Goal: Task Accomplishment & Management: Complete application form

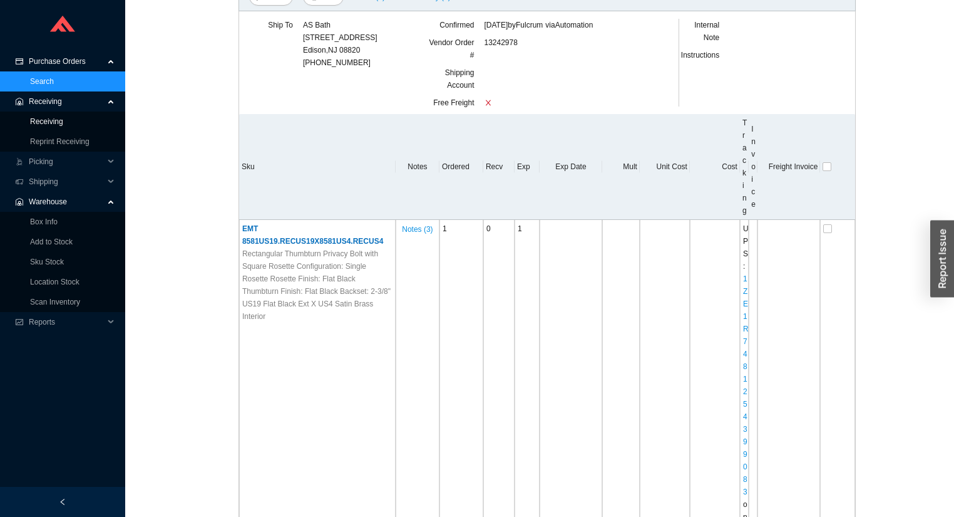
click at [54, 117] on link "Receiving" at bounding box center [46, 121] width 33 height 9
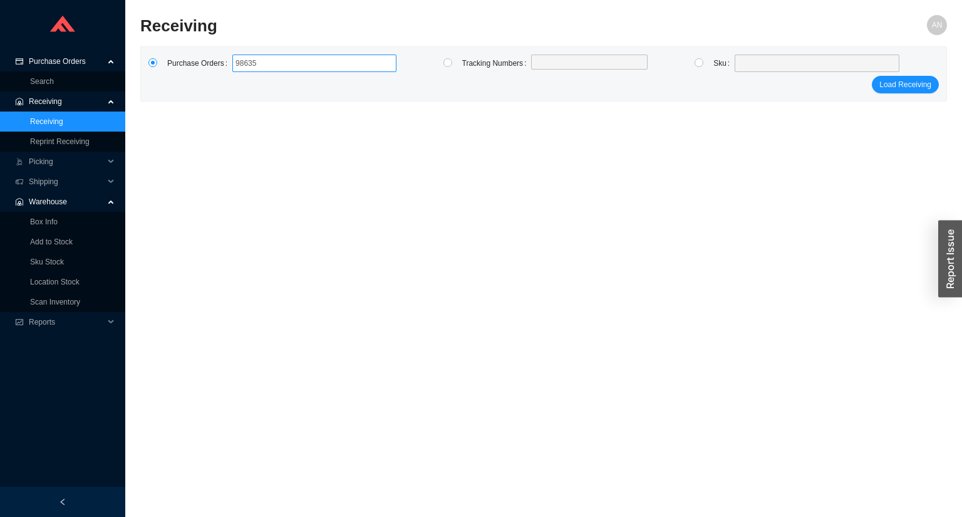
type input "986357"
type input "987262"
type input "988010"
type input "988288"
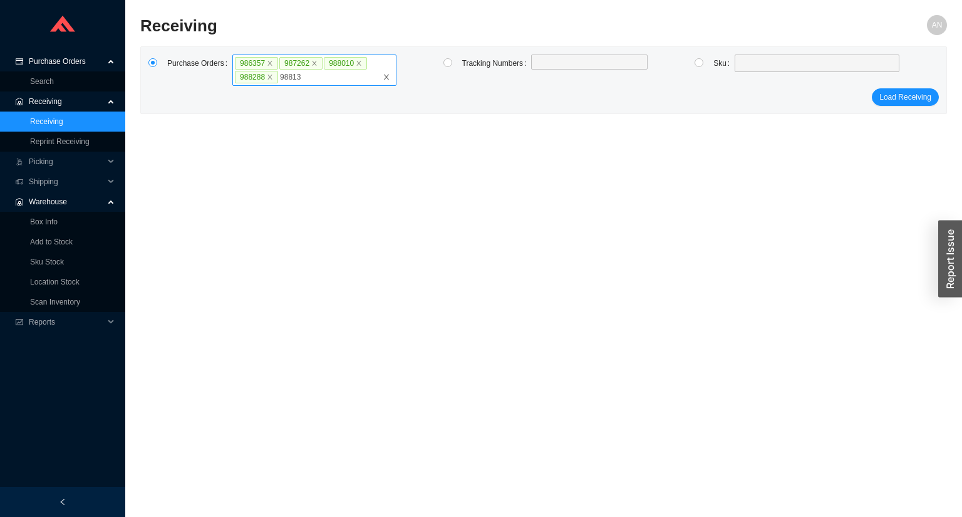
type input "988136"
type input "987905"
type input "988132"
type input "983991"
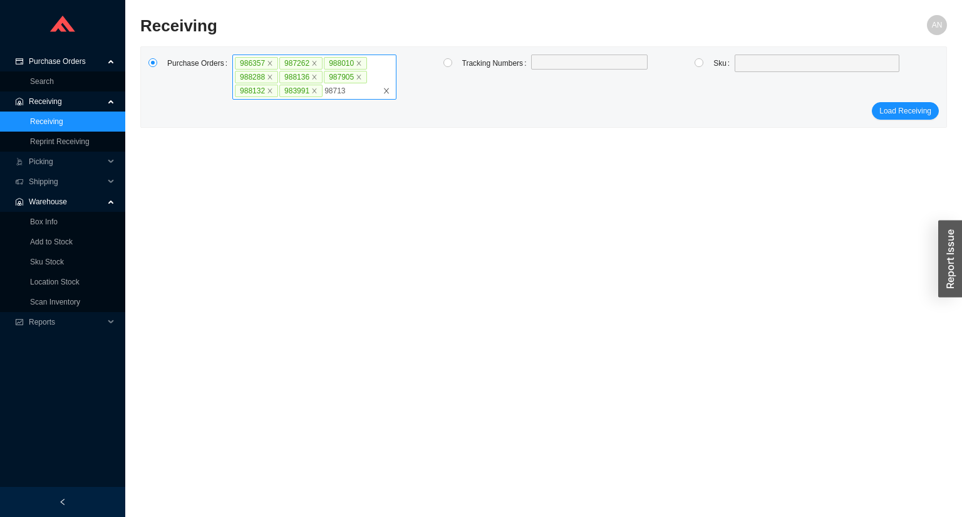
type input "987134"
type input "988009"
type input "986072"
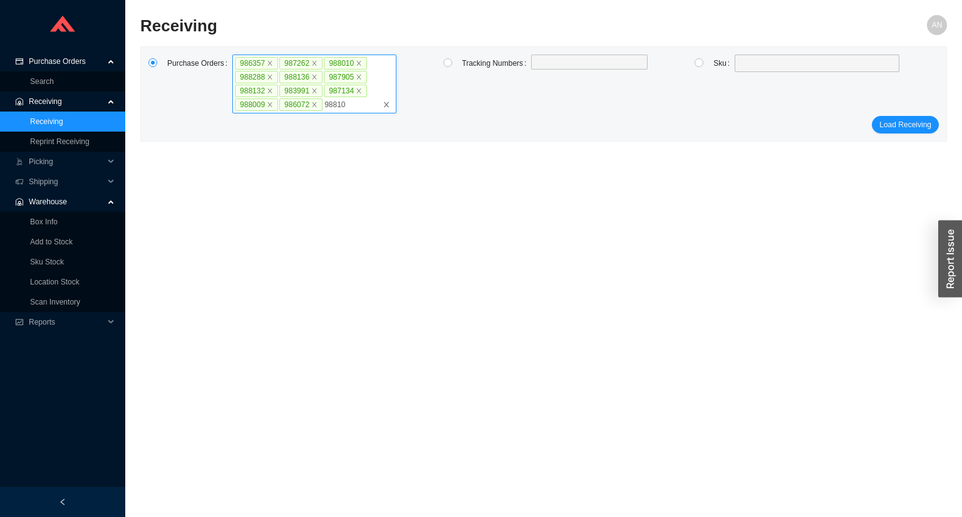
type input "988109"
type input "988008"
type input "988007"
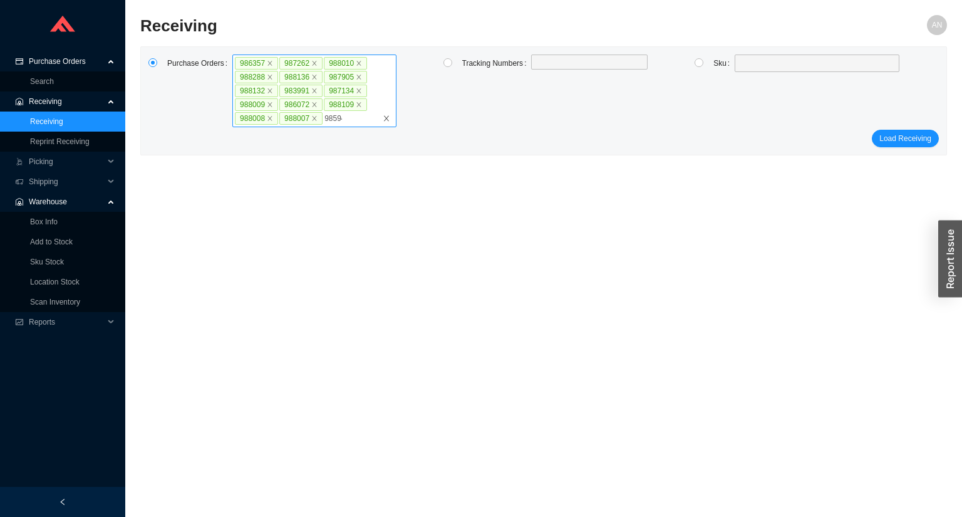
type input "985941"
type input "986104"
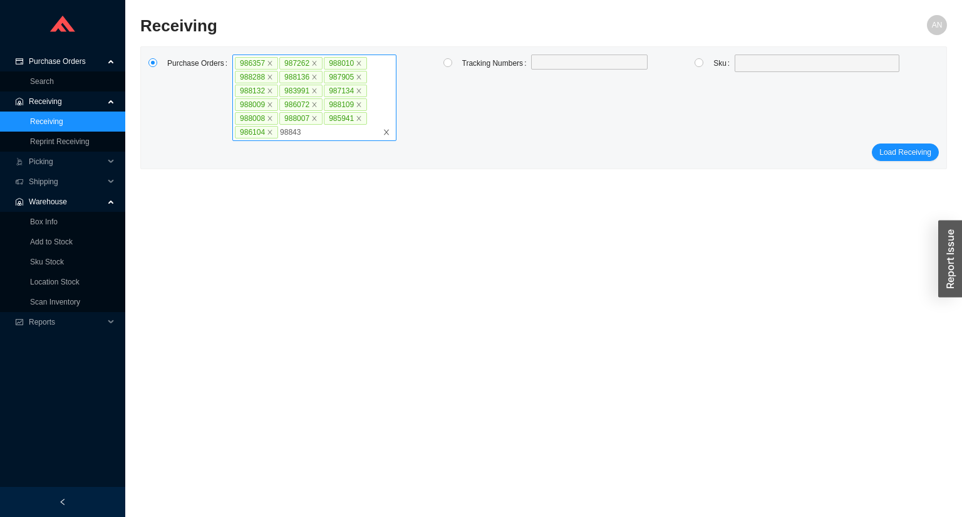
type input "988434"
type input "986390"
type input "985251"
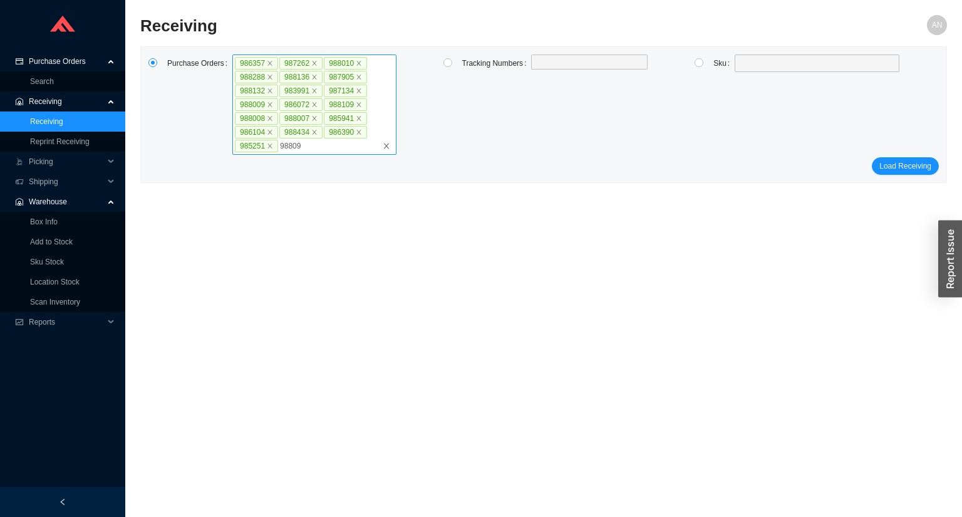
type input "988096"
click button "Load Receiving" at bounding box center [905, 166] width 67 height 18
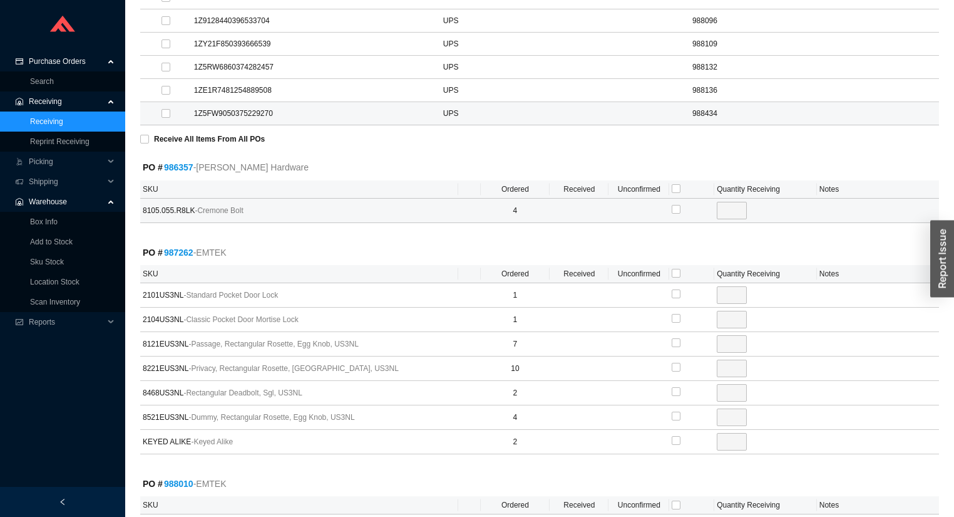
scroll to position [551, 0]
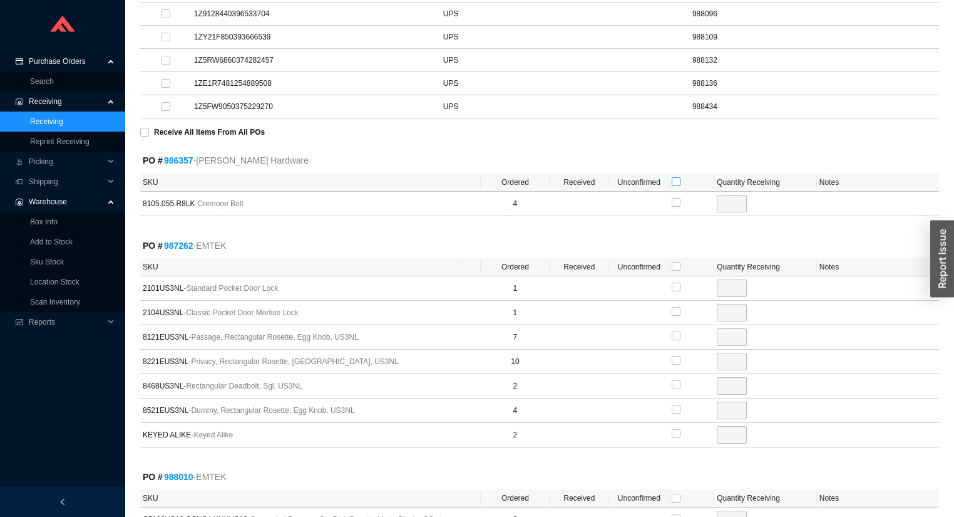
click at [674, 177] on input "checkbox" at bounding box center [676, 181] width 9 height 9
checkbox input "true"
type input "4"
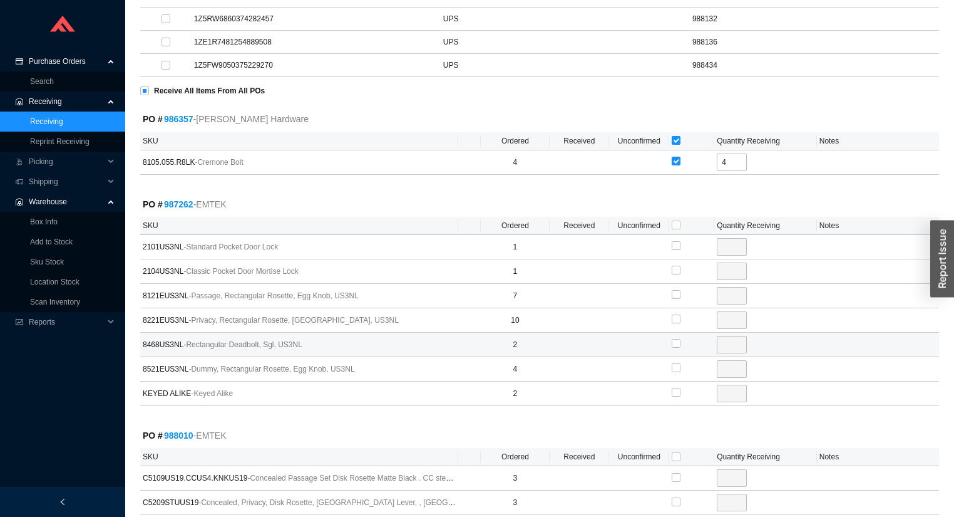
scroll to position [701, 0]
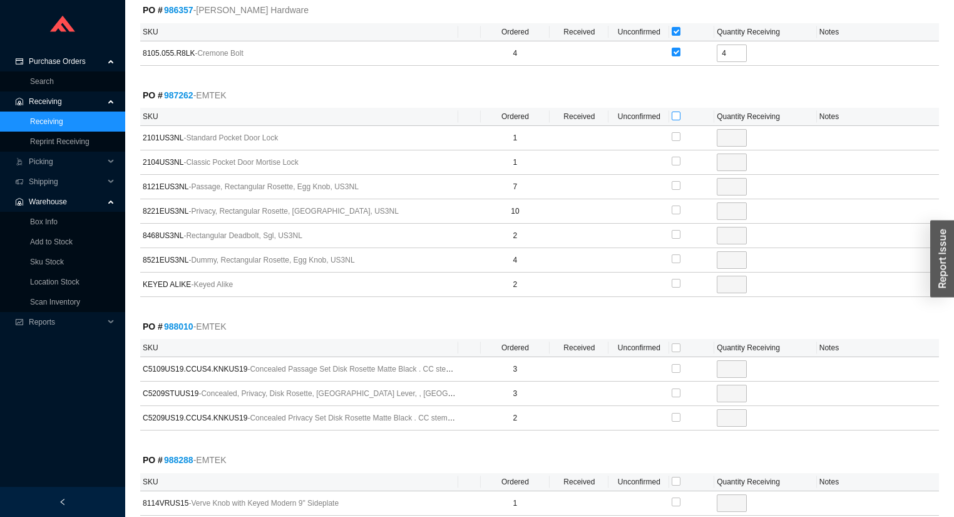
click at [676, 111] on input "checkbox" at bounding box center [676, 115] width 9 height 9
checkbox input "true"
type input "1"
checkbox input "true"
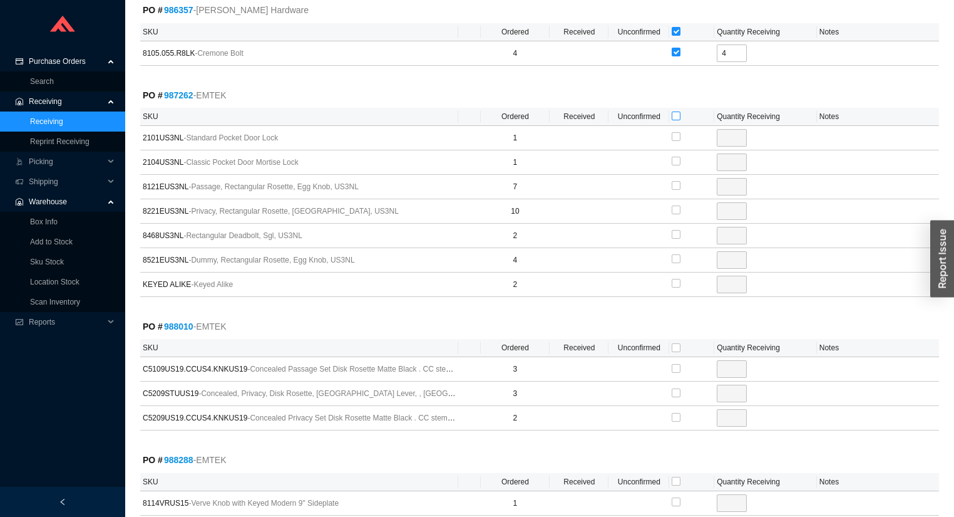
type input "1"
checkbox input "true"
type input "7"
checkbox input "true"
type input "10"
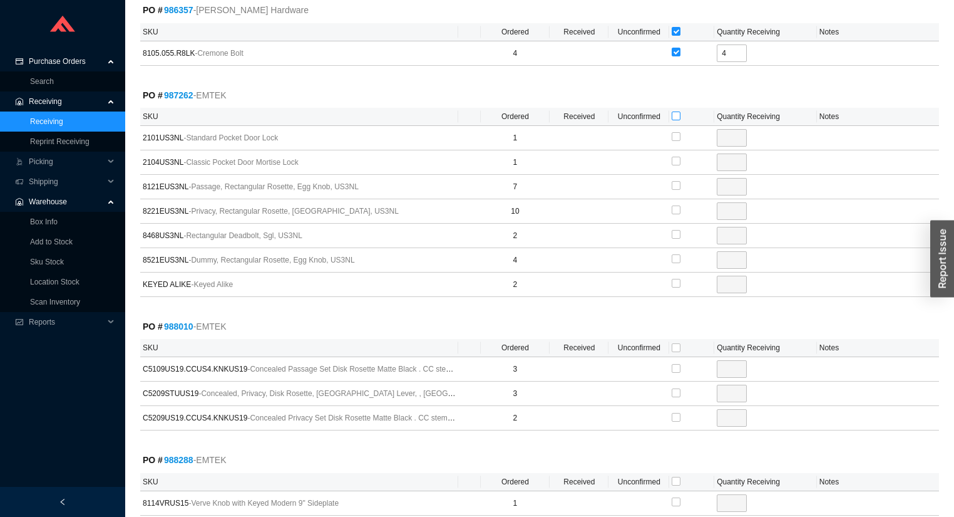
checkbox input "true"
type input "2"
checkbox input "true"
type input "4"
checkbox input "true"
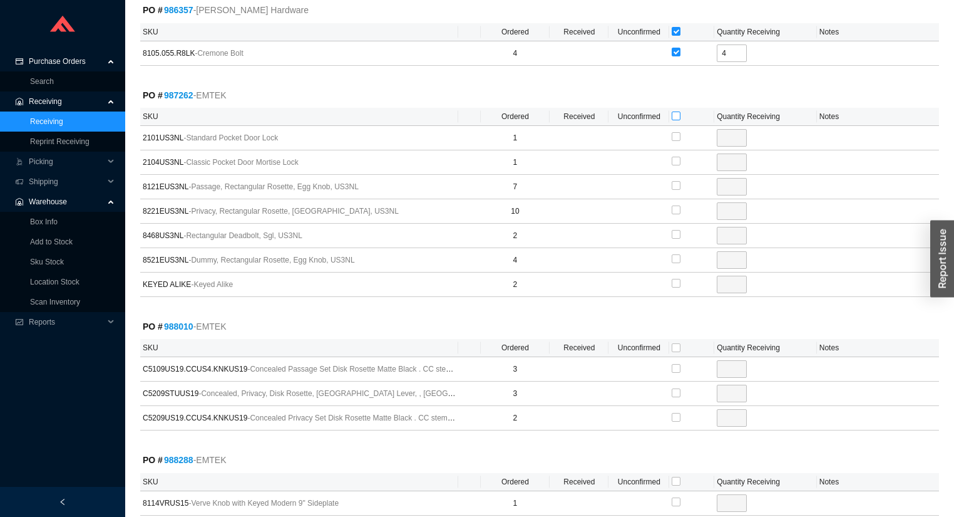
type input "2"
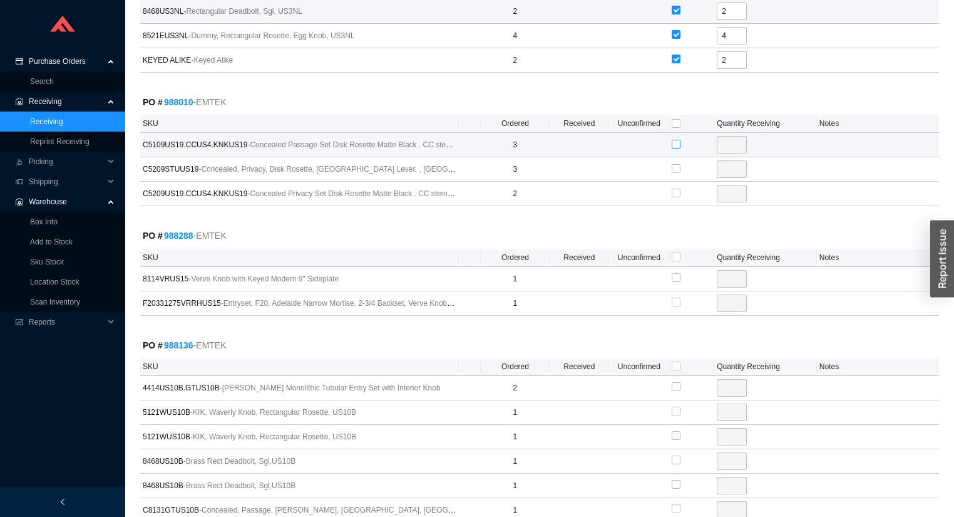
scroll to position [952, 0]
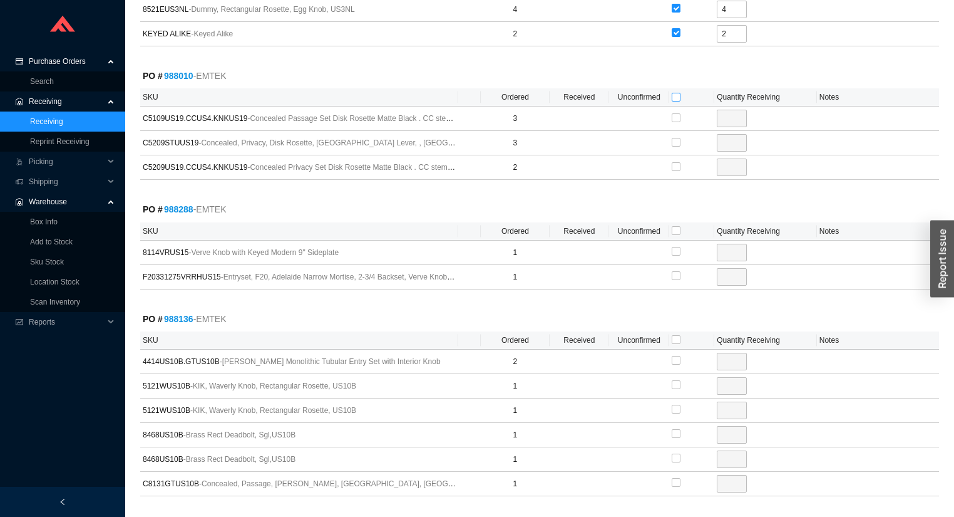
click at [677, 93] on input "checkbox" at bounding box center [676, 97] width 9 height 9
checkbox input "true"
type input "3"
checkbox input "true"
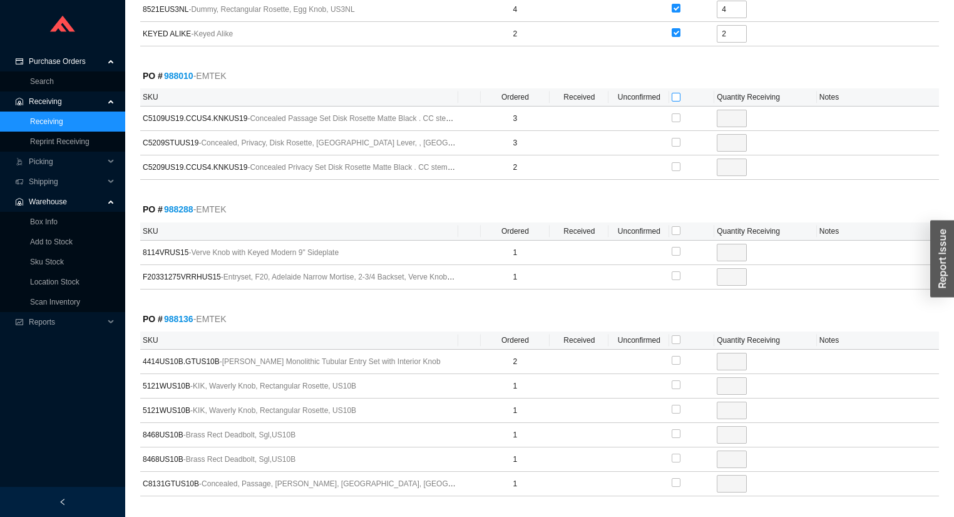
type input "3"
checkbox input "true"
type input "2"
click at [675, 227] on input "checkbox" at bounding box center [676, 230] width 9 height 9
checkbox input "true"
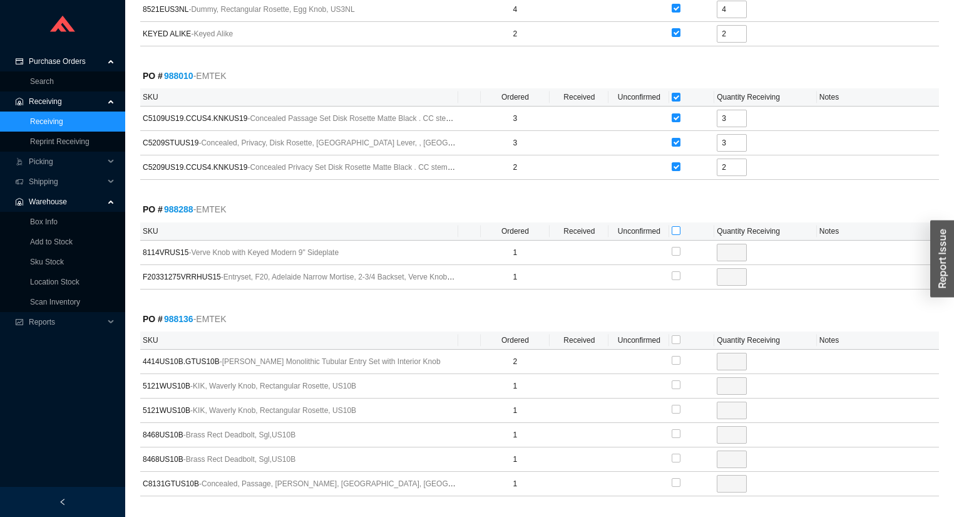
checkbox input "true"
type input "1"
checkbox input "true"
type input "1"
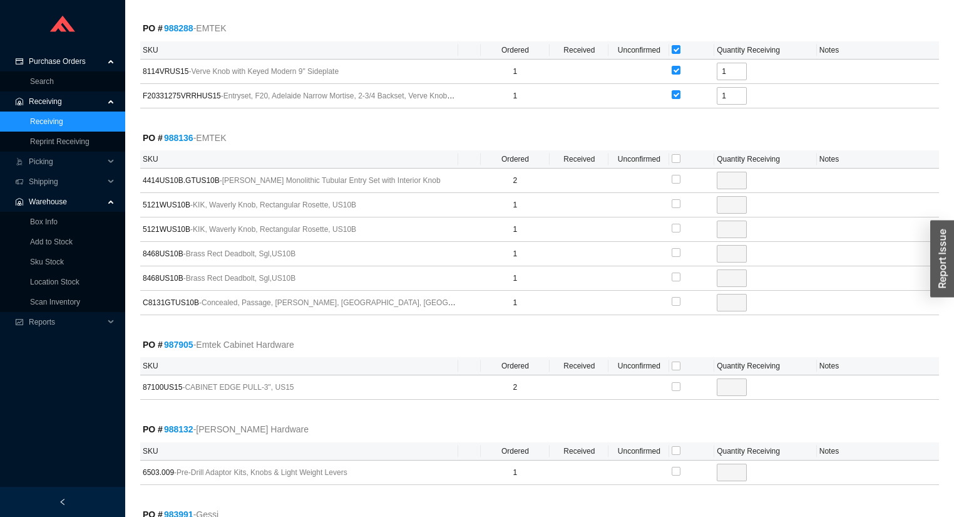
scroll to position [1152, 0]
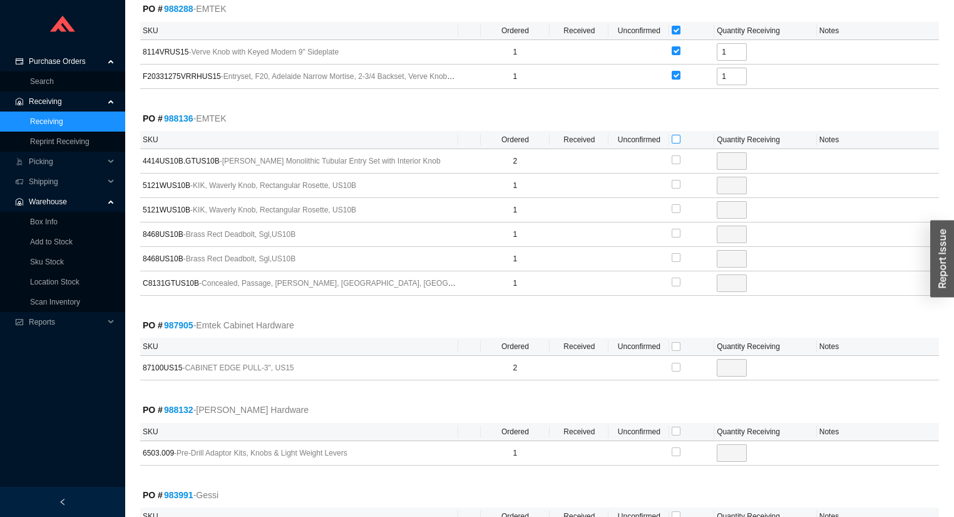
click at [677, 135] on input "checkbox" at bounding box center [676, 139] width 9 height 9
checkbox input "true"
type input "2"
checkbox input "true"
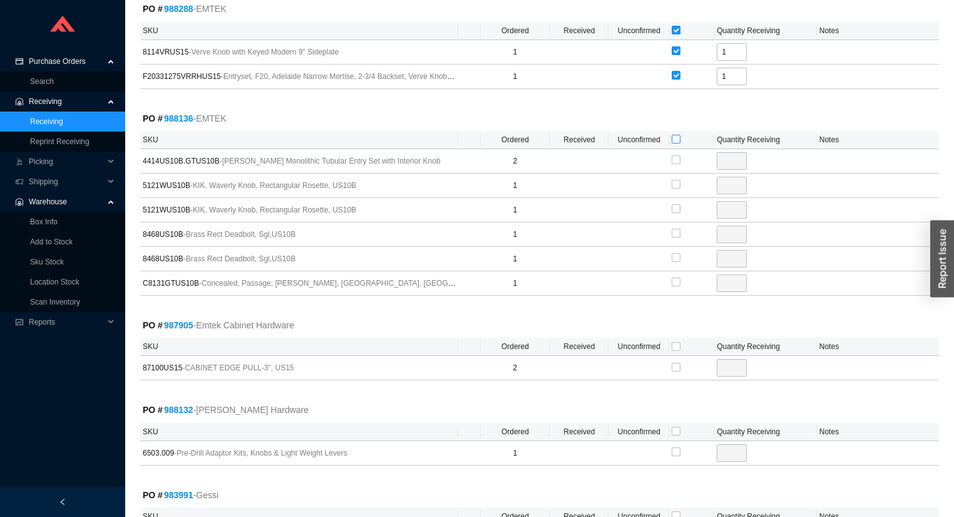
type input "1"
checkbox input "true"
type input "1"
checkbox input "true"
type input "1"
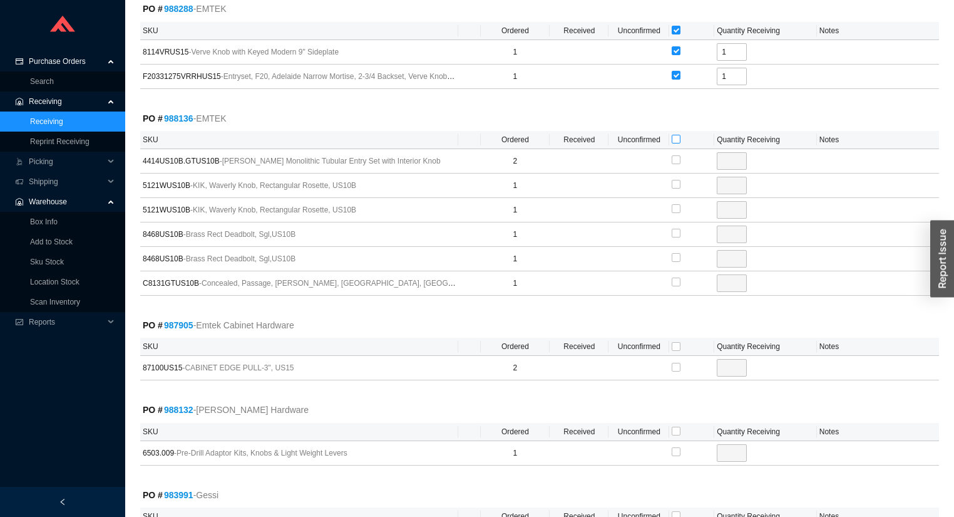
checkbox input "true"
type input "1"
checkbox input "true"
type input "1"
click at [676, 342] on input "checkbox" at bounding box center [676, 346] width 9 height 9
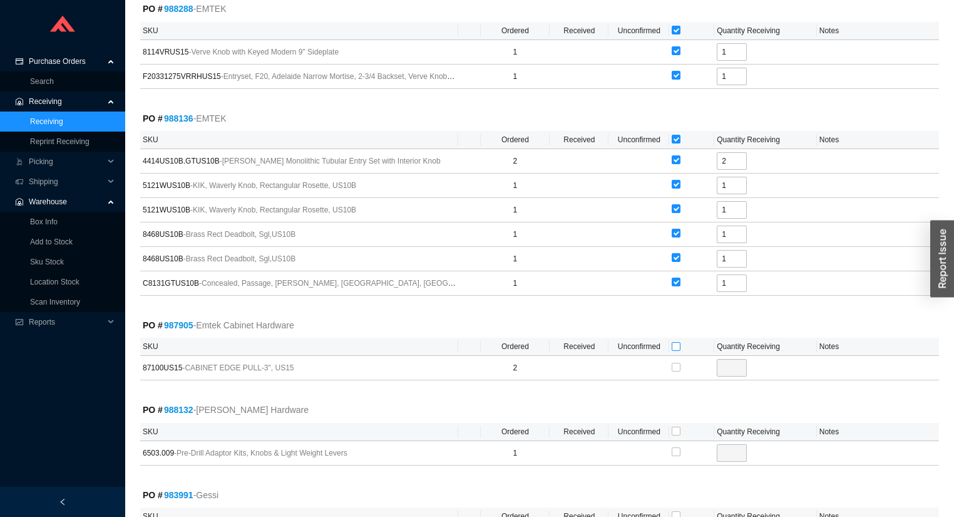
checkbox input "true"
type input "2"
click at [676, 426] on input "checkbox" at bounding box center [676, 430] width 9 height 9
checkbox input "true"
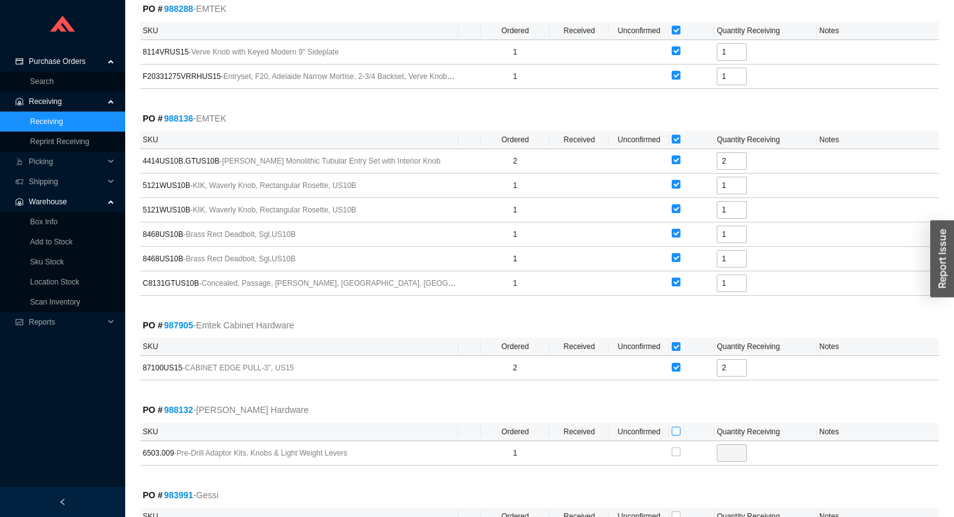
checkbox input "true"
type input "1"
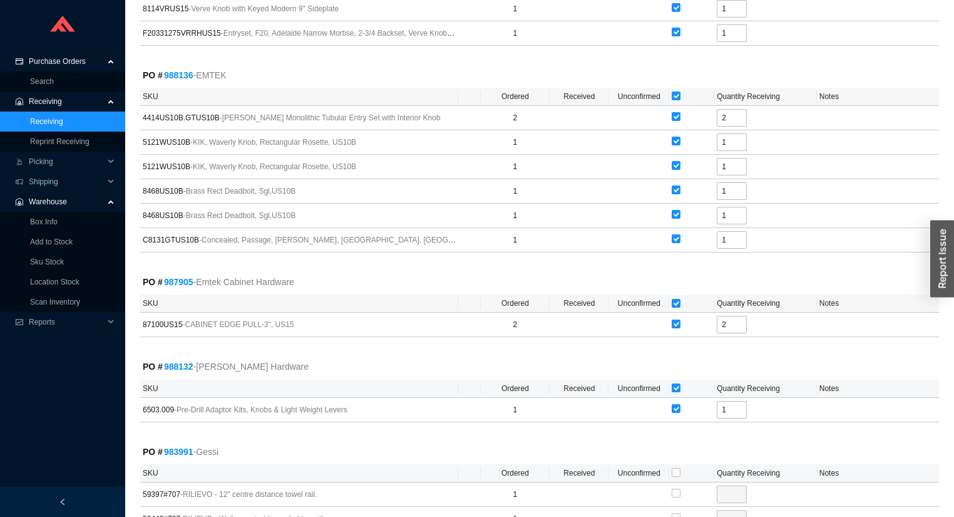
scroll to position [1403, 0]
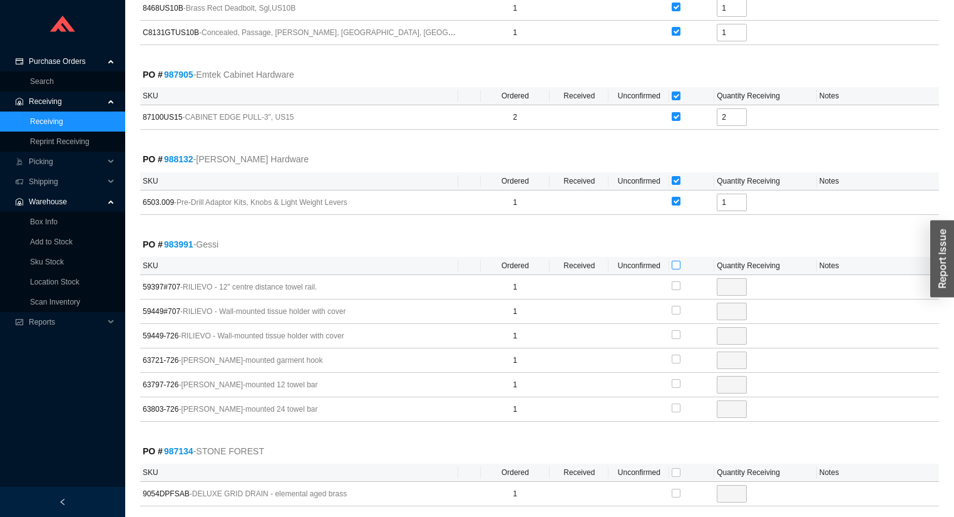
click at [677, 260] on input "checkbox" at bounding box center [676, 264] width 9 height 9
checkbox input "true"
type input "1"
checkbox input "true"
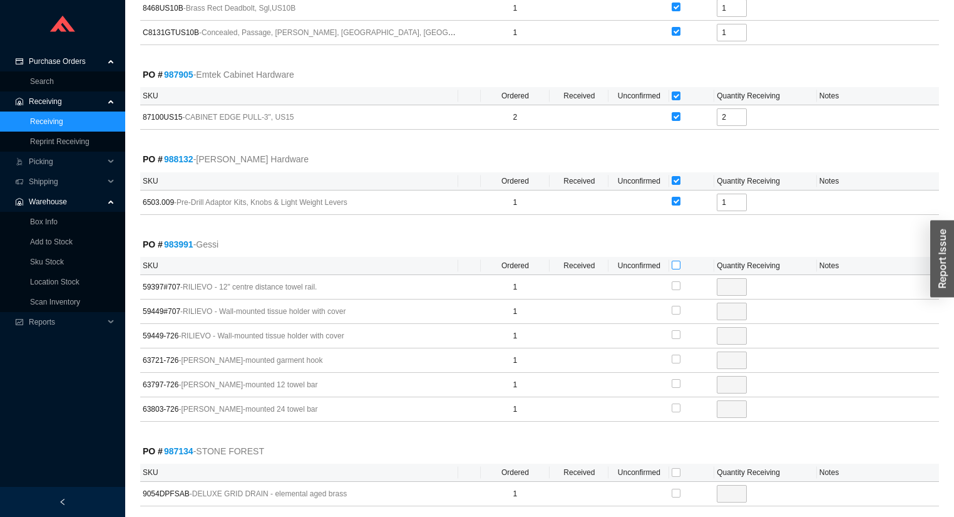
type input "1"
checkbox input "true"
type input "1"
checkbox input "true"
type input "1"
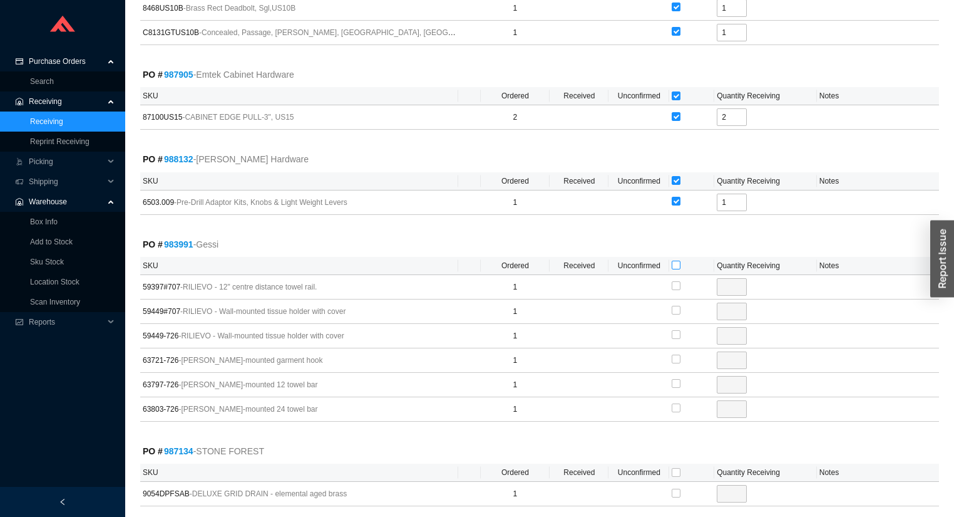
checkbox input "true"
type input "1"
checkbox input "true"
type input "1"
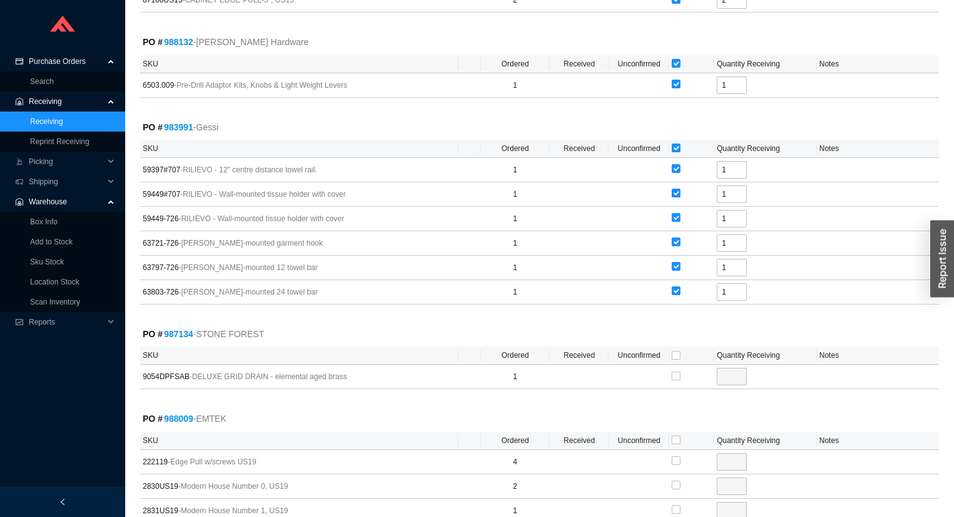
scroll to position [1703, 0]
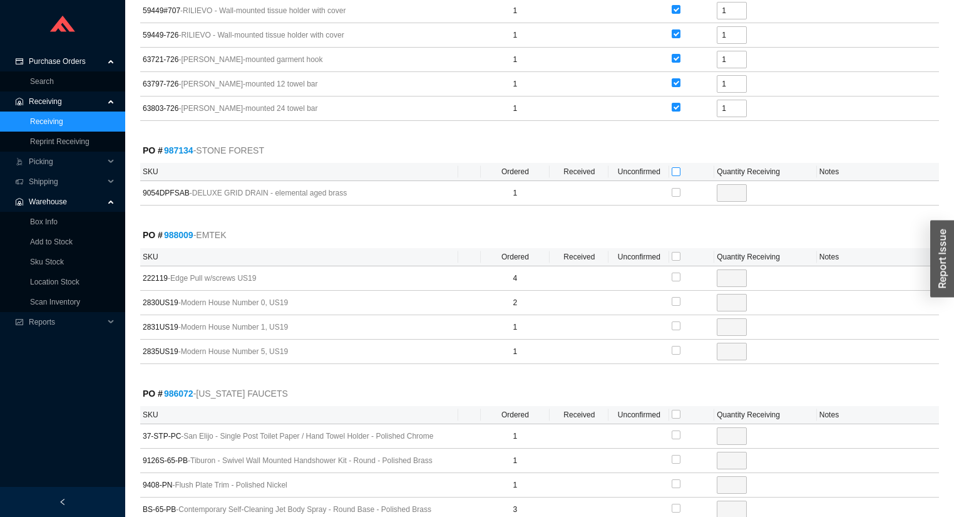
click at [674, 167] on input "checkbox" at bounding box center [676, 171] width 9 height 9
checkbox input "true"
type input "1"
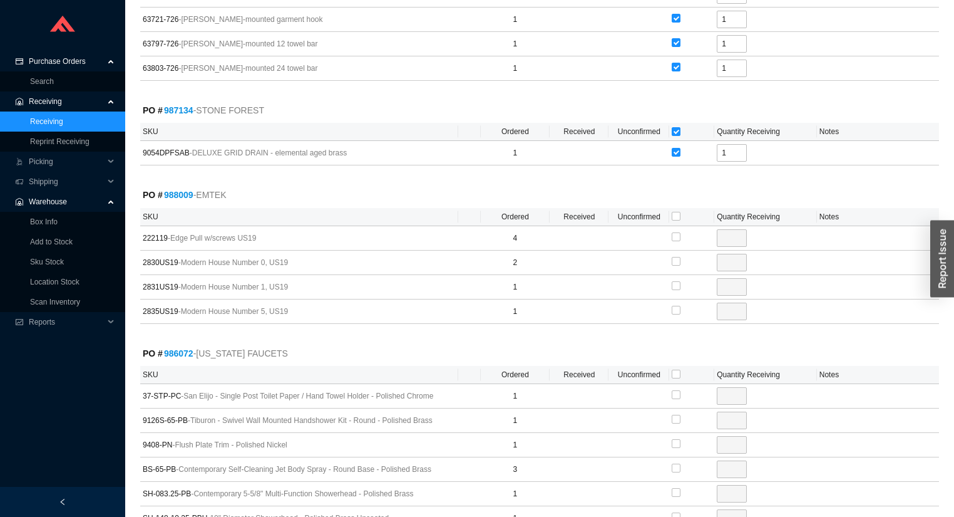
scroll to position [1803, 0]
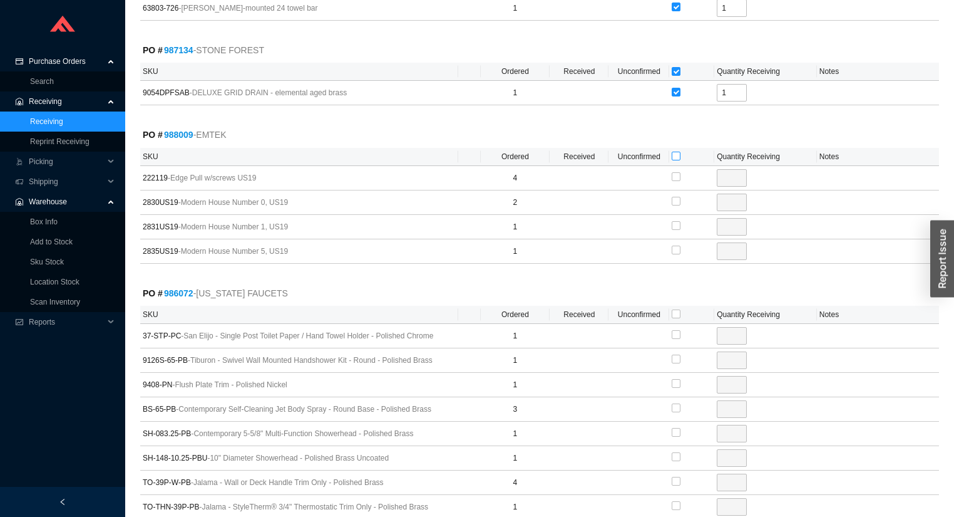
click at [676, 152] on input "checkbox" at bounding box center [676, 156] width 9 height 9
checkbox input "true"
type input "4"
checkbox input "true"
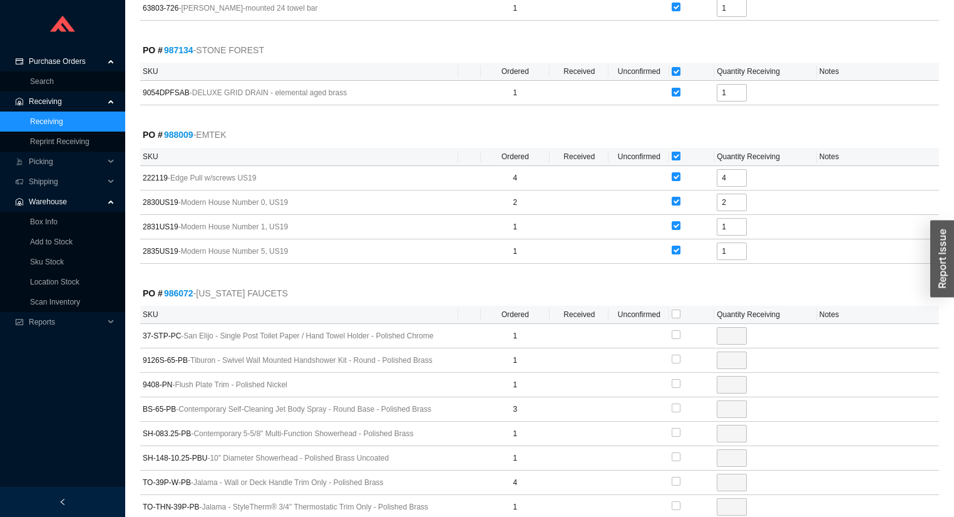
type input "2"
checkbox input "true"
type input "1"
checkbox input "true"
type input "1"
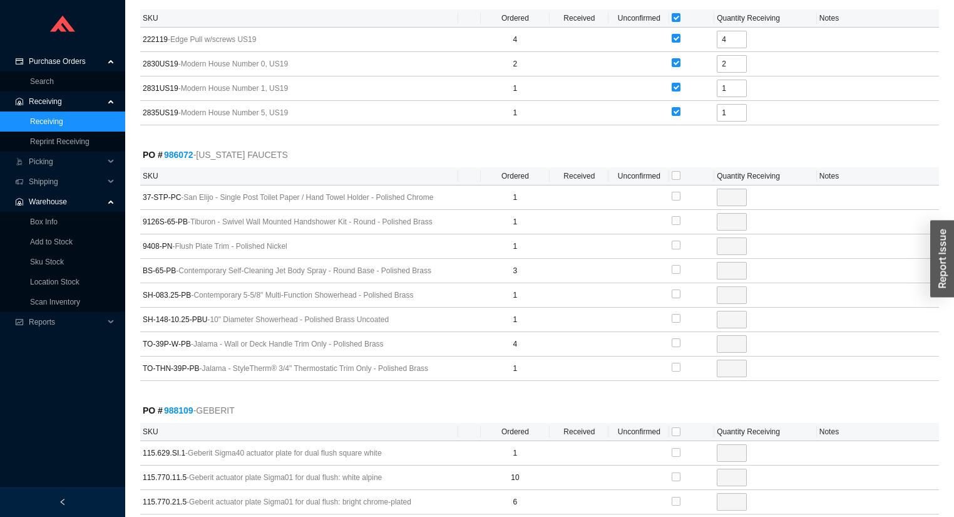
scroll to position [1954, 0]
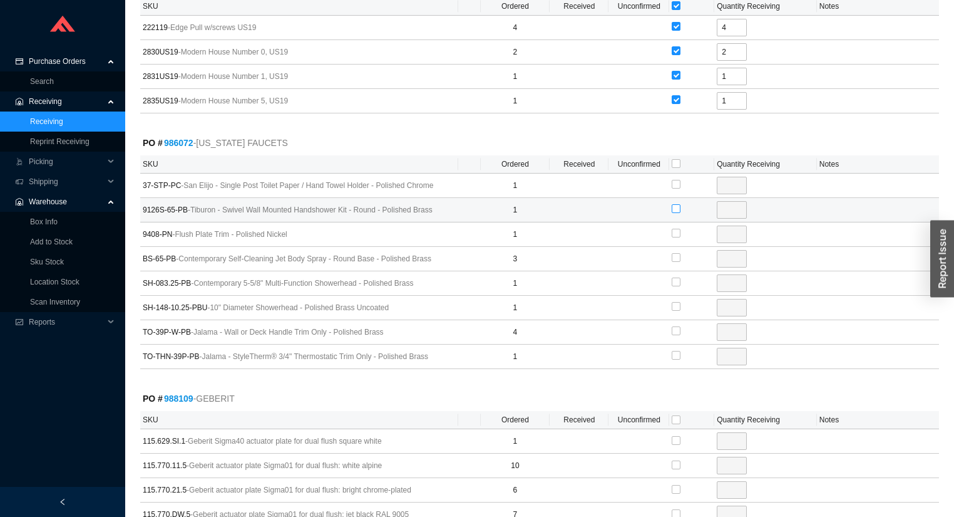
click at [676, 204] on input "checkbox" at bounding box center [676, 208] width 9 height 9
checkbox input "true"
type input "1"
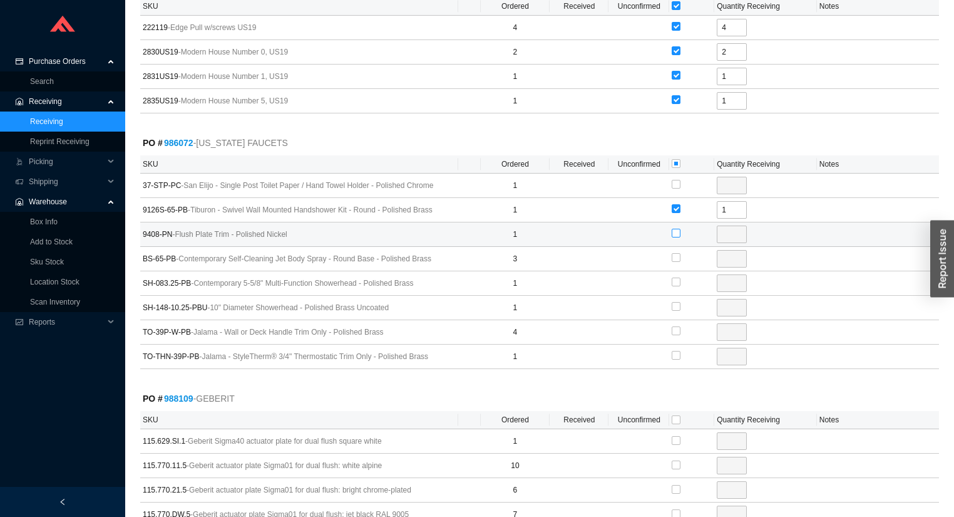
click at [676, 229] on input "checkbox" at bounding box center [676, 233] width 9 height 9
checkbox input "true"
type input "1"
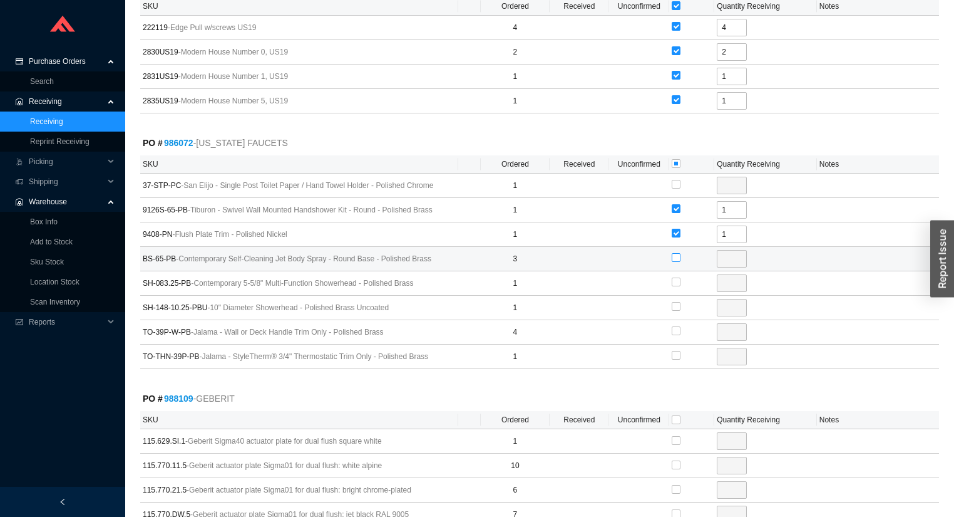
click at [675, 253] on label at bounding box center [676, 258] width 9 height 13
click at [675, 253] on input "checkbox" at bounding box center [676, 257] width 9 height 9
checkbox input "true"
type input "3"
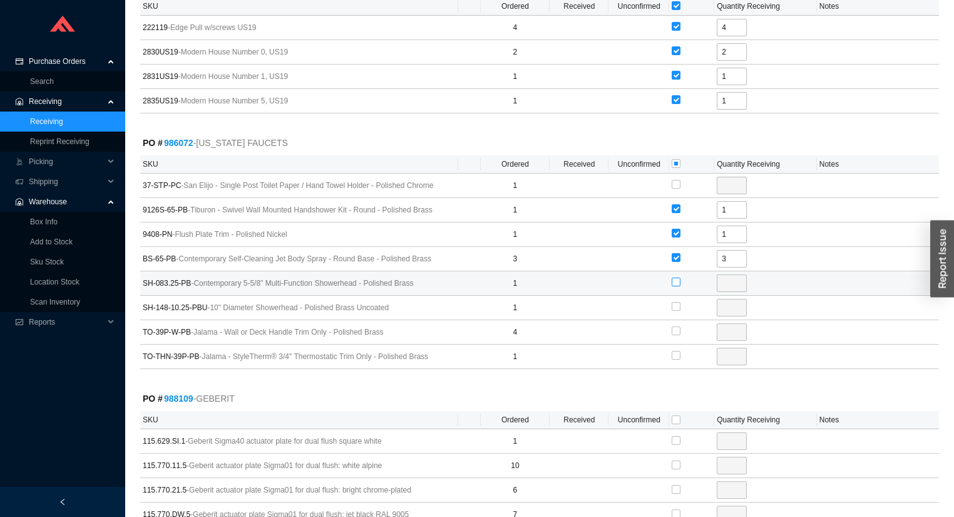
click at [676, 277] on input "checkbox" at bounding box center [676, 281] width 9 height 9
checkbox input "true"
type input "1"
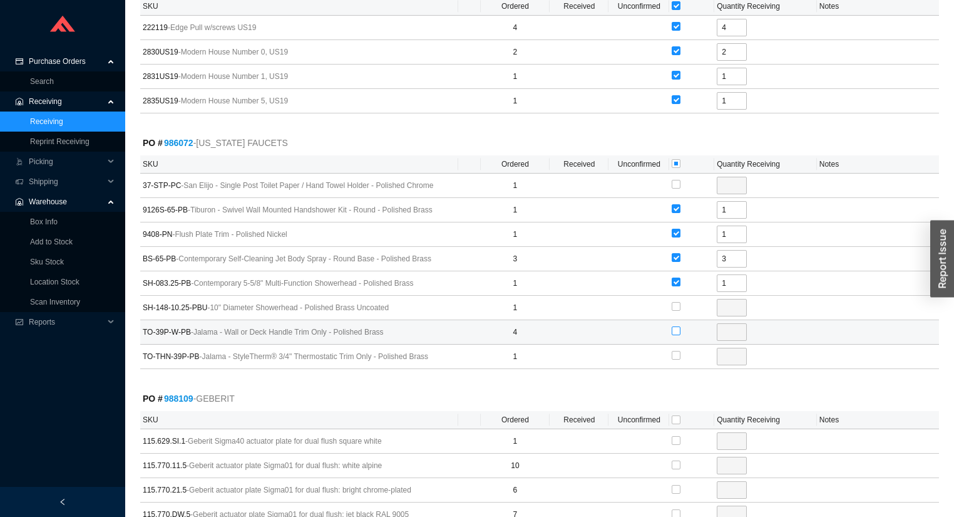
click at [676, 326] on input "checkbox" at bounding box center [676, 330] width 9 height 9
checkbox input "true"
type input "4"
click at [673, 351] on input "checkbox" at bounding box center [676, 355] width 9 height 9
checkbox input "true"
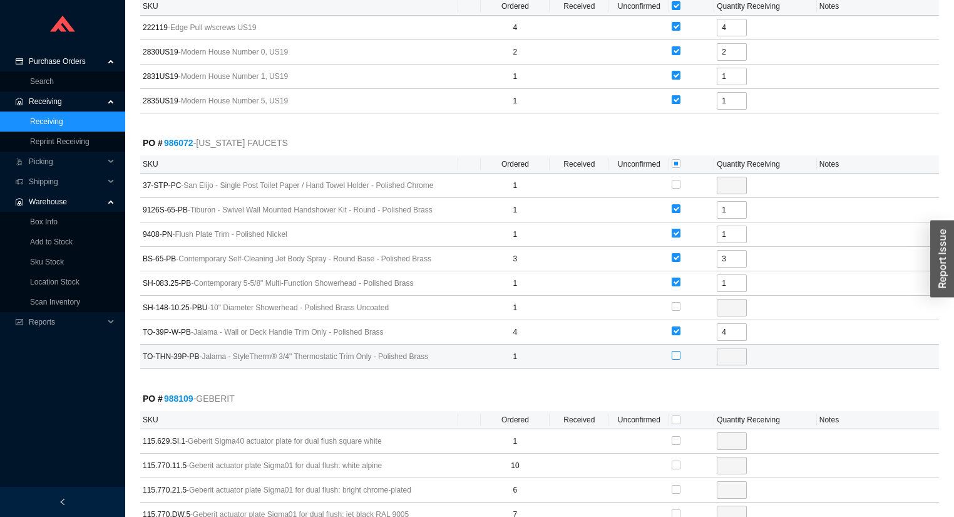
type input "1"
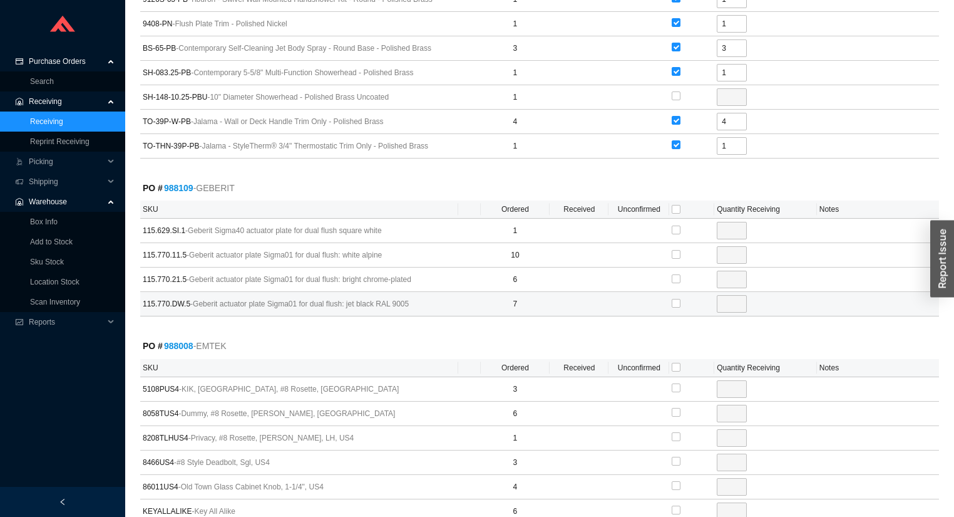
scroll to position [2204, 0]
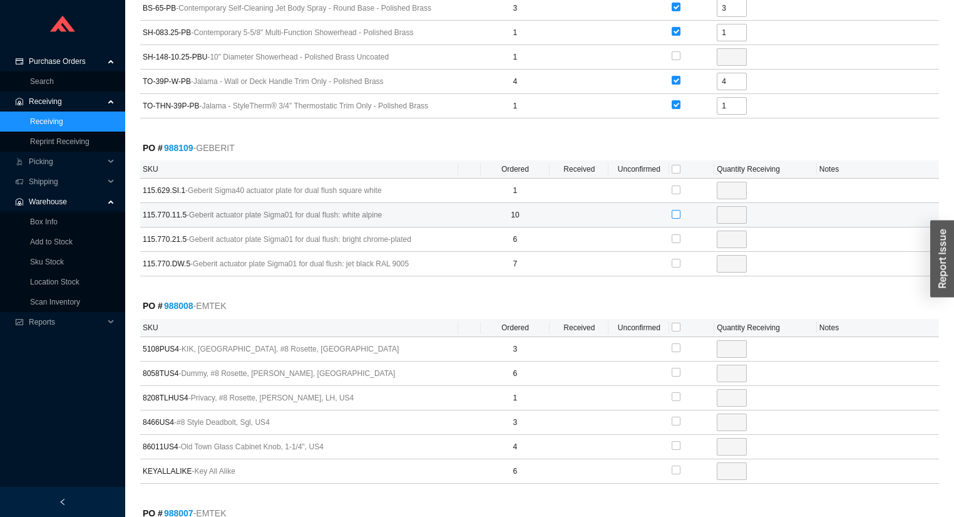
click at [676, 210] on input "checkbox" at bounding box center [676, 214] width 9 height 9
checkbox input "true"
type input "10"
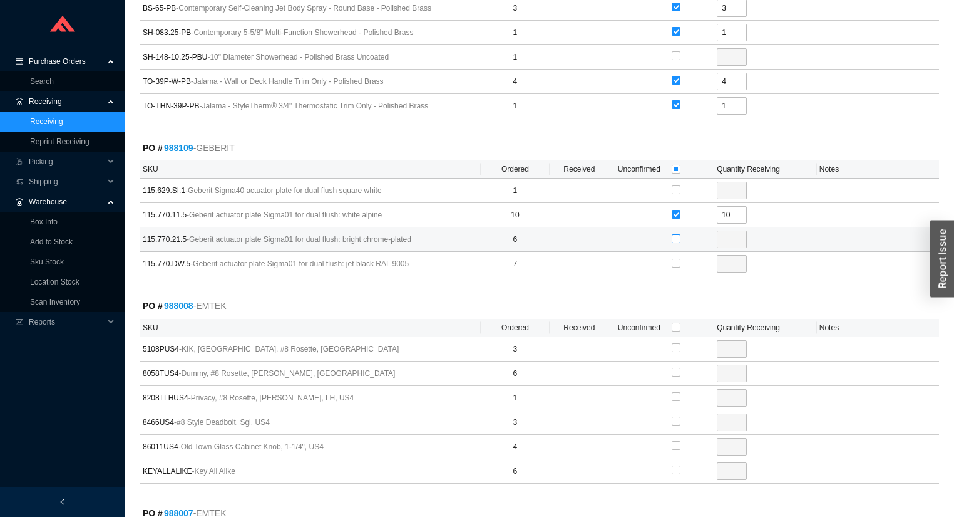
click at [674, 232] on label at bounding box center [676, 238] width 9 height 13
click at [674, 234] on input "checkbox" at bounding box center [676, 238] width 9 height 9
checkbox input "true"
type input "6"
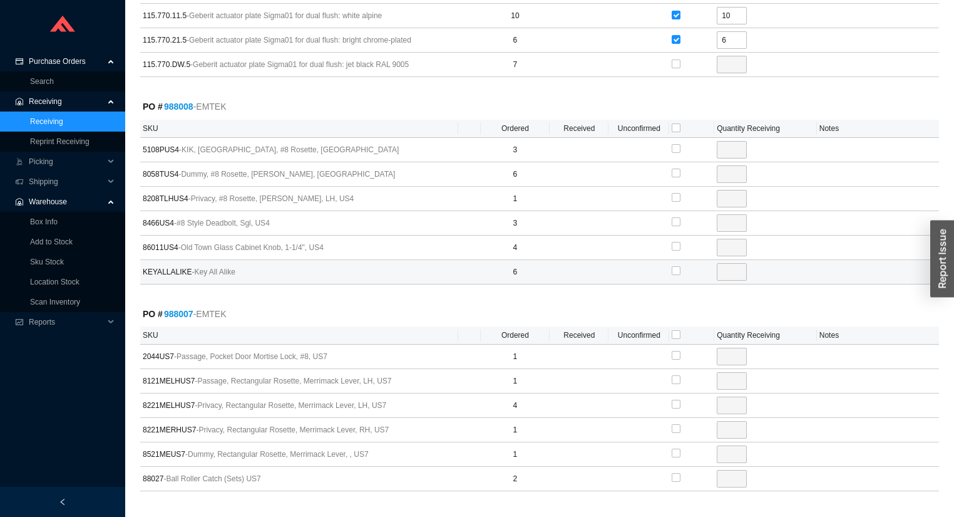
scroll to position [2404, 0]
click at [676, 122] on input "checkbox" at bounding box center [676, 126] width 9 height 9
checkbox input "true"
type input "3"
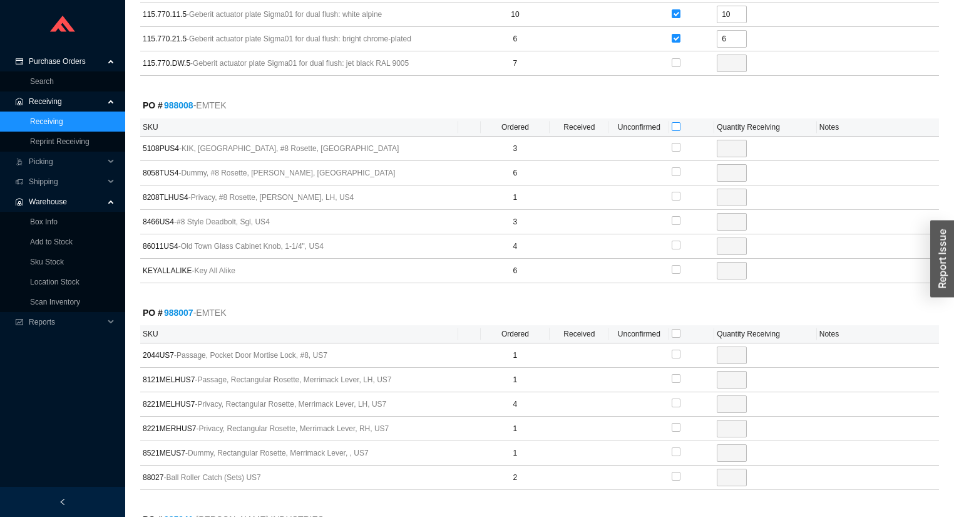
checkbox input "true"
type input "6"
checkbox input "true"
type input "1"
checkbox input "true"
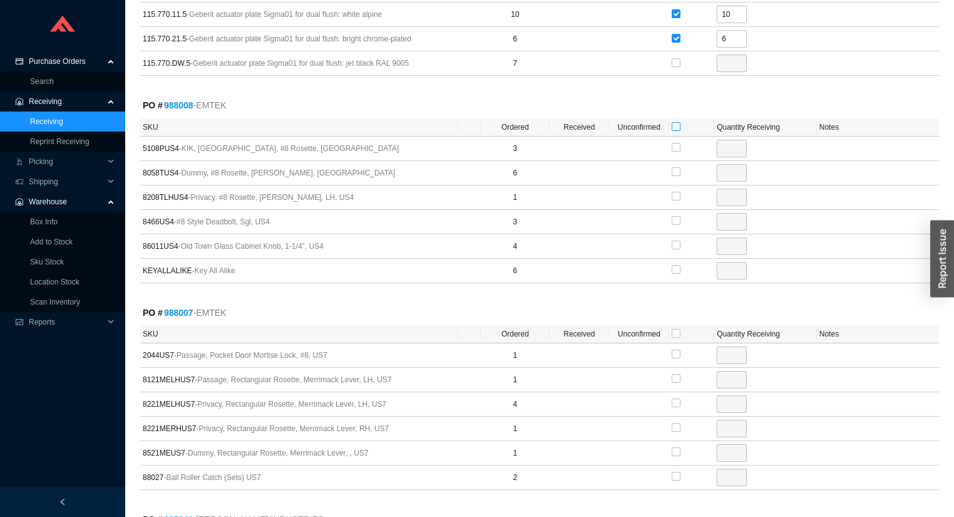
type input "3"
checkbox input "true"
type input "4"
checkbox input "true"
type input "6"
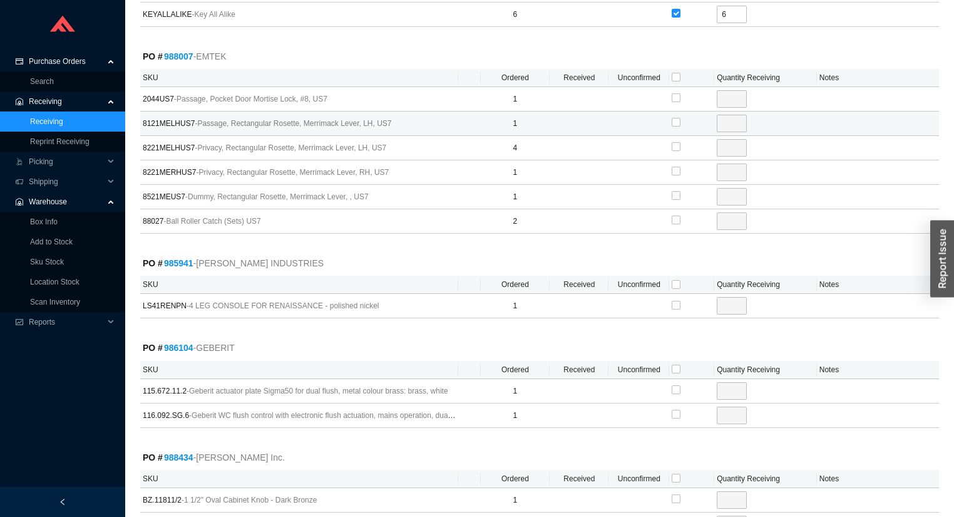
scroll to position [2655, 0]
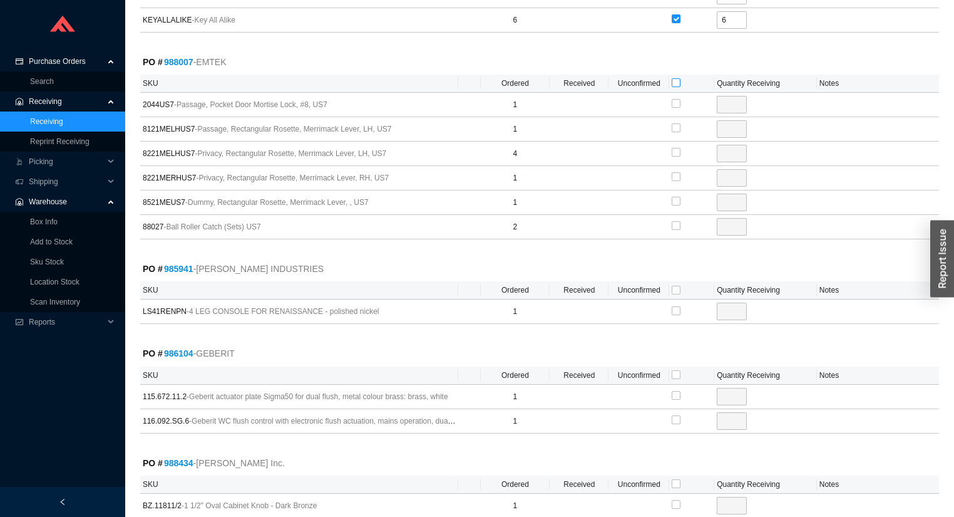
click at [673, 78] on input "checkbox" at bounding box center [676, 82] width 9 height 9
checkbox input "true"
type input "1"
checkbox input "true"
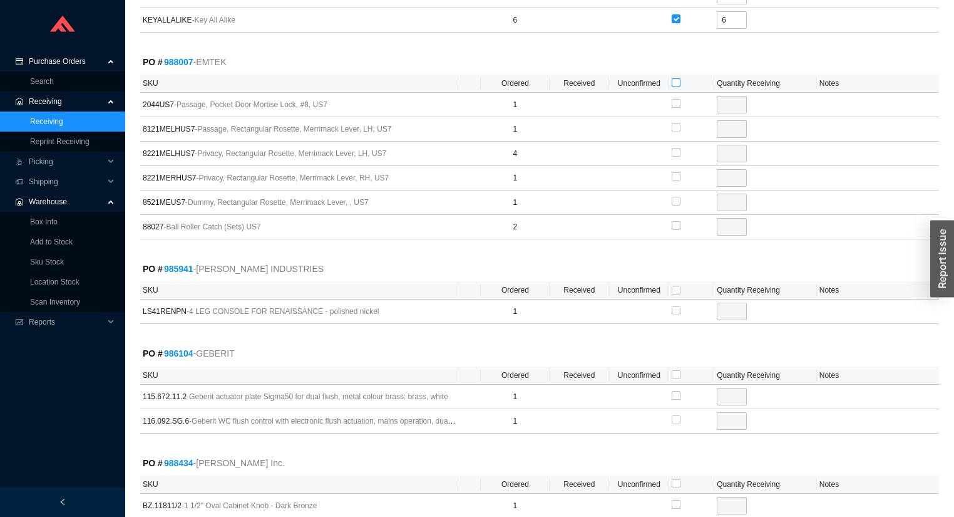
type input "1"
checkbox input "true"
type input "4"
checkbox input "true"
type input "1"
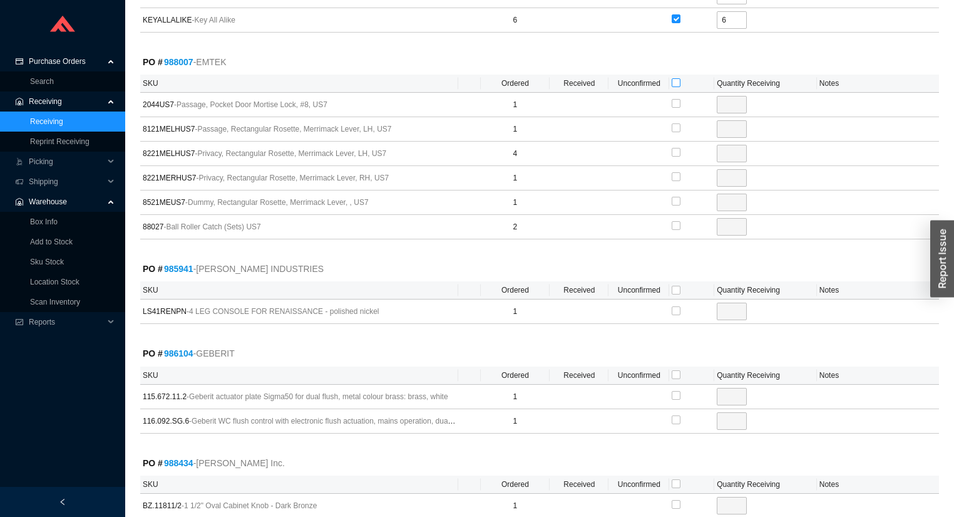
checkbox input "true"
type input "1"
checkbox input "true"
type input "2"
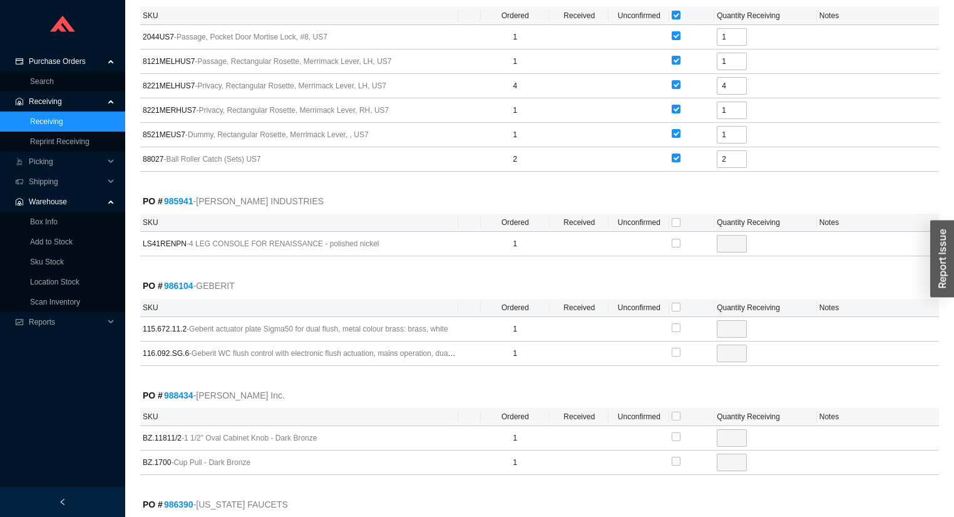
scroll to position [2805, 0]
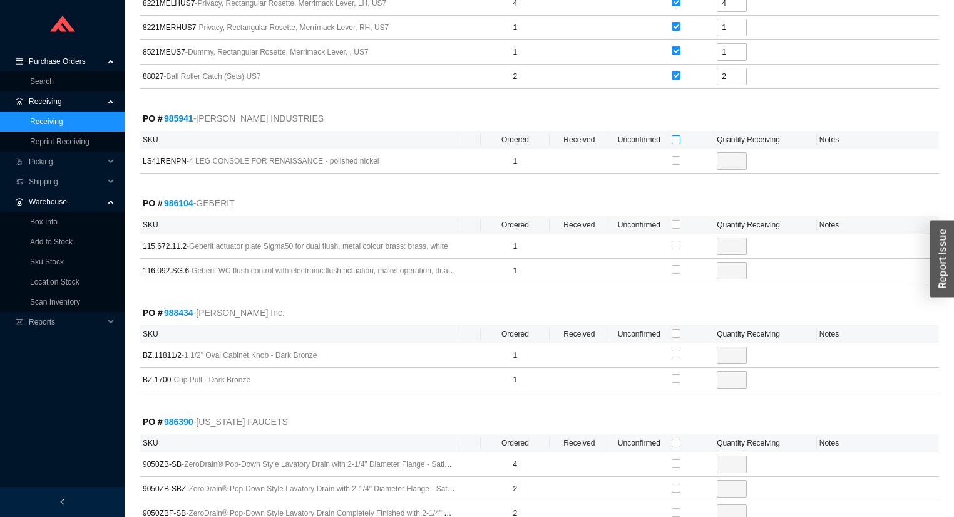
click at [676, 135] on input "checkbox" at bounding box center [676, 139] width 9 height 9
checkbox input "true"
type input "1"
click at [676, 265] on input "checkbox" at bounding box center [676, 269] width 9 height 9
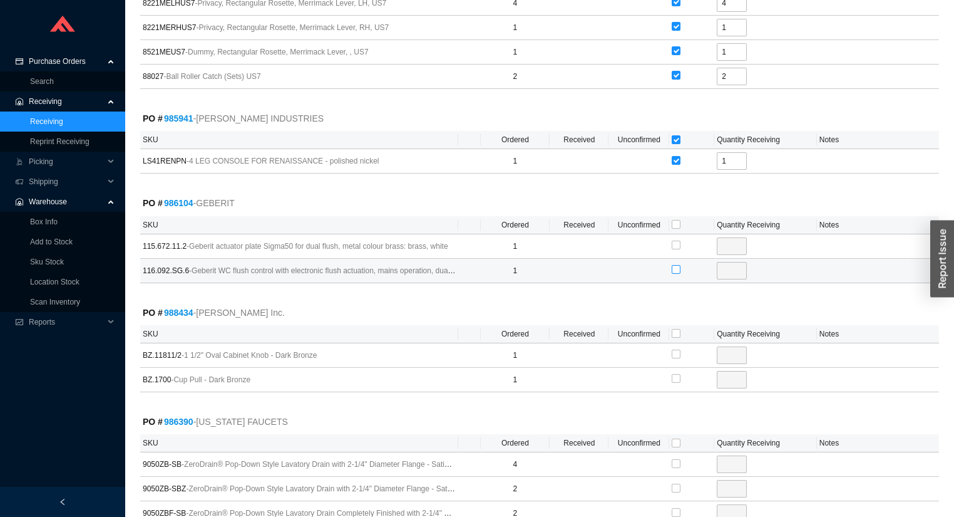
checkbox input "true"
type input "1"
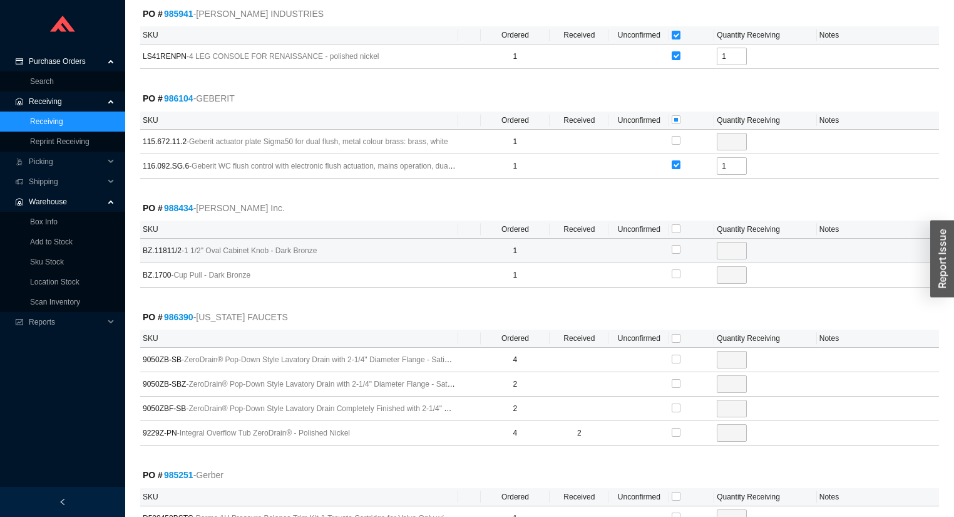
scroll to position [3006, 0]
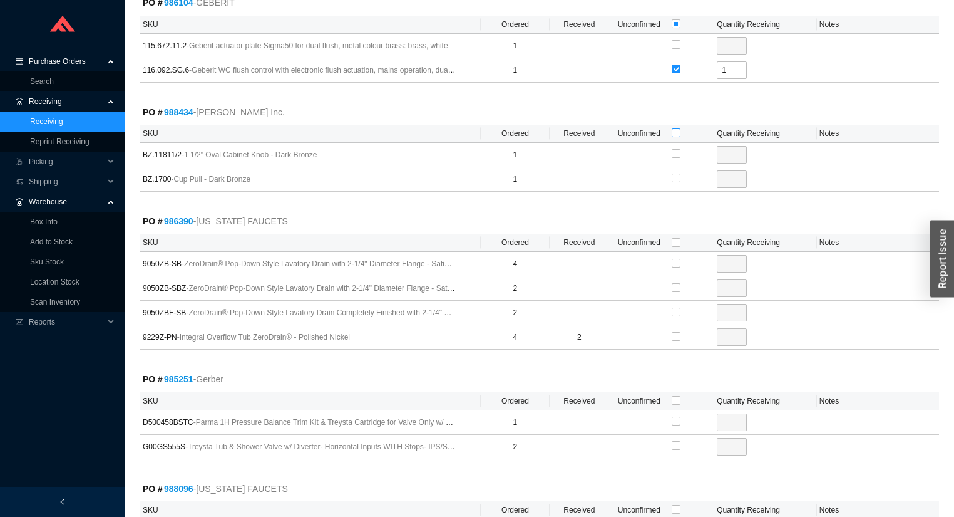
click at [676, 128] on input "checkbox" at bounding box center [676, 132] width 9 height 9
checkbox input "true"
type input "1"
checkbox input "true"
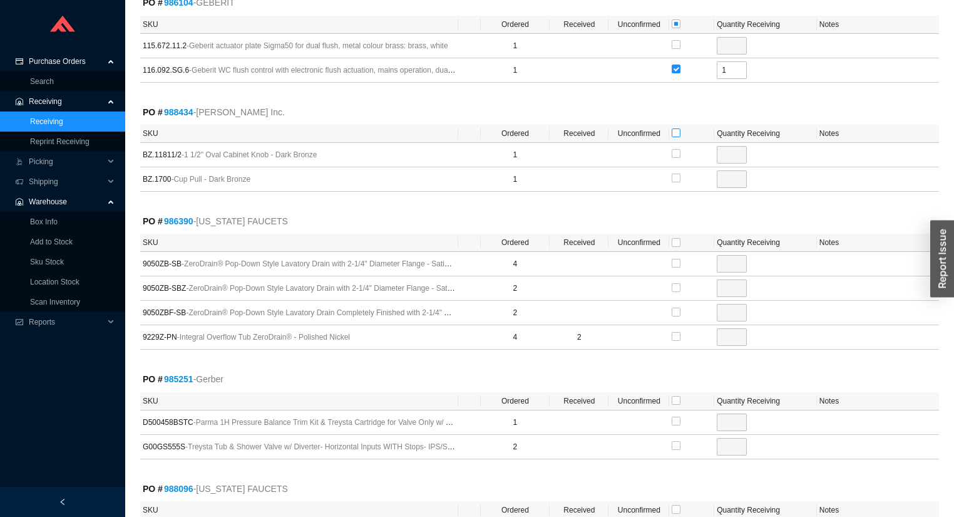
type input "1"
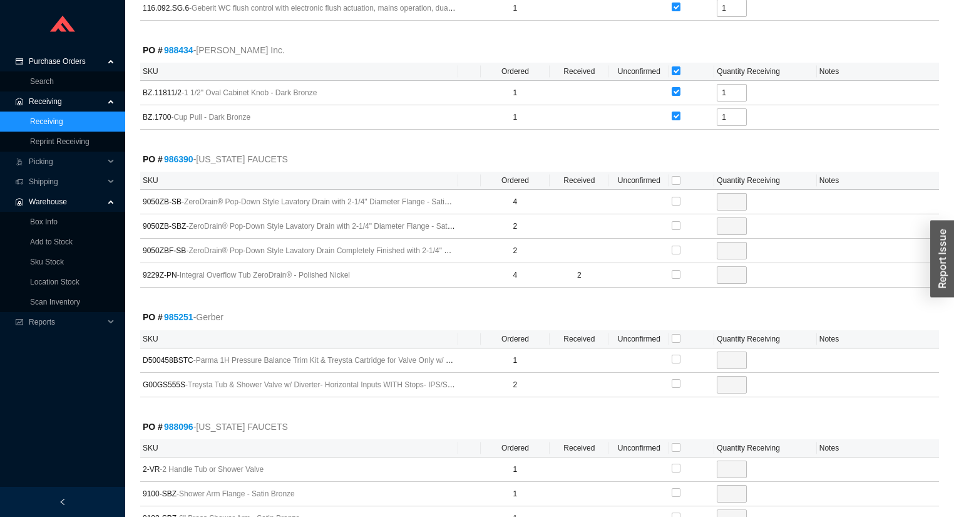
scroll to position [3051, 0]
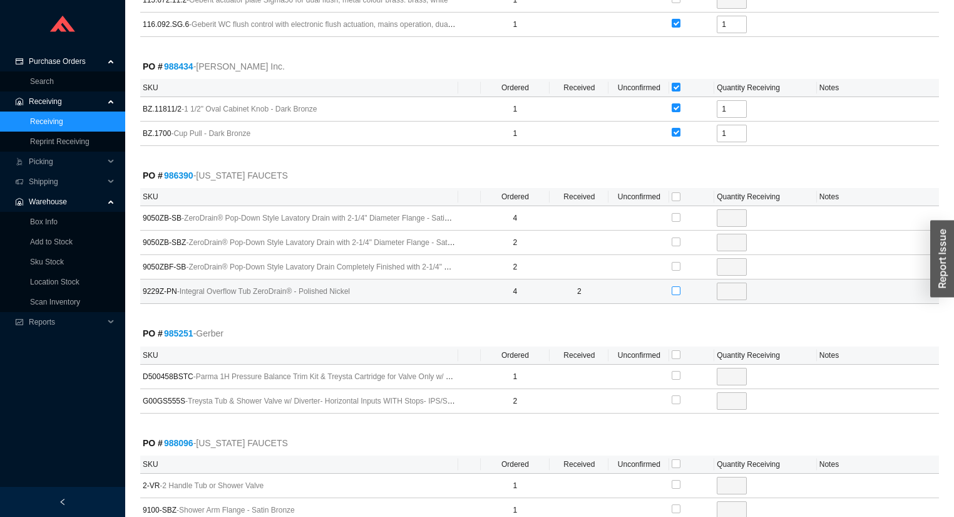
click at [679, 286] on input "checkbox" at bounding box center [676, 290] width 9 height 9
checkbox input "true"
type input "2"
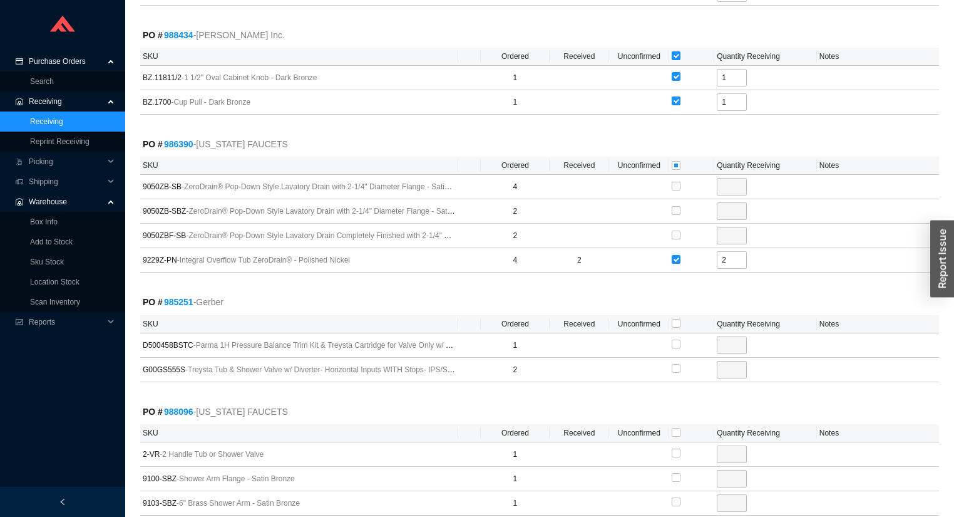
scroll to position [3151, 0]
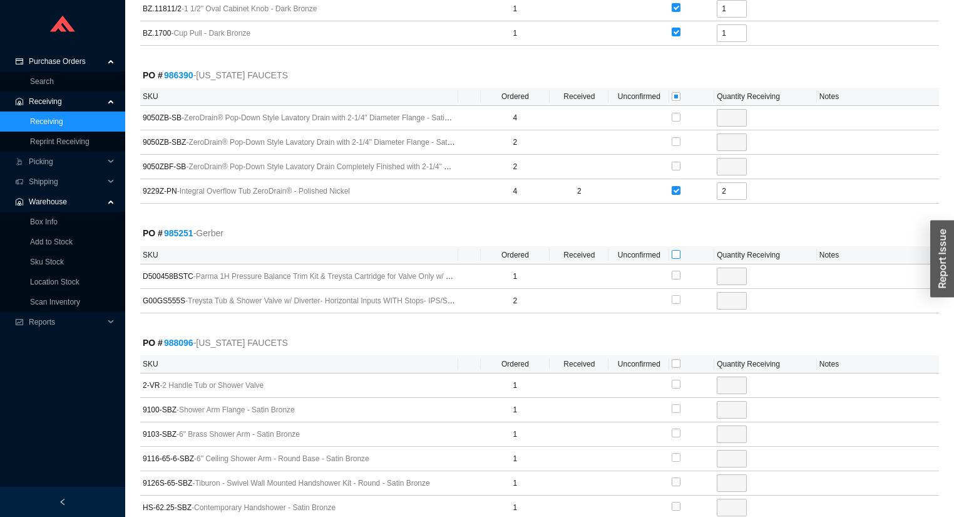
click at [677, 250] on input "checkbox" at bounding box center [676, 254] width 9 height 9
checkbox input "true"
type input "1"
checkbox input "true"
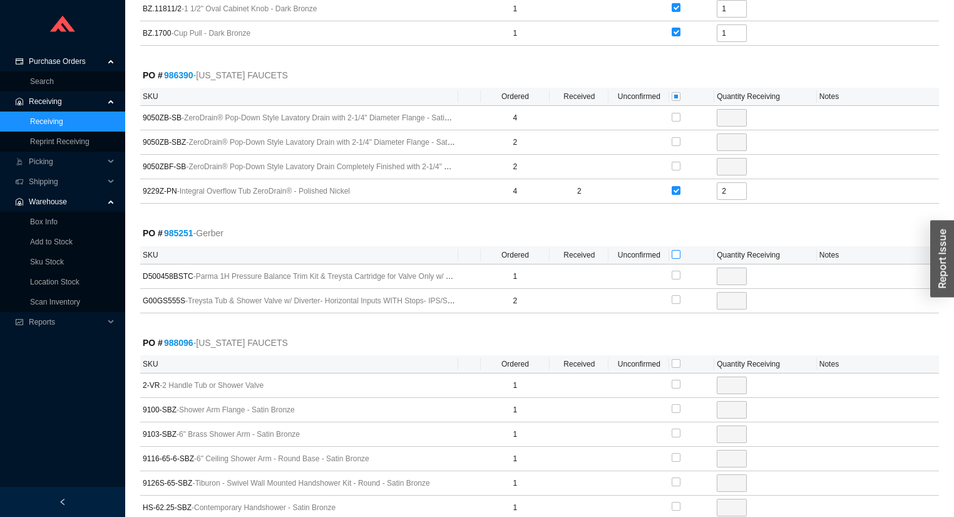
type input "2"
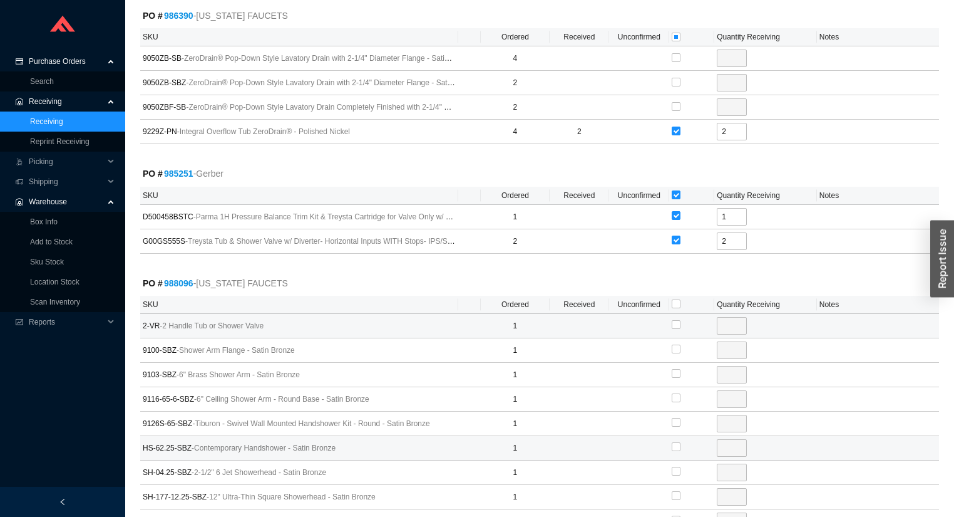
scroll to position [3352, 0]
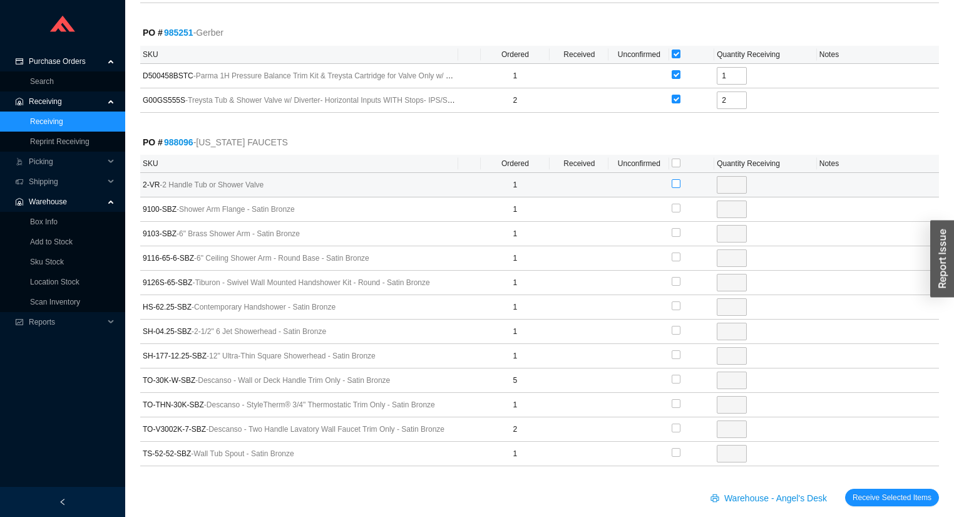
click at [679, 179] on input "checkbox" at bounding box center [676, 183] width 9 height 9
checkbox input "true"
type input "1"
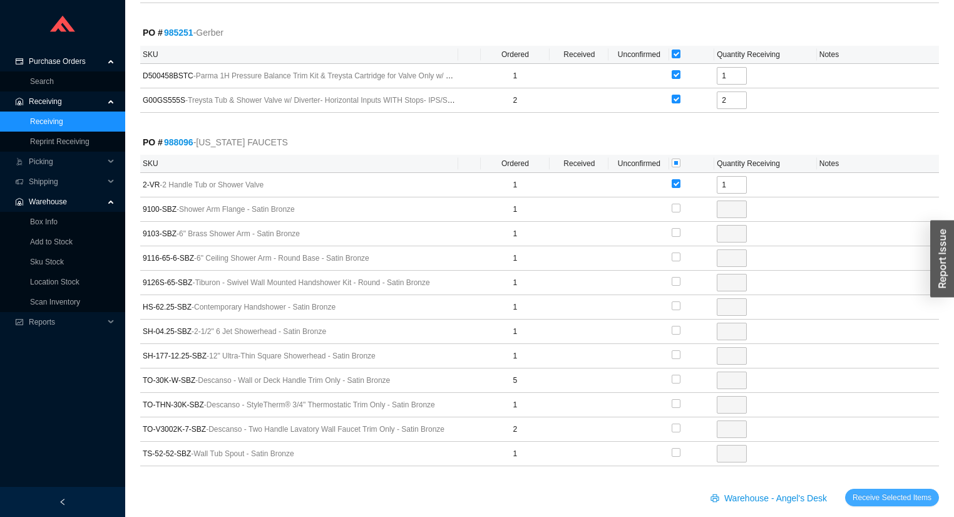
click at [890, 491] on span "Receive Selected Items" at bounding box center [892, 497] width 79 height 13
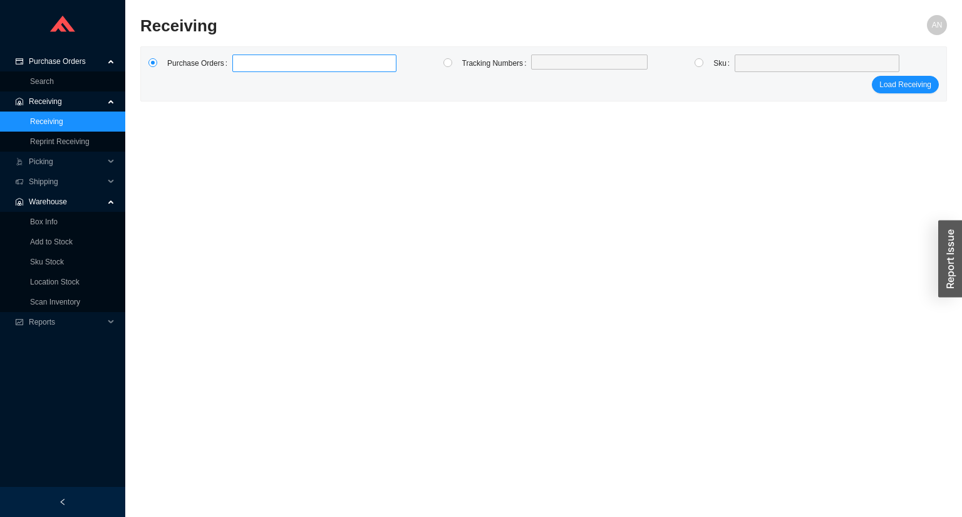
click at [269, 68] on label at bounding box center [314, 63] width 164 height 18
click at [243, 68] on input at bounding box center [238, 63] width 9 height 14
type input "980099"
type input "987125"
type input "985825"
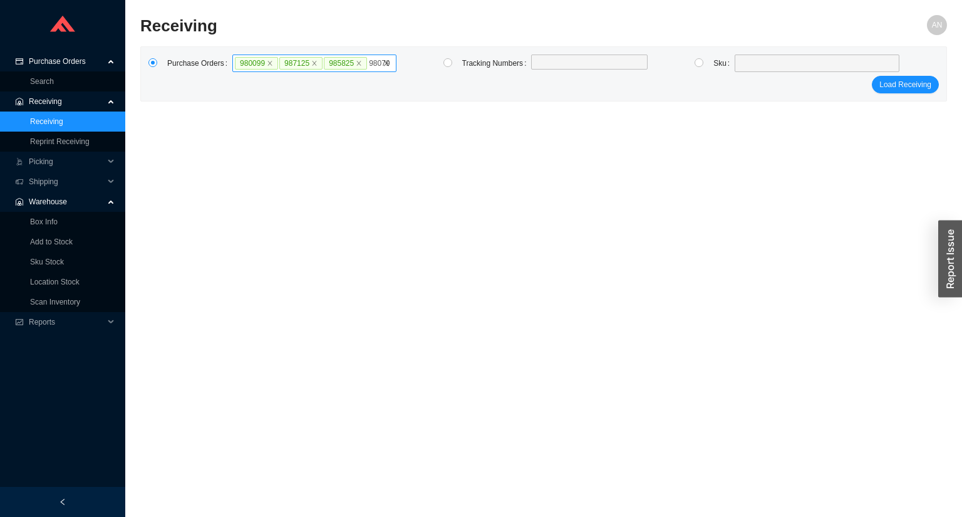
type input "980797"
type input "987558"
click button "Load Receiving" at bounding box center [905, 97] width 67 height 18
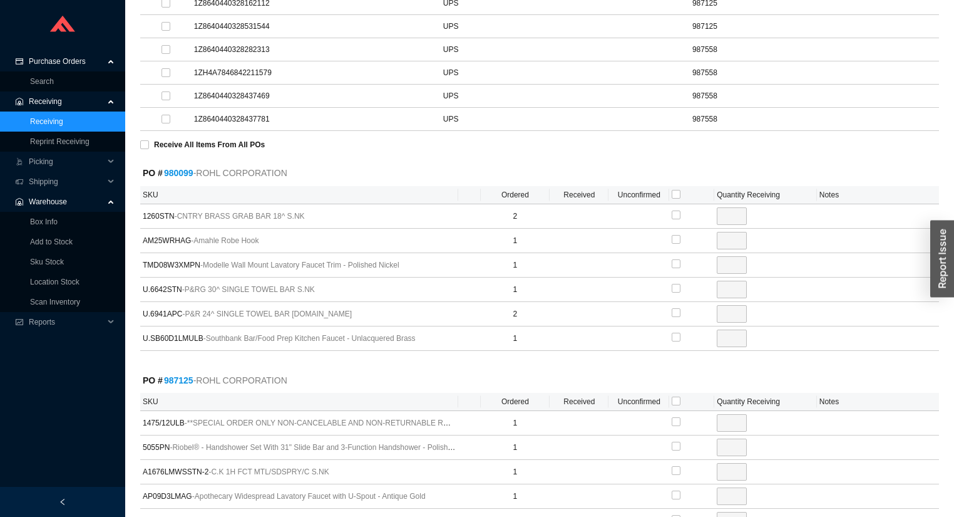
scroll to position [501, 0]
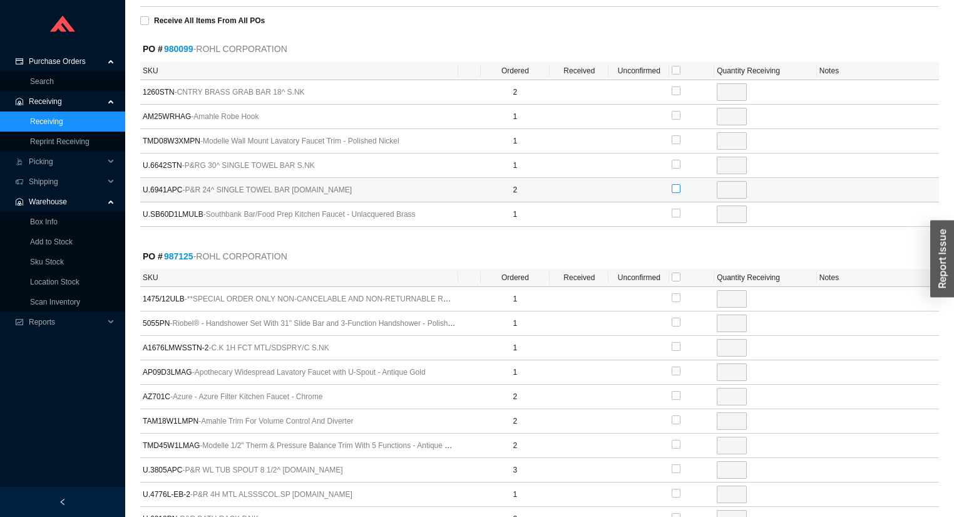
click at [681, 185] on input "checkbox" at bounding box center [676, 188] width 9 height 9
checkbox input "true"
type input "2"
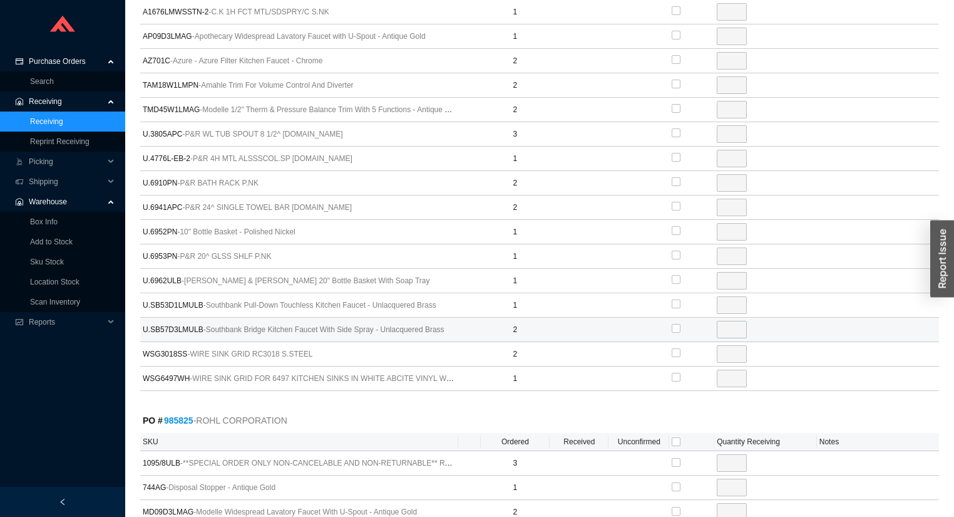
scroll to position [852, 0]
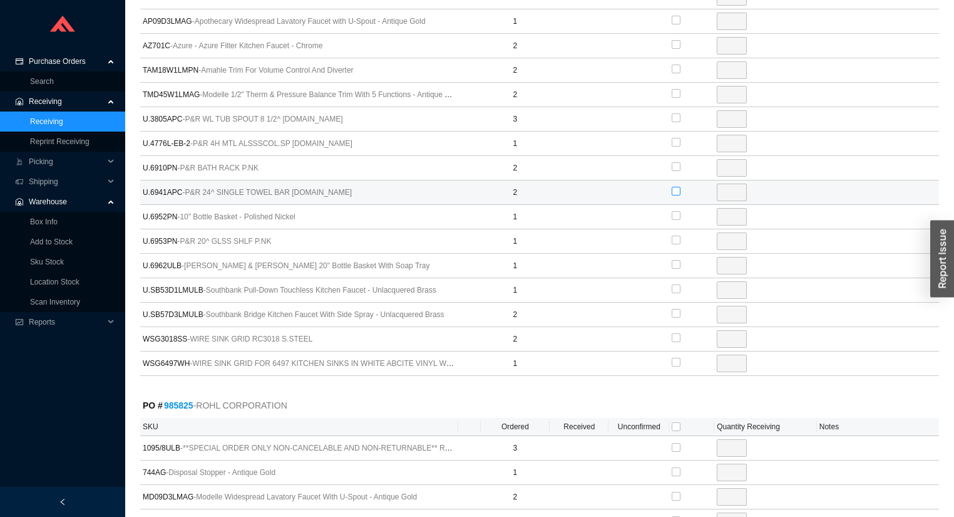
click at [674, 187] on input "checkbox" at bounding box center [676, 191] width 9 height 9
checkbox input "true"
type input "2"
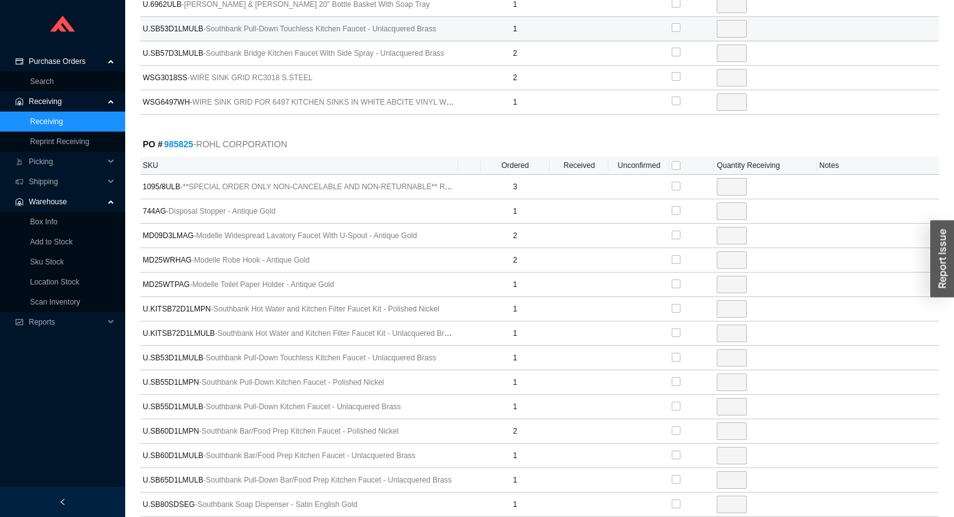
scroll to position [1202, 0]
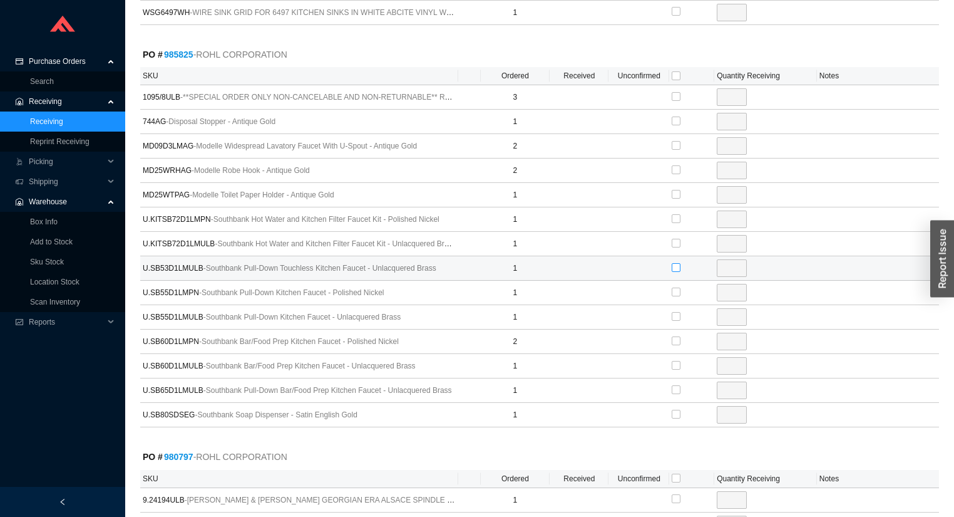
click at [676, 263] on input "checkbox" at bounding box center [676, 267] width 9 height 9
checkbox input "true"
type input "1"
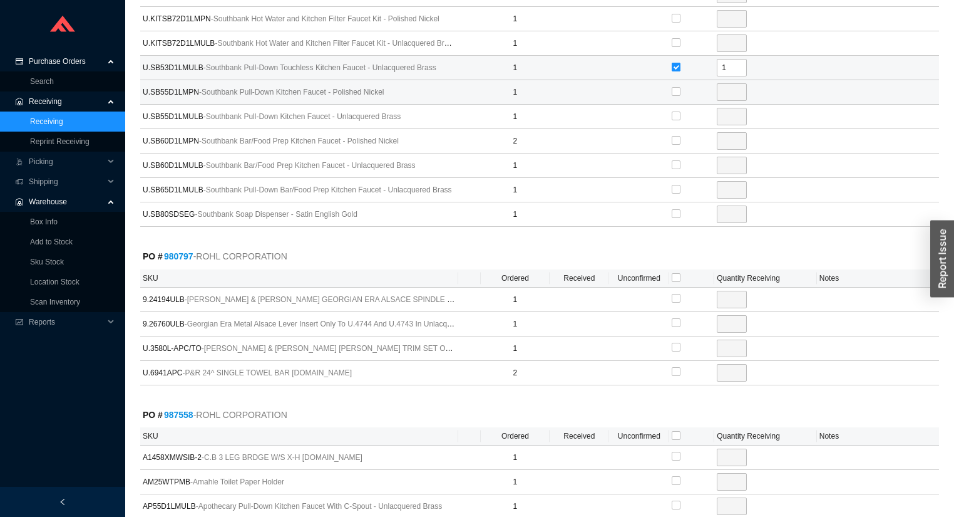
scroll to position [1503, 0]
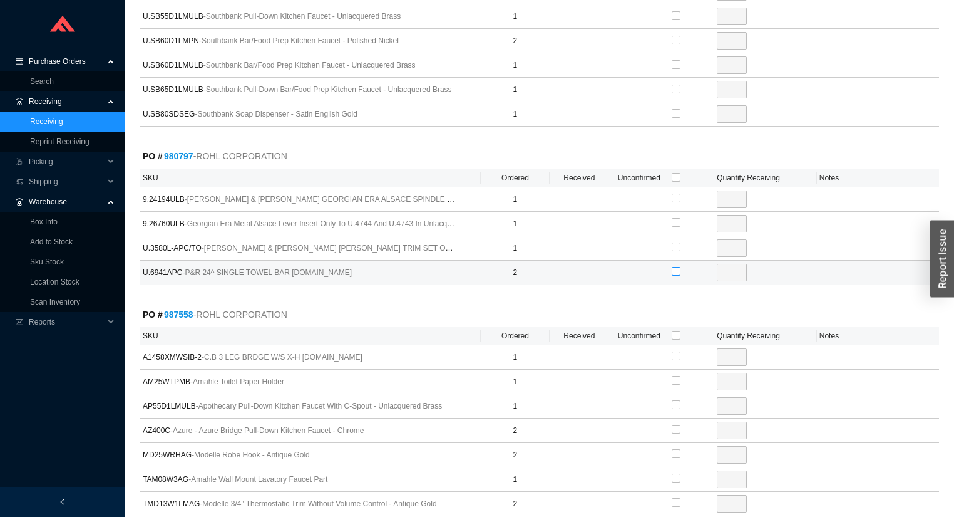
click at [676, 265] on label at bounding box center [676, 271] width 9 height 13
click at [676, 267] on input "checkbox" at bounding box center [676, 271] width 9 height 9
checkbox input "true"
type input "2"
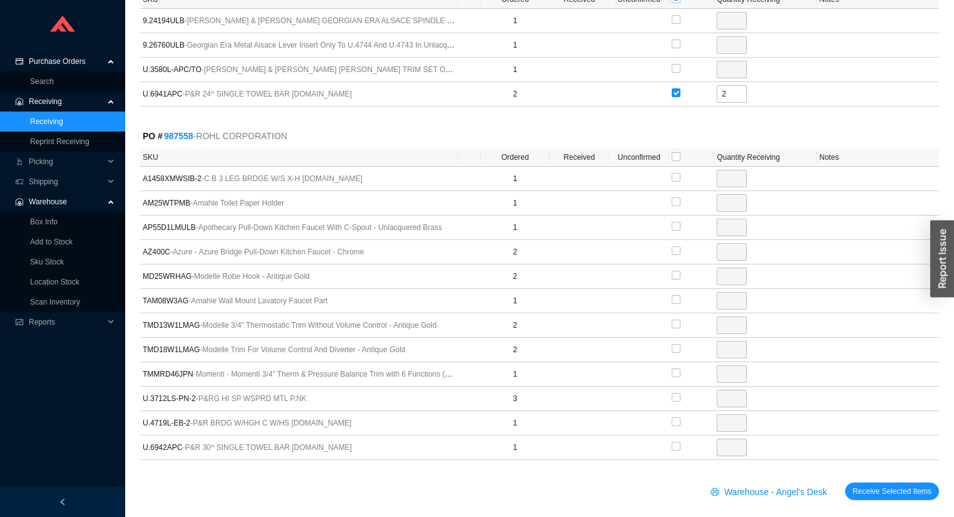
scroll to position [1682, 0]
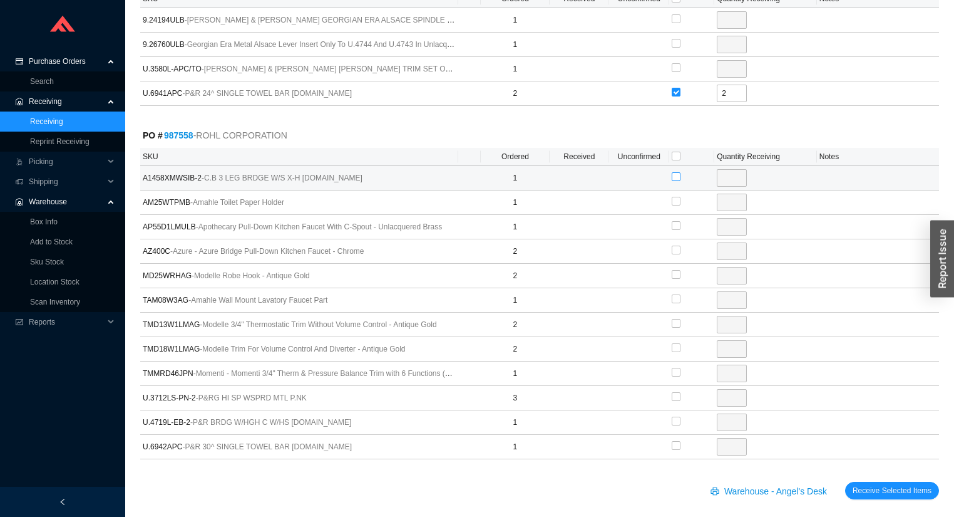
click at [674, 172] on input "checkbox" at bounding box center [676, 176] width 9 height 9
checkbox input "true"
type input "1"
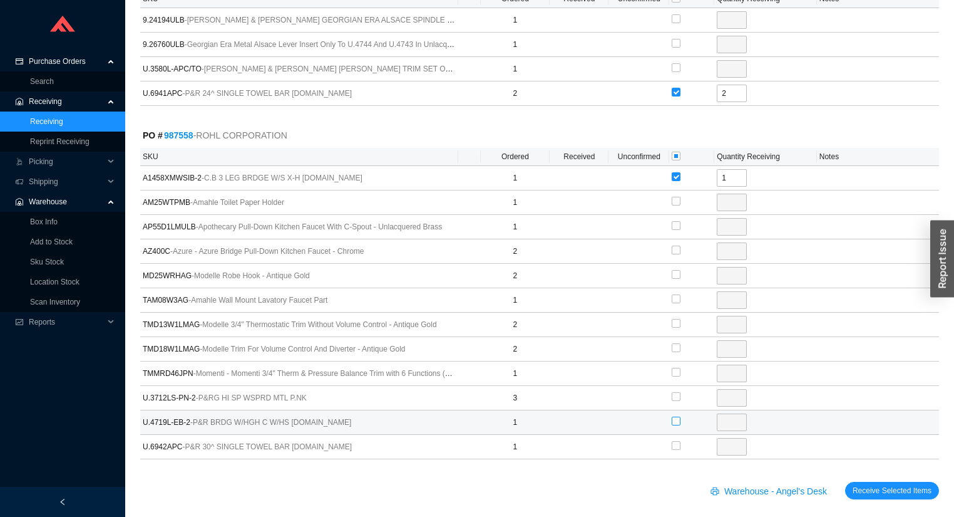
click at [676, 416] on input "checkbox" at bounding box center [676, 420] width 9 height 9
checkbox input "true"
type input "1"
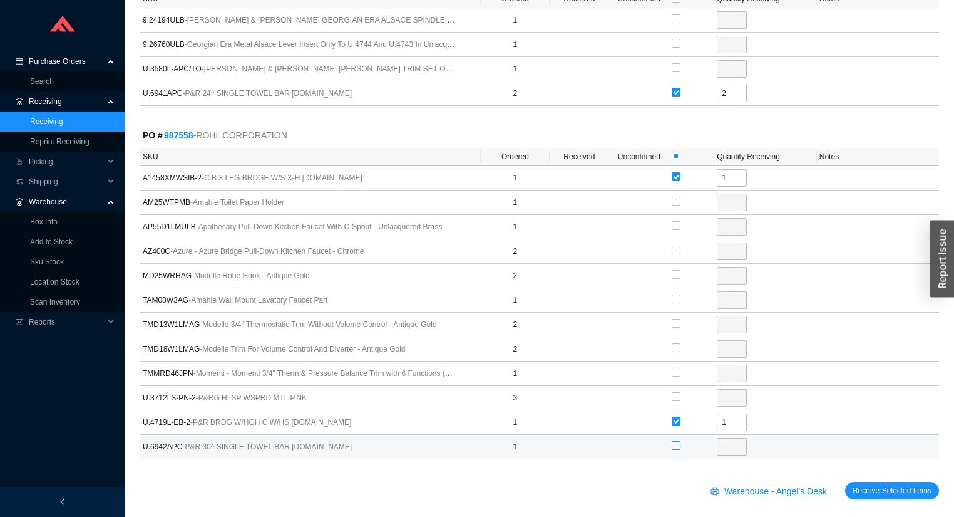
click at [679, 441] on input "checkbox" at bounding box center [676, 445] width 9 height 9
checkbox input "true"
type input "1"
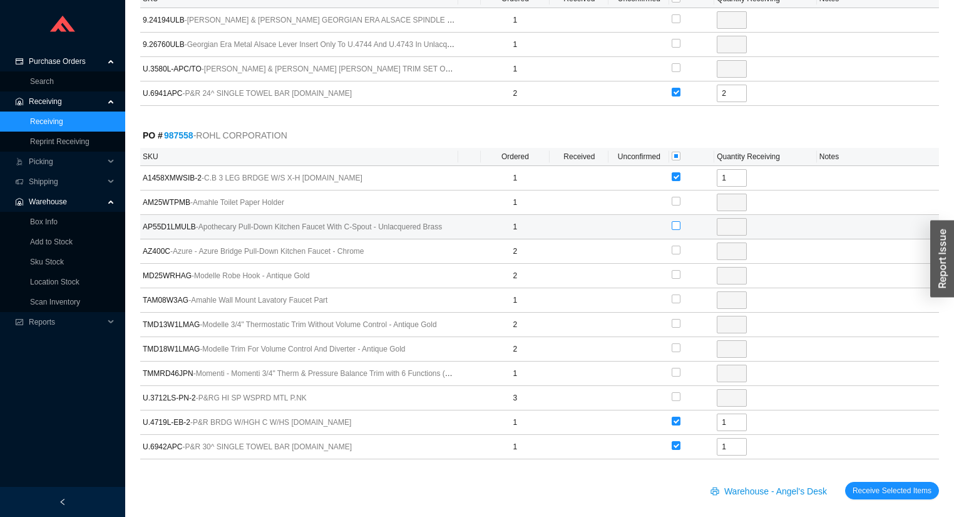
click at [676, 221] on input "checkbox" at bounding box center [676, 225] width 9 height 9
checkbox input "true"
type input "1"
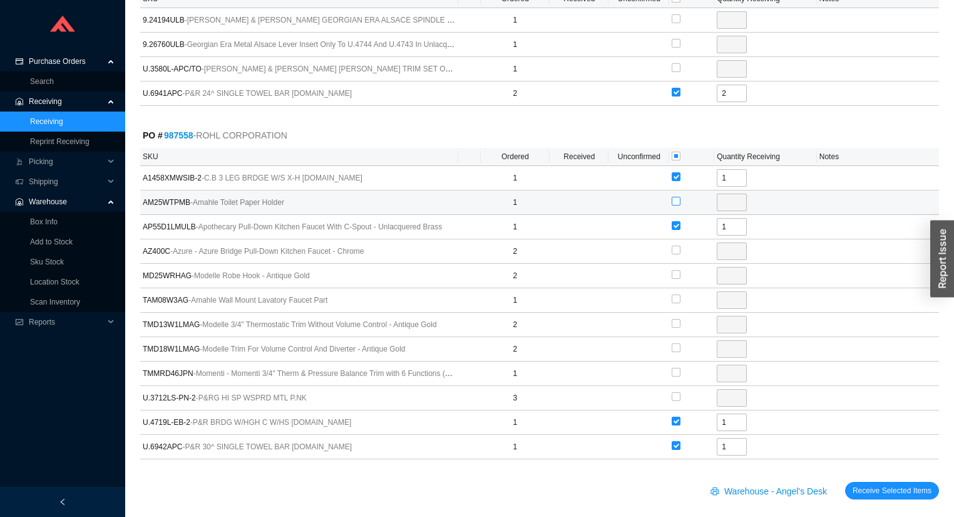
click at [675, 197] on input "checkbox" at bounding box center [676, 201] width 9 height 9
checkbox input "true"
type input "1"
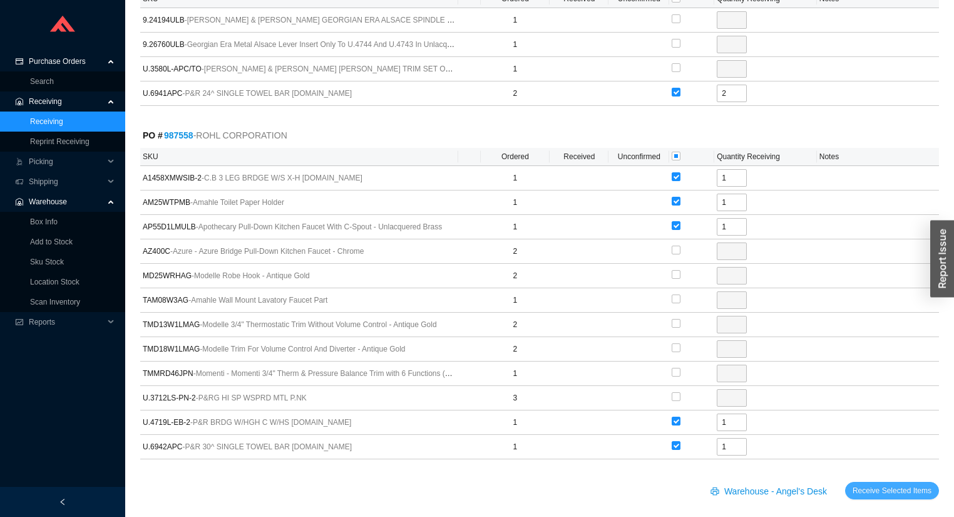
click at [875, 484] on span "Receive Selected Items" at bounding box center [892, 490] width 79 height 13
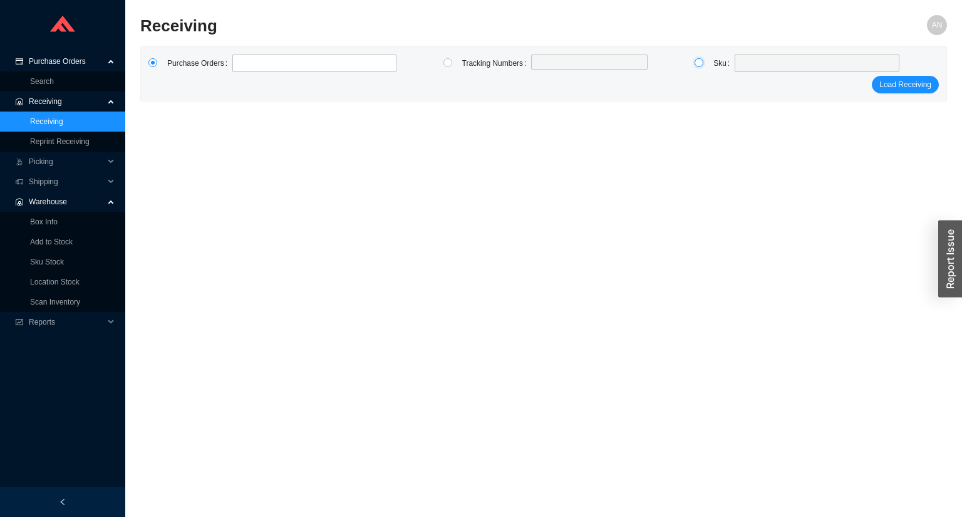
click at [698, 63] on input "radio" at bounding box center [698, 62] width 9 height 9
radio input "true"
click at [742, 60] on span at bounding box center [816, 63] width 155 height 16
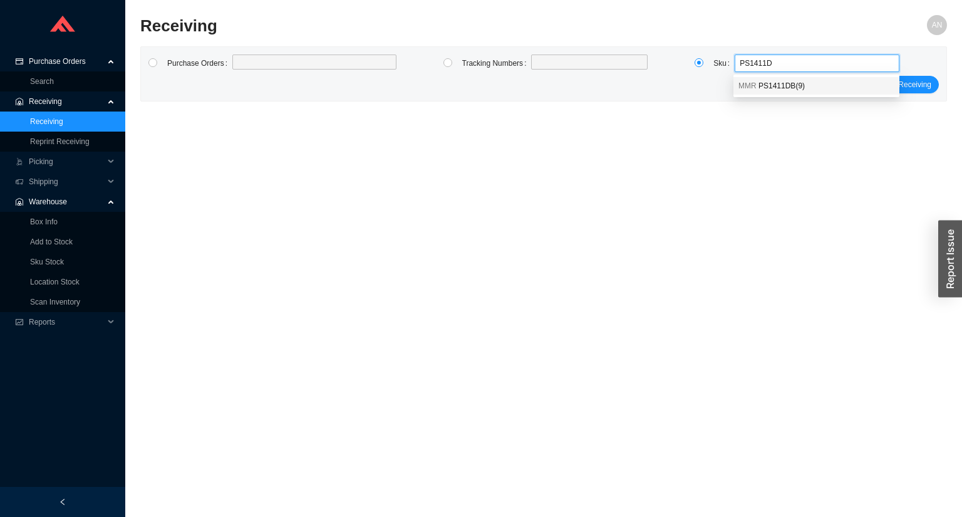
type input "PS1411DB"
click at [766, 83] on span "PS1411DB ( 9 )" at bounding box center [781, 85] width 46 height 9
click at [897, 84] on span "Load Receiving" at bounding box center [905, 84] width 52 height 13
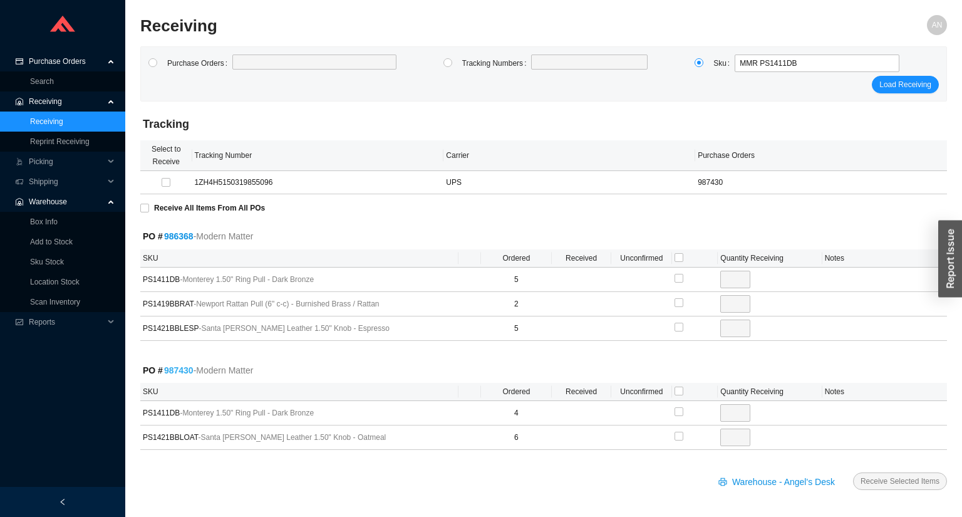
click at [173, 371] on link "987430" at bounding box center [178, 370] width 29 height 10
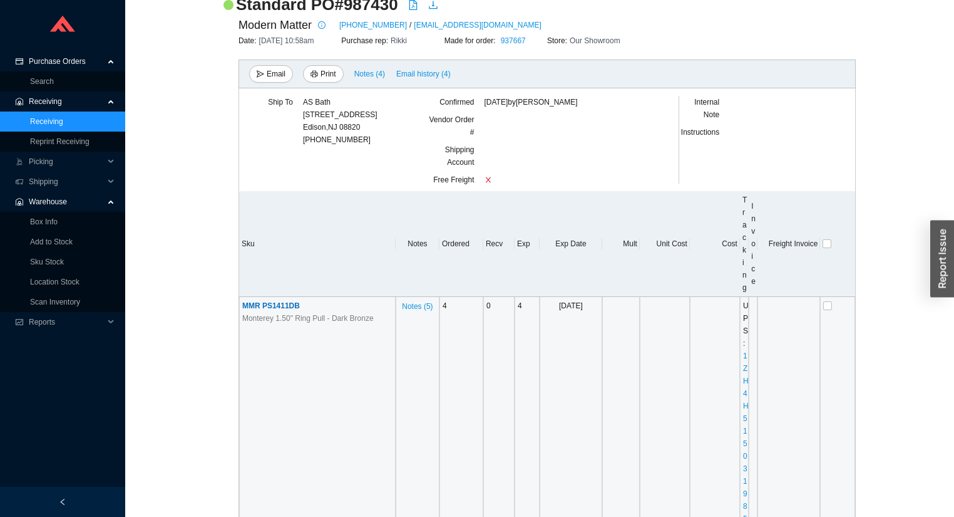
scroll to position [100, 0]
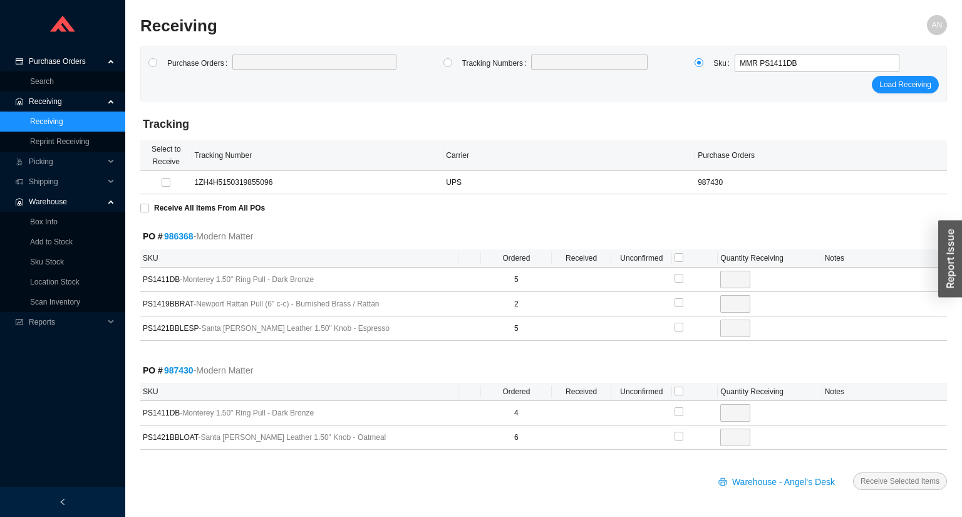
click at [168, 233] on link "986368" at bounding box center [178, 236] width 29 height 10
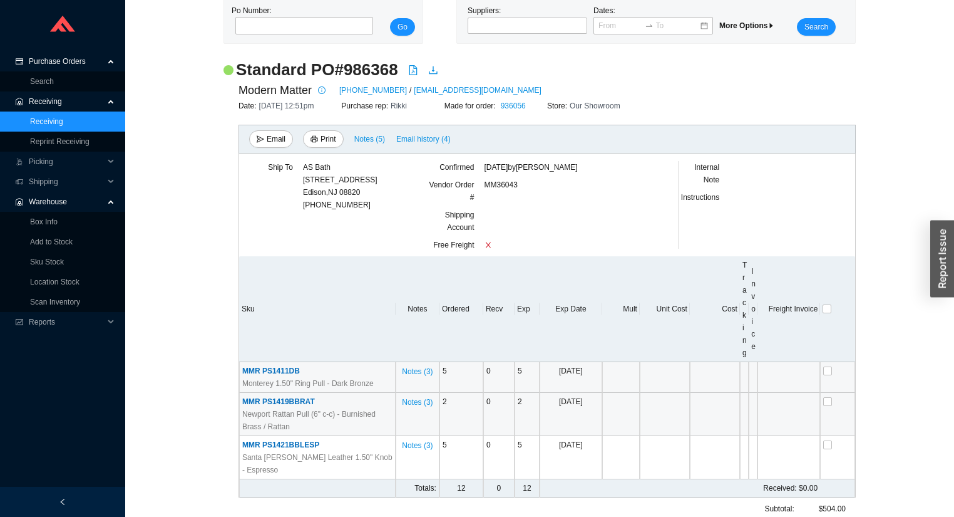
scroll to position [85, 0]
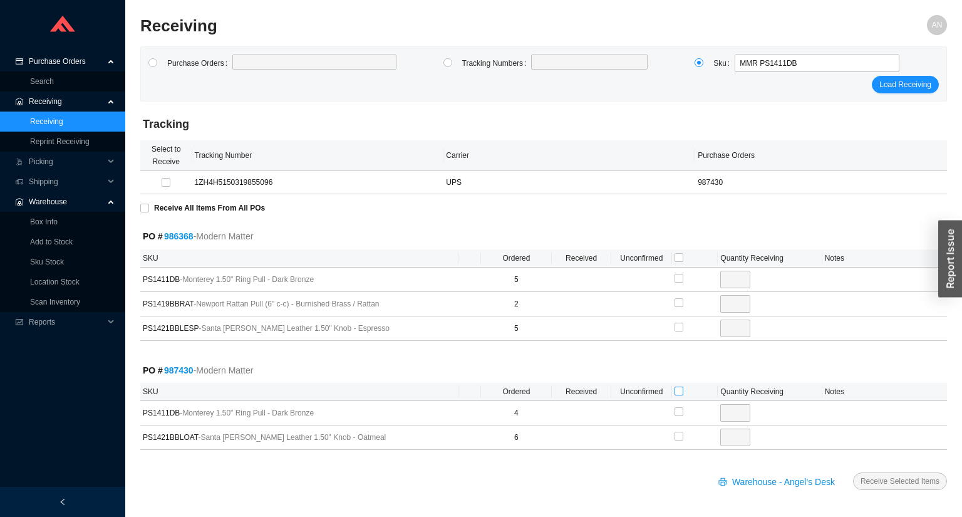
click at [679, 388] on input "checkbox" at bounding box center [678, 390] width 9 height 9
checkbox input "true"
type input "4"
checkbox input "true"
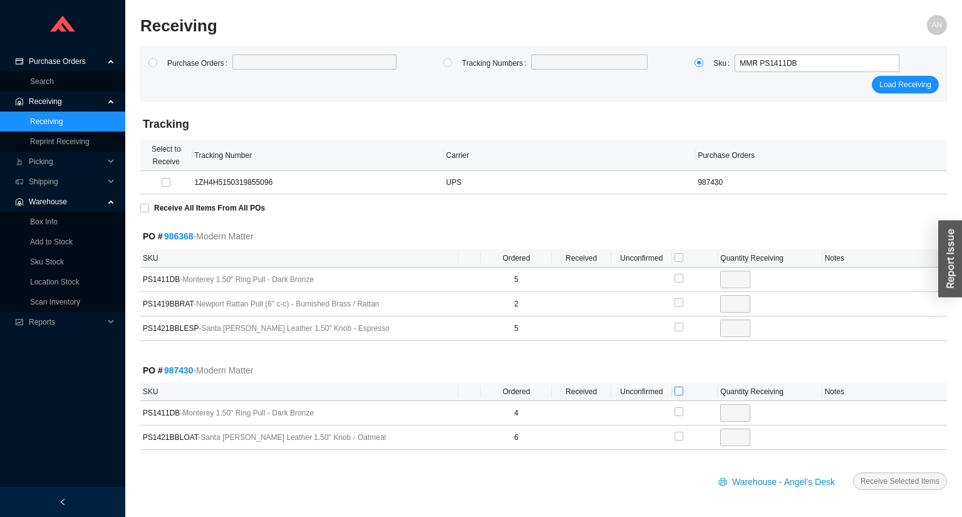
type input "6"
click at [907, 478] on span "Receive Selected Items" at bounding box center [899, 481] width 79 height 13
radio input "true"
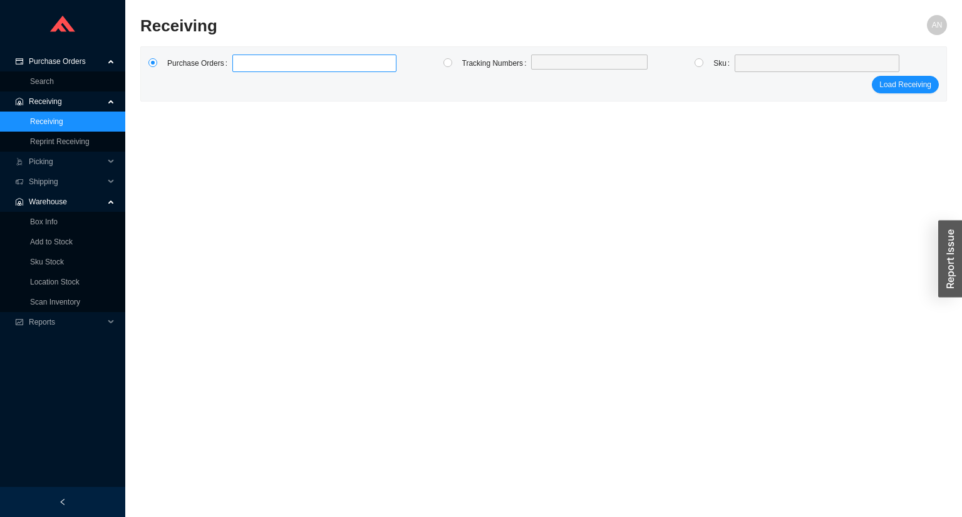
click at [236, 58] on input at bounding box center [238, 63] width 9 height 14
type input "986632"
type input "986586"
type input "981991"
type input "988267"
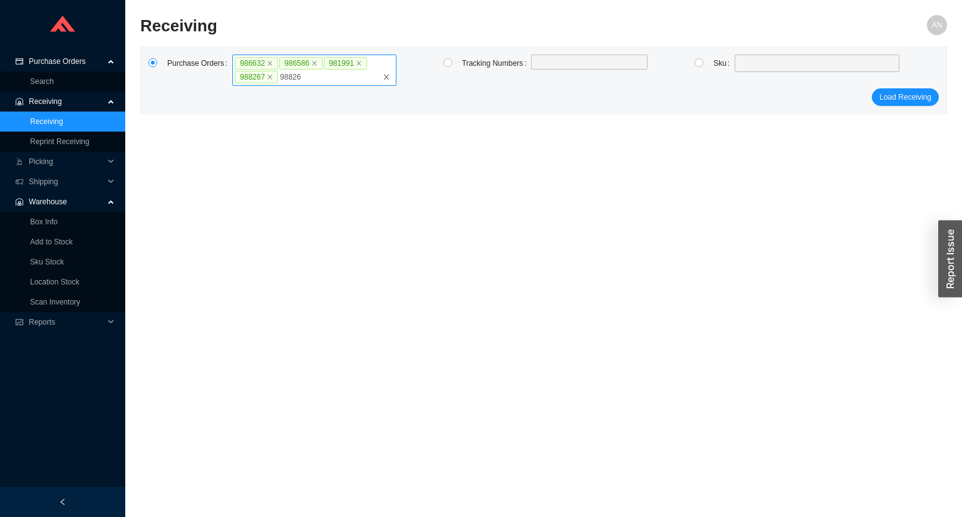
type input "988261"
type input "988280"
type input "988265"
type input "986779"
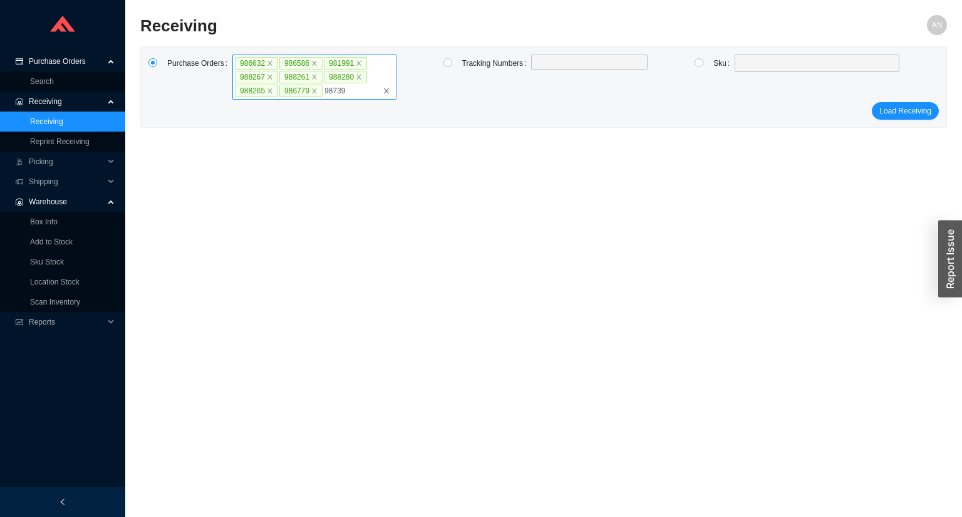
type input "987396"
type input "987991"
type input "984487"
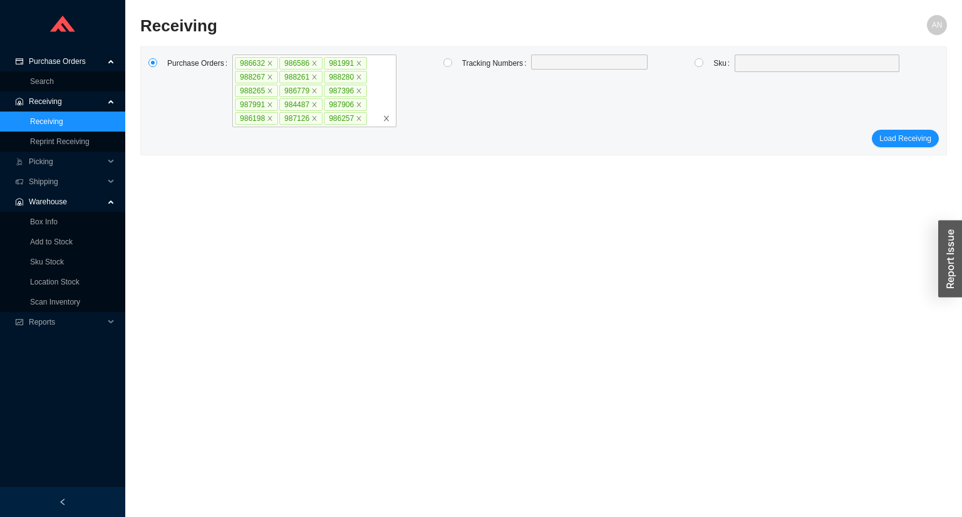
click button "Load Receiving" at bounding box center [905, 139] width 67 height 18
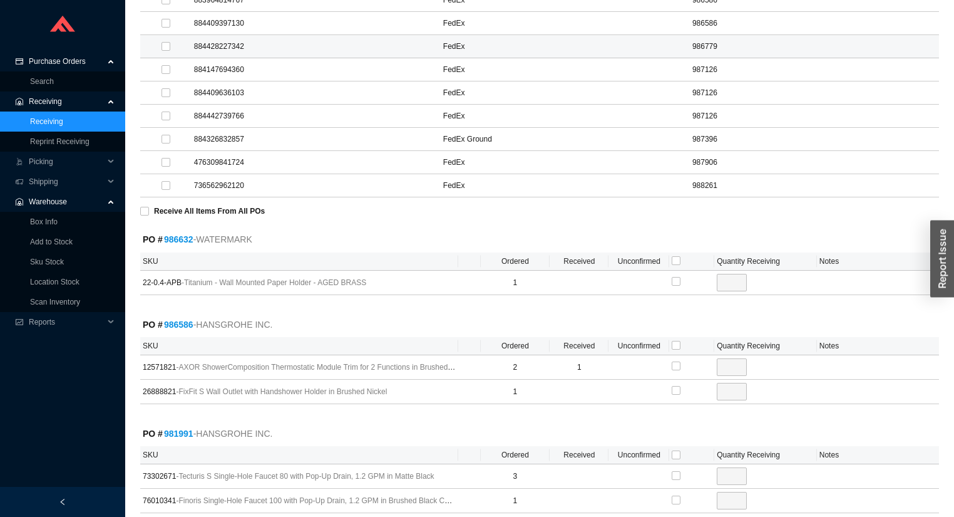
scroll to position [551, 0]
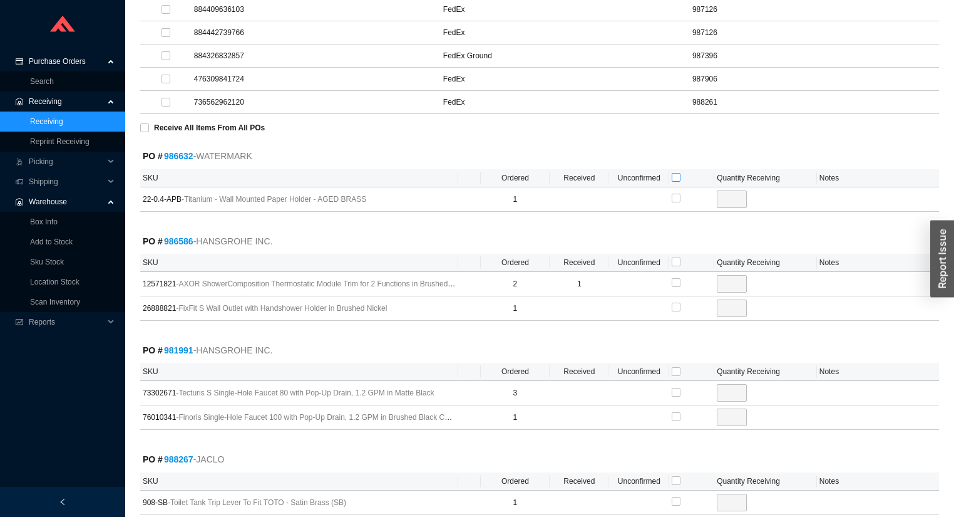
click at [675, 173] on input "checkbox" at bounding box center [676, 177] width 9 height 9
click at [676, 303] on input "checkbox" at bounding box center [676, 306] width 9 height 9
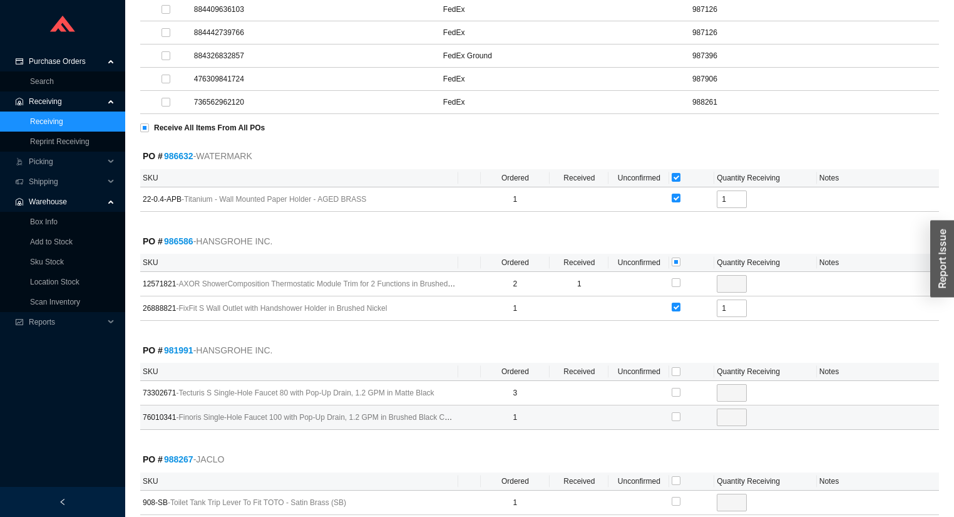
click at [684, 413] on div at bounding box center [692, 417] width 40 height 19
click at [679, 413] on input "checkbox" at bounding box center [676, 416] width 9 height 9
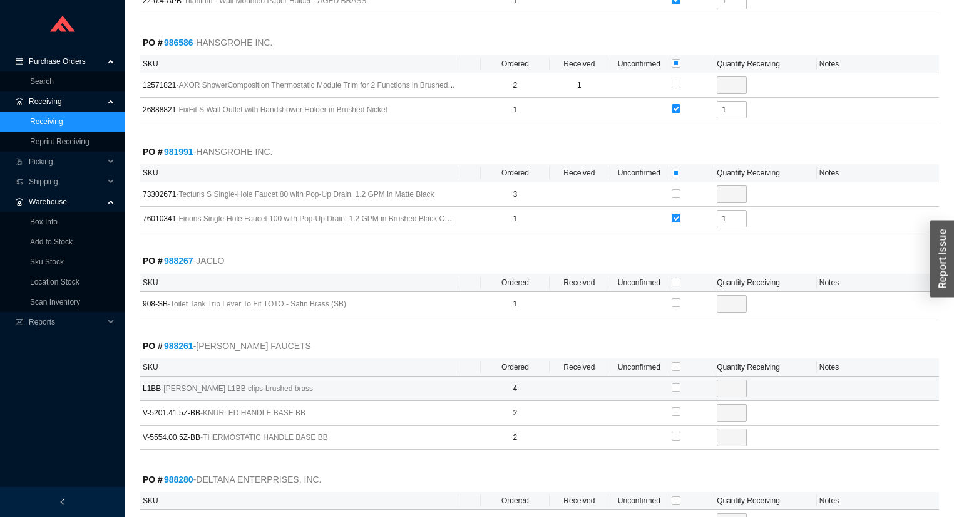
scroll to position [751, 0]
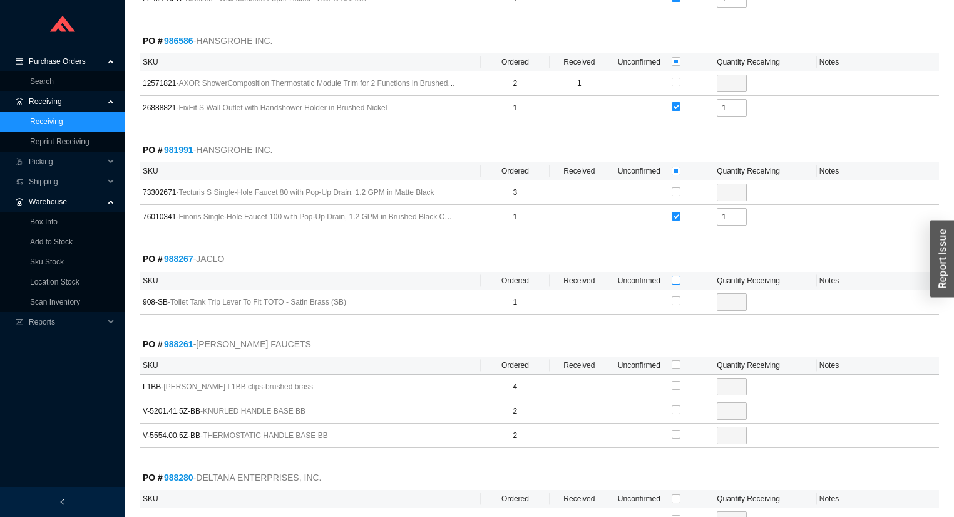
click at [675, 276] on input "checkbox" at bounding box center [676, 280] width 9 height 9
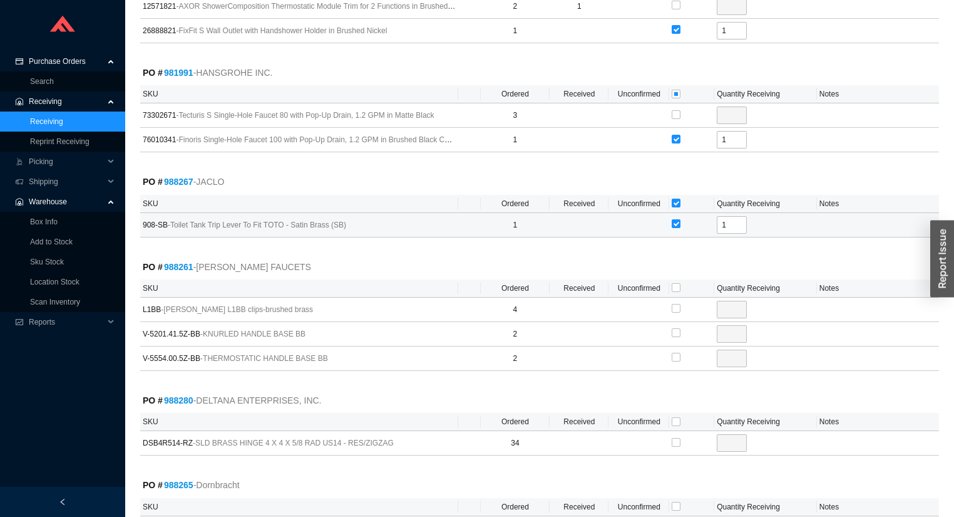
scroll to position [902, 0]
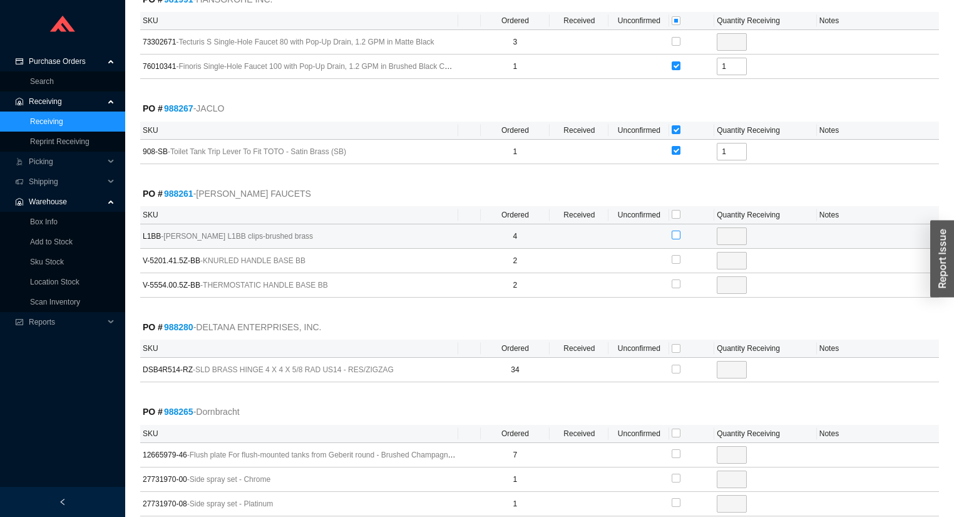
click at [676, 230] on input "checkbox" at bounding box center [676, 234] width 9 height 9
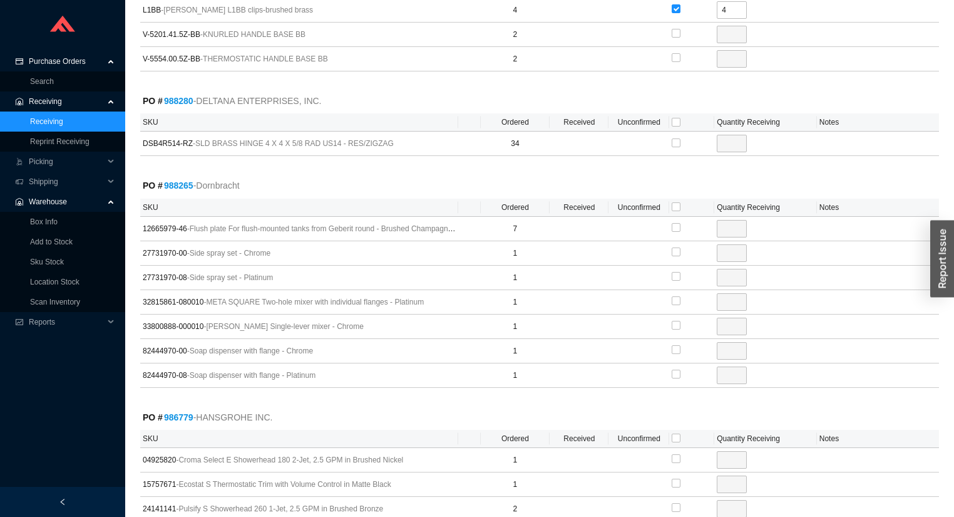
scroll to position [1152, 0]
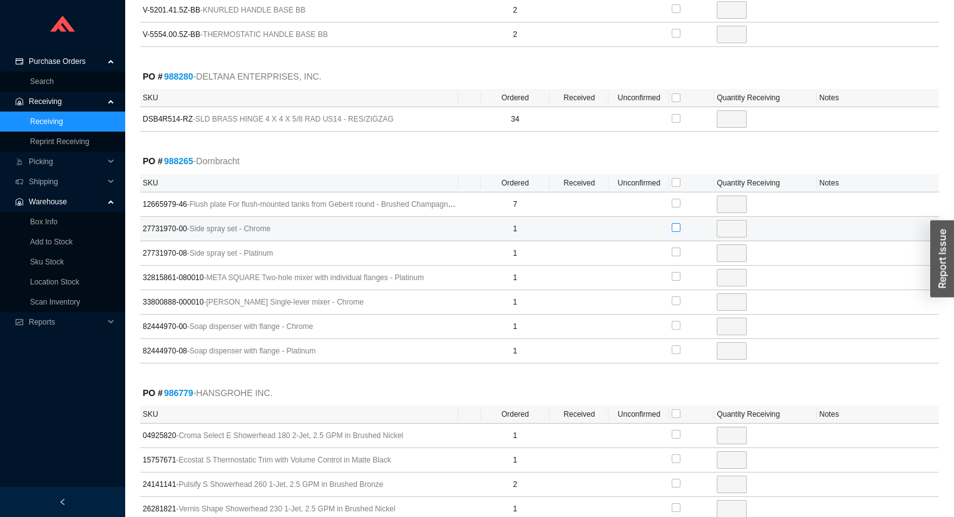
click at [676, 223] on input "checkbox" at bounding box center [676, 227] width 9 height 9
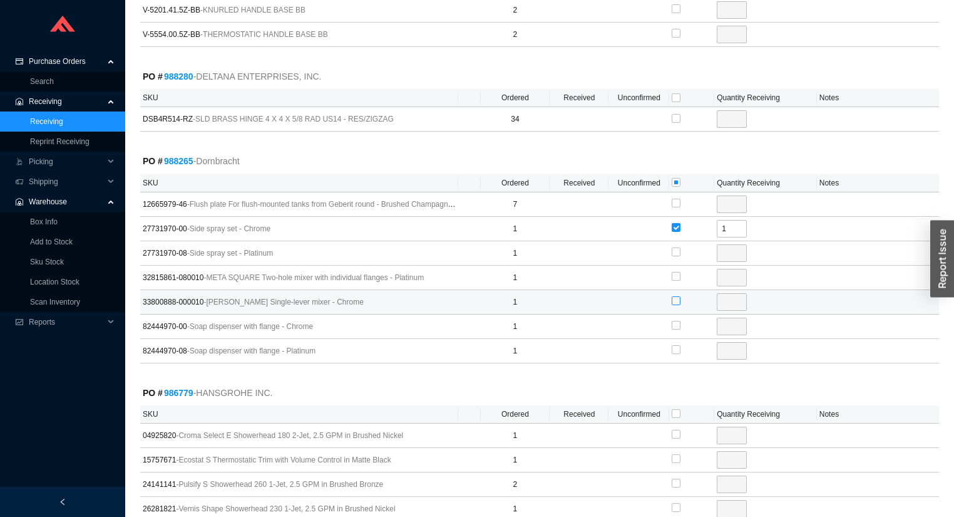
click at [676, 296] on input "checkbox" at bounding box center [676, 300] width 9 height 9
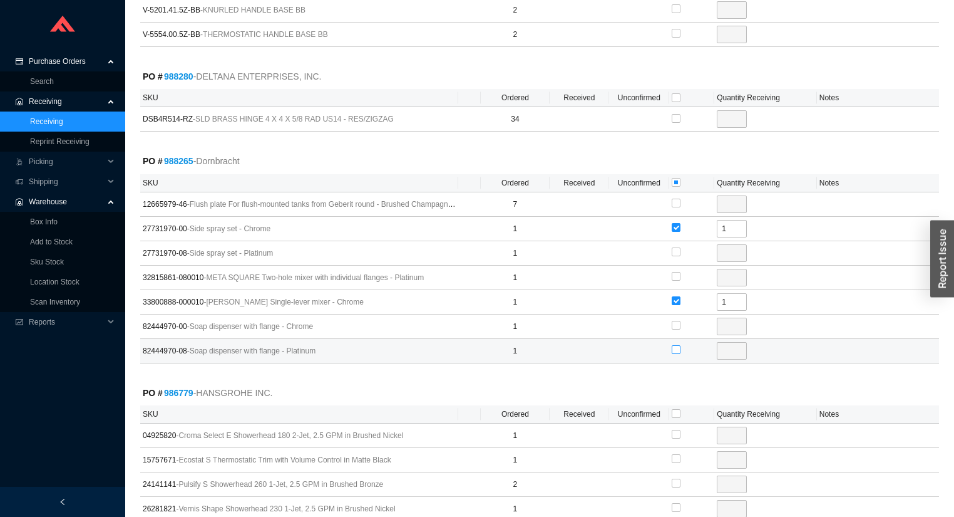
click at [679, 345] on input "checkbox" at bounding box center [676, 349] width 9 height 9
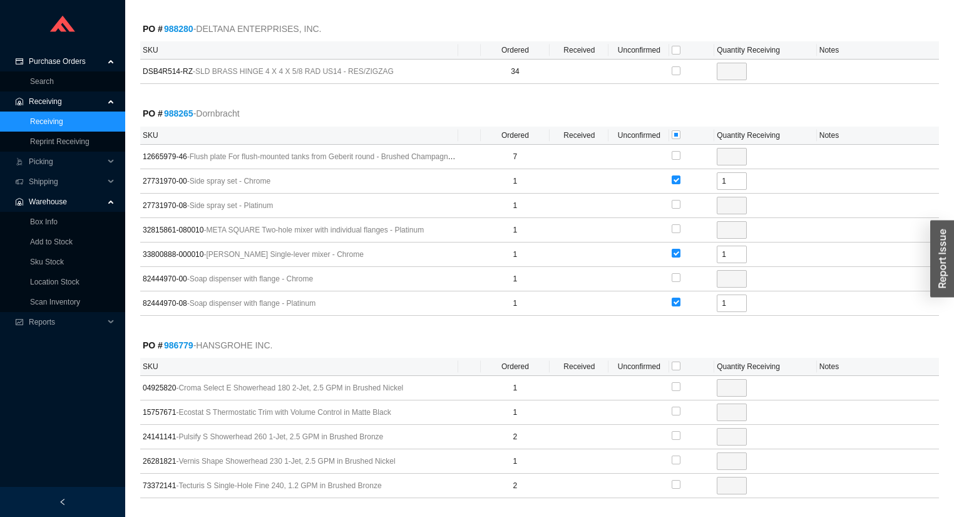
scroll to position [1352, 0]
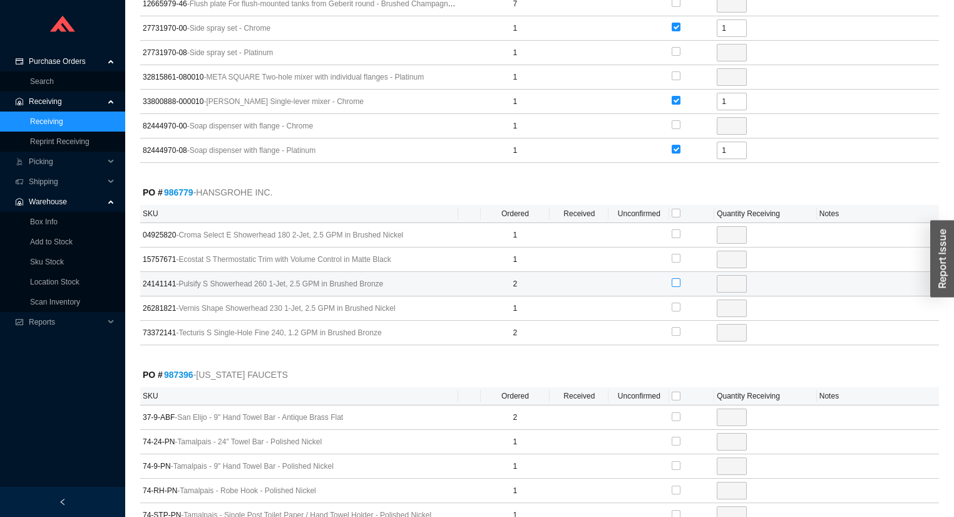
click at [676, 278] on input "checkbox" at bounding box center [676, 282] width 9 height 9
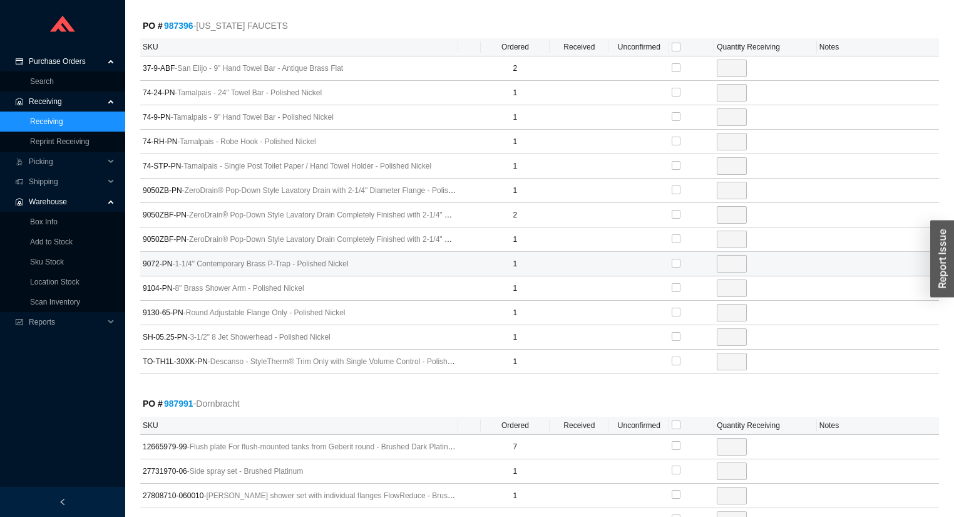
scroll to position [1703, 0]
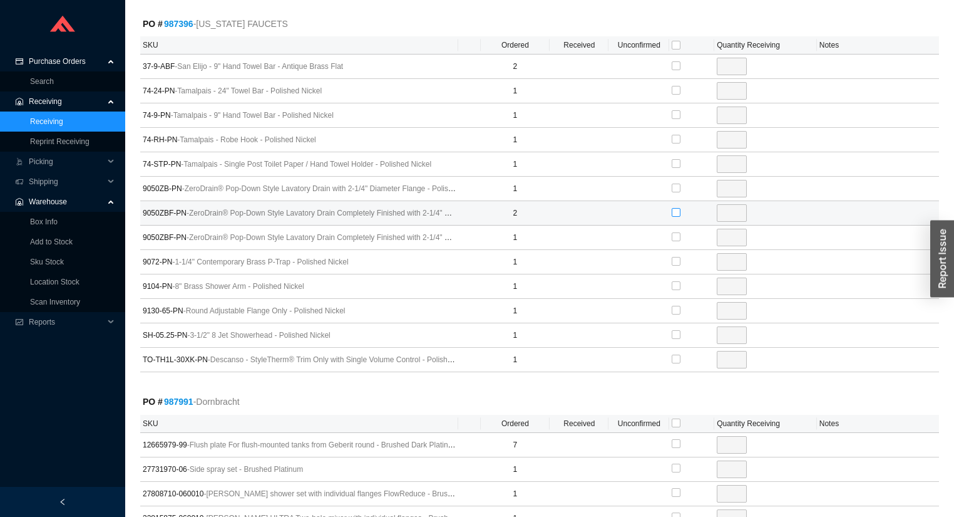
click at [678, 208] on input "checkbox" at bounding box center [676, 212] width 9 height 9
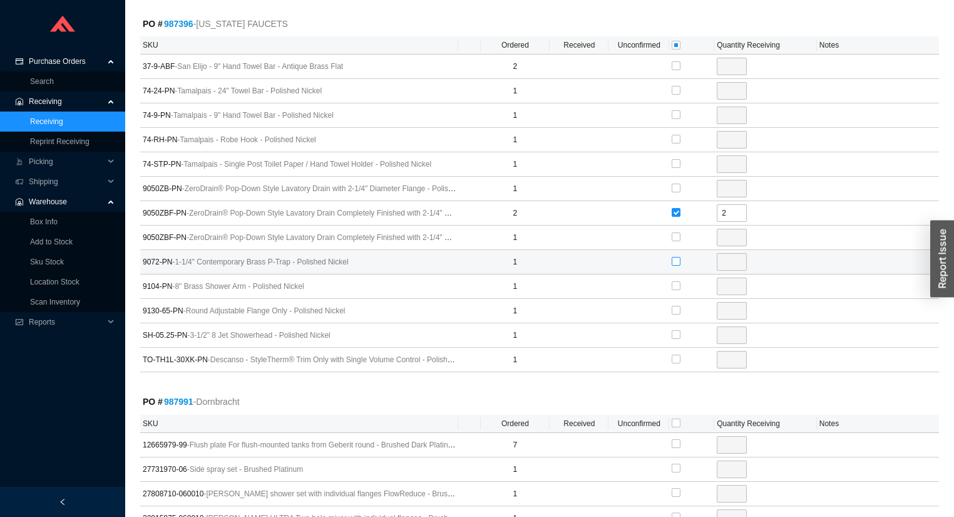
click at [672, 257] on input "checkbox" at bounding box center [676, 261] width 9 height 9
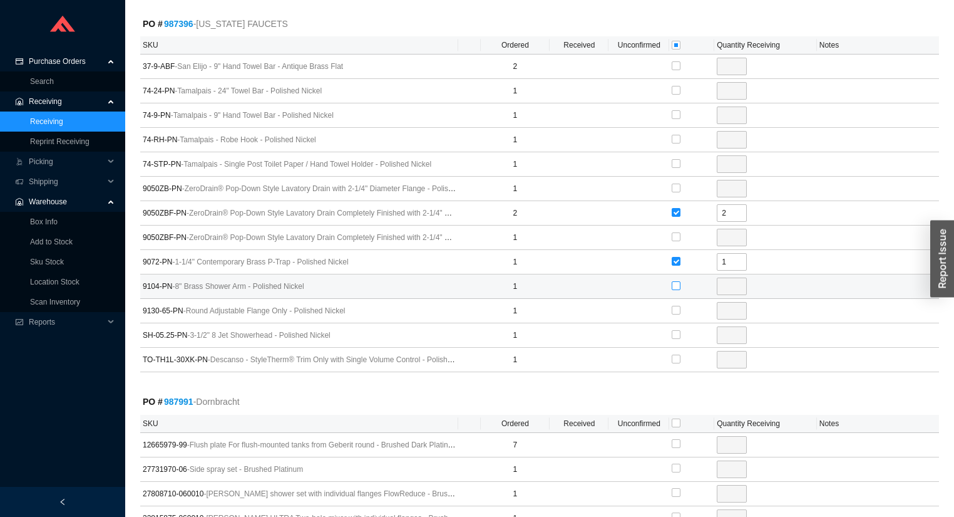
click at [674, 281] on input "checkbox" at bounding box center [676, 285] width 9 height 9
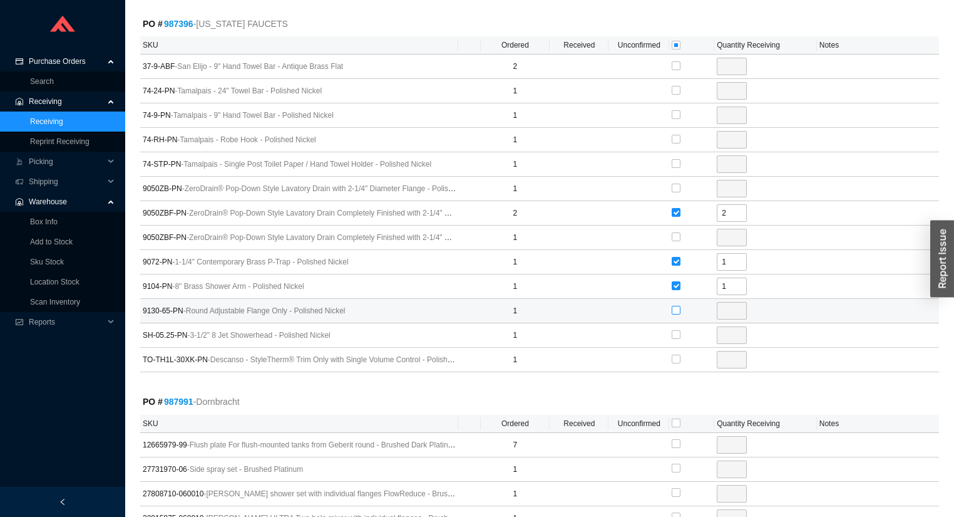
click at [676, 306] on input "checkbox" at bounding box center [676, 310] width 9 height 9
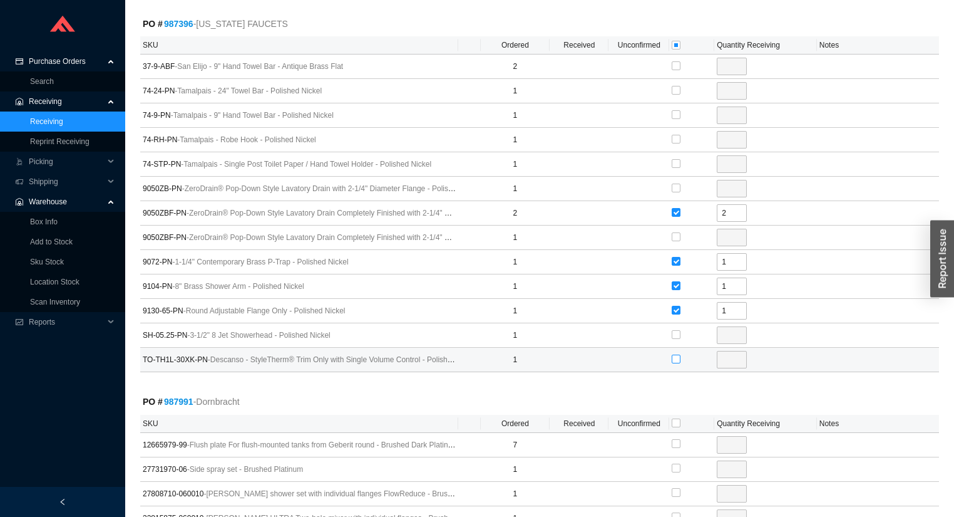
click at [676, 354] on input "checkbox" at bounding box center [676, 358] width 9 height 9
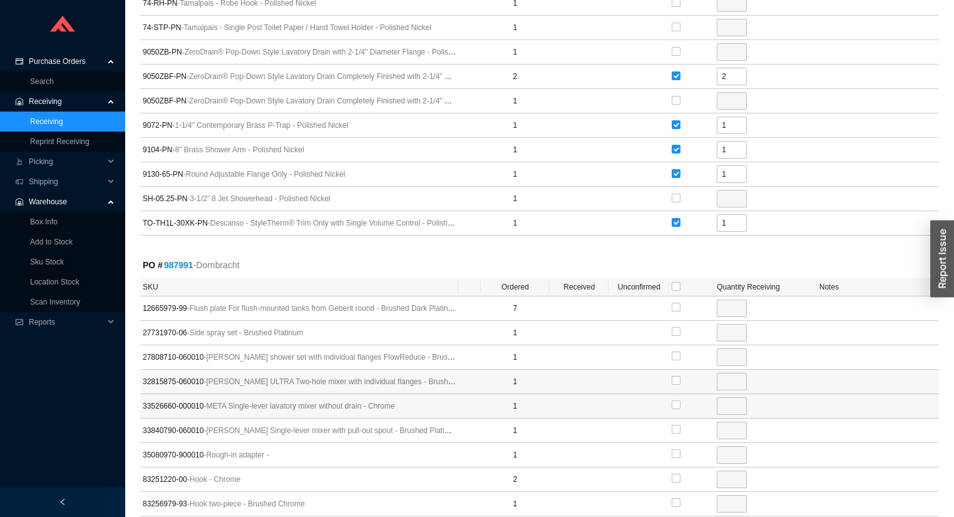
scroll to position [1904, 0]
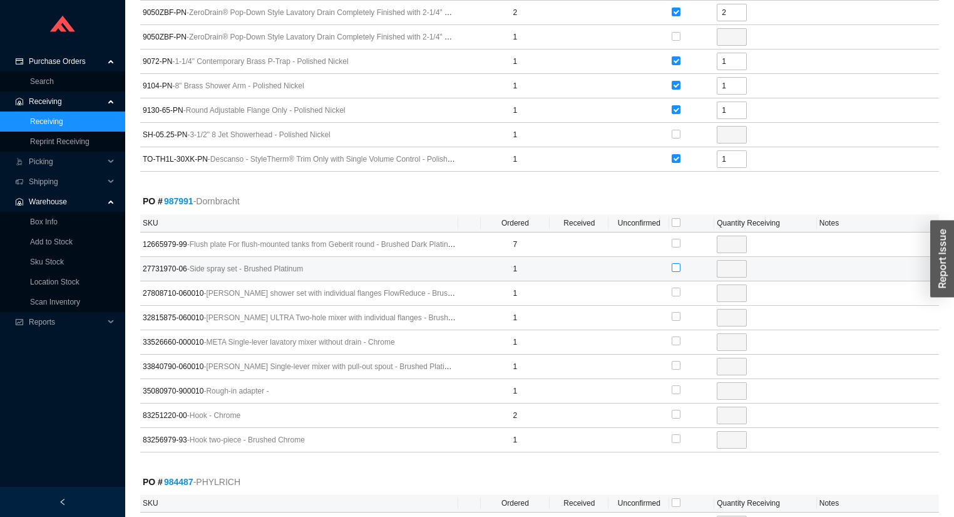
click at [675, 263] on input "checkbox" at bounding box center [676, 267] width 9 height 9
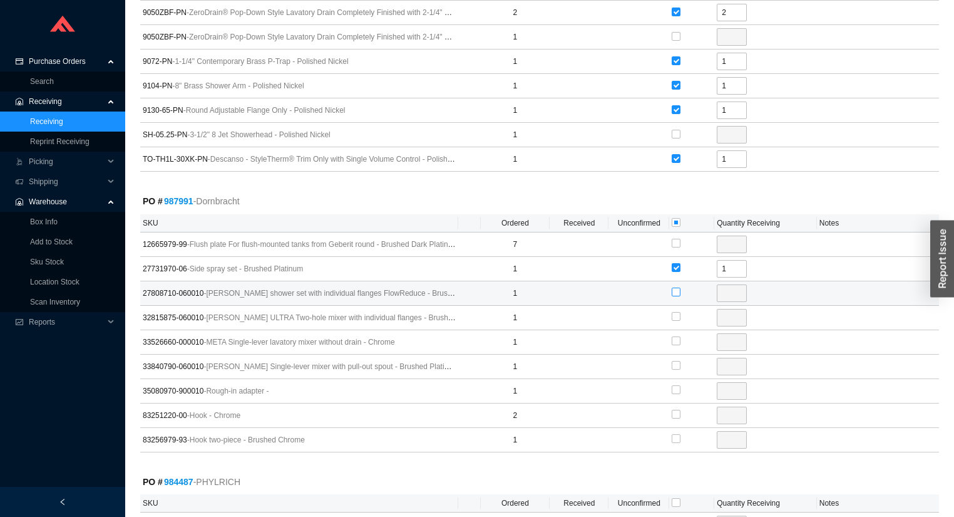
click at [676, 287] on input "checkbox" at bounding box center [676, 291] width 9 height 9
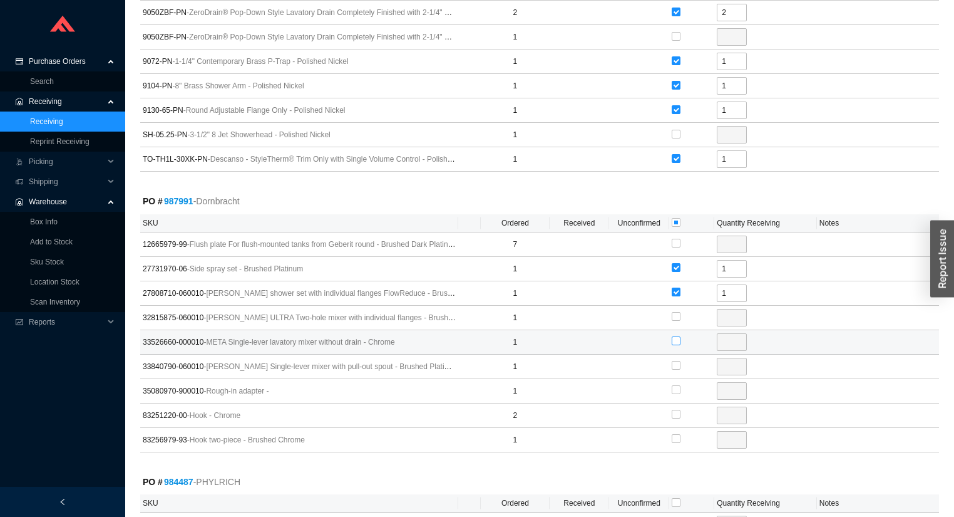
click at [672, 335] on label at bounding box center [676, 341] width 9 height 13
click at [672, 336] on input "checkbox" at bounding box center [676, 340] width 9 height 9
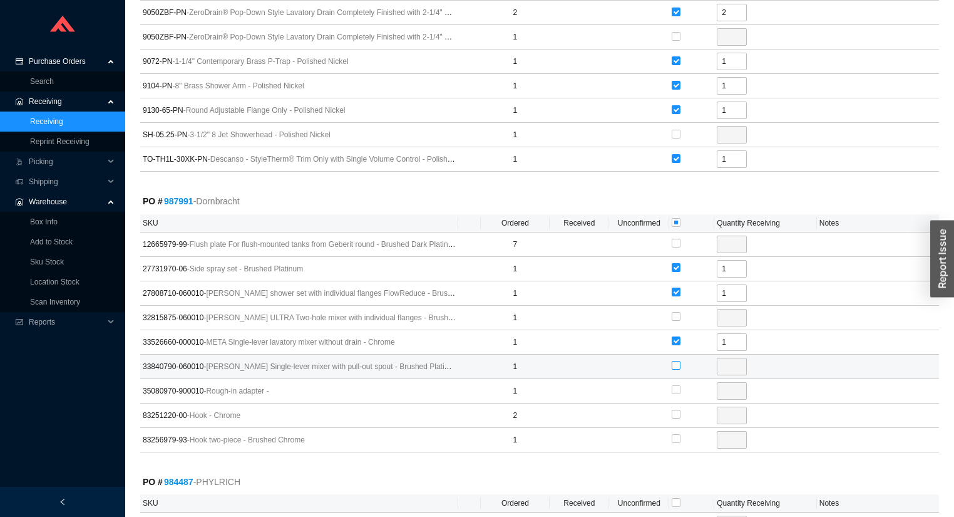
click at [677, 361] on input "checkbox" at bounding box center [676, 365] width 9 height 9
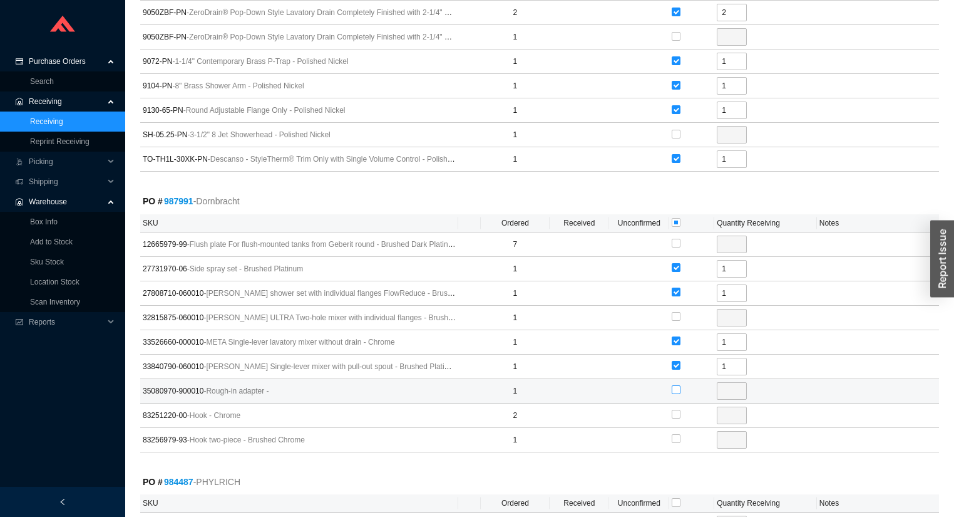
click at [676, 385] on input "checkbox" at bounding box center [676, 389] width 9 height 9
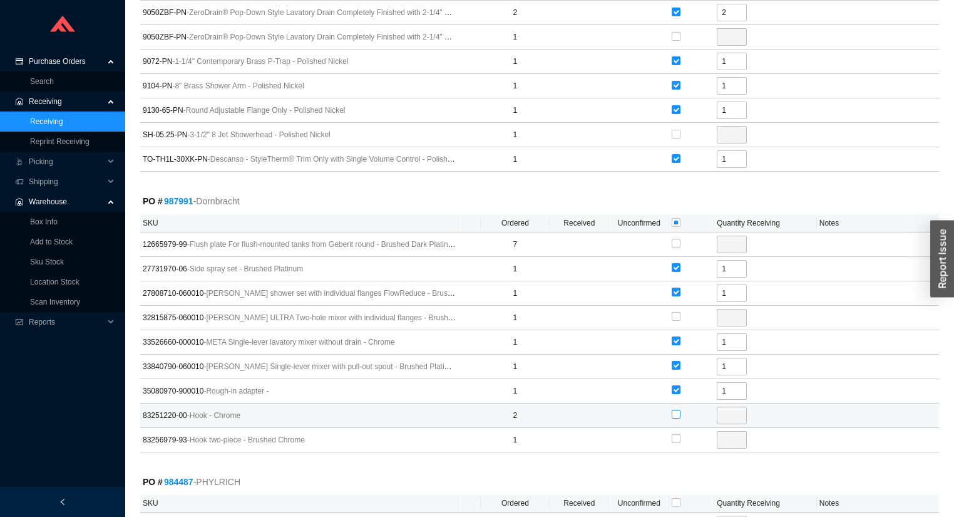
click at [674, 410] on input "checkbox" at bounding box center [676, 414] width 9 height 9
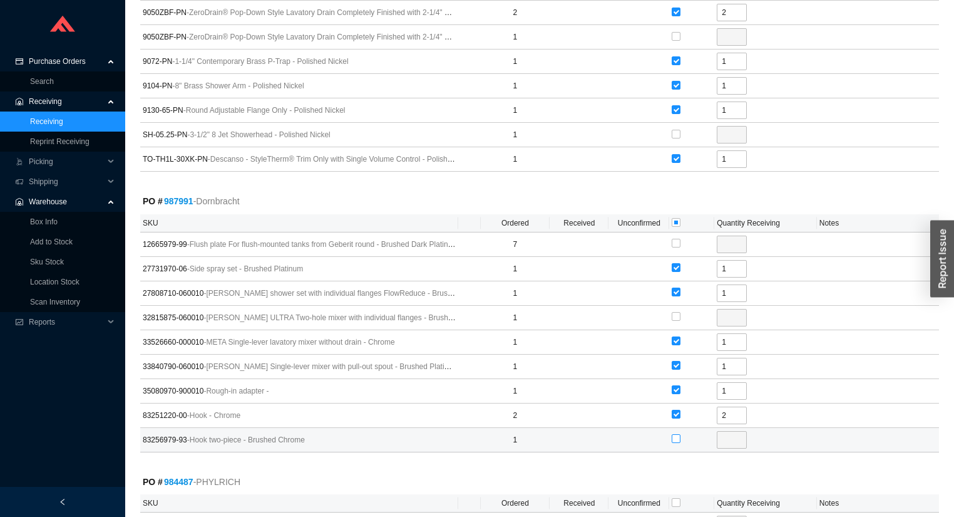
click at [674, 434] on input "checkbox" at bounding box center [676, 438] width 9 height 9
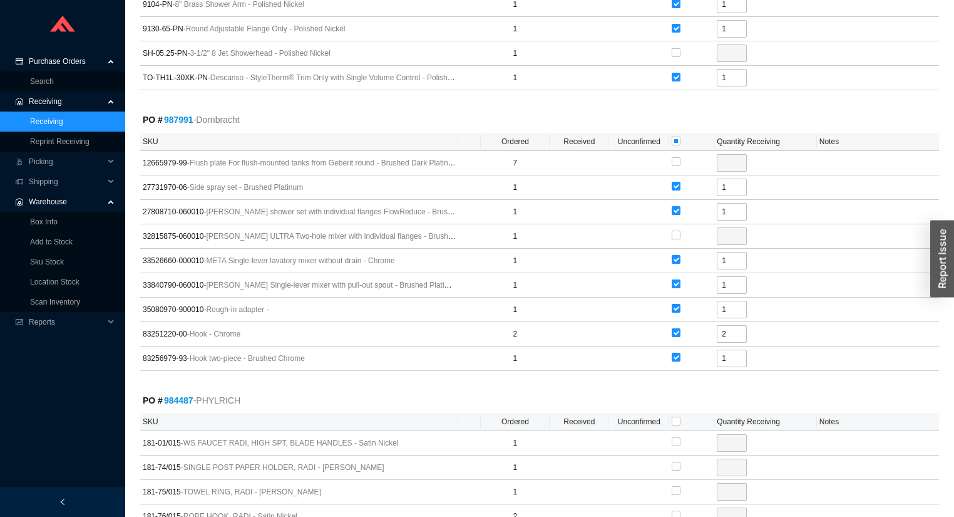
scroll to position [2154, 0]
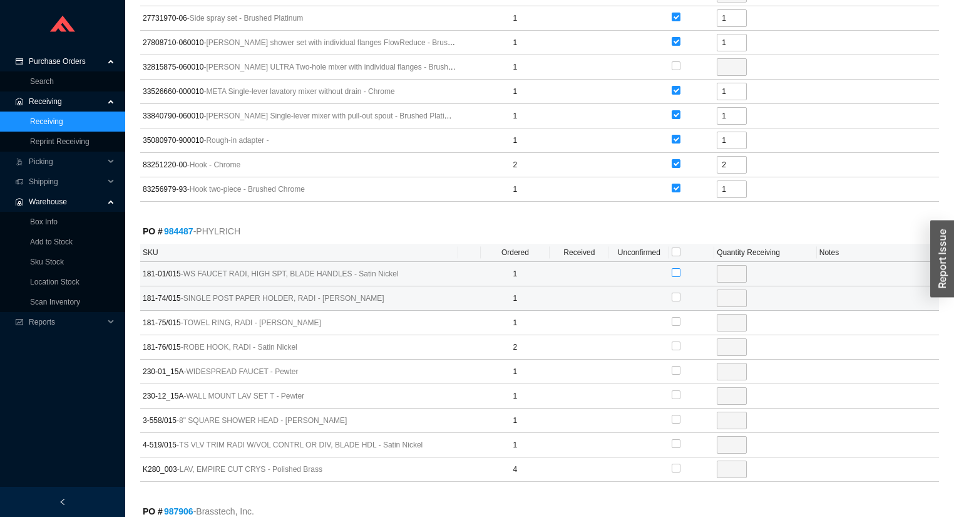
drag, startPoint x: 676, startPoint y: 260, endPoint x: 674, endPoint y: 276, distance: 15.2
click at [676, 268] on input "checkbox" at bounding box center [676, 272] width 9 height 9
click at [674, 292] on input "checkbox" at bounding box center [676, 296] width 9 height 9
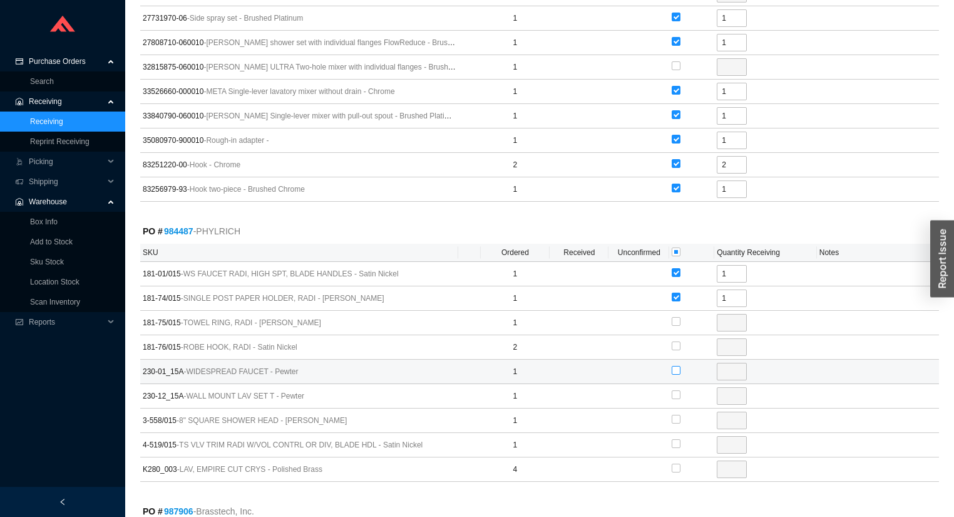
click at [672, 366] on input "checkbox" at bounding box center [676, 370] width 9 height 9
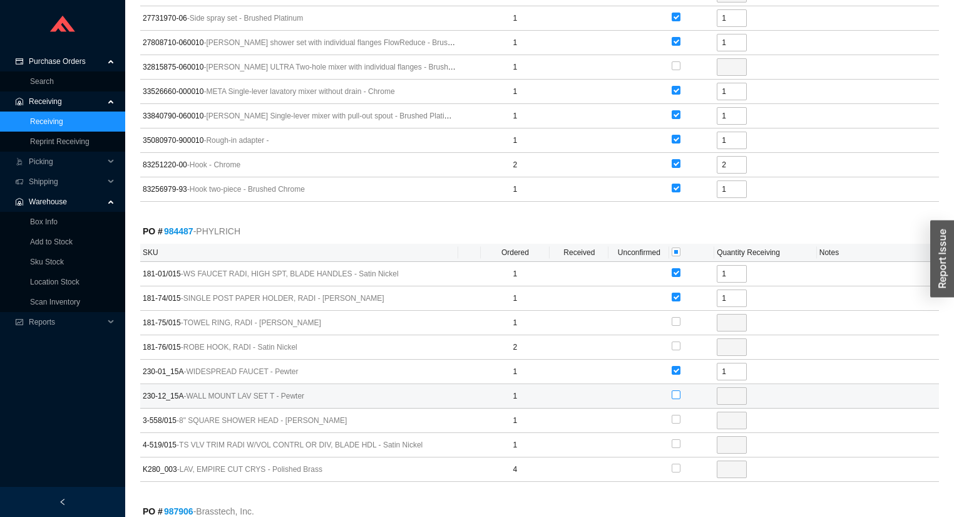
click at [676, 390] on input "checkbox" at bounding box center [676, 394] width 9 height 9
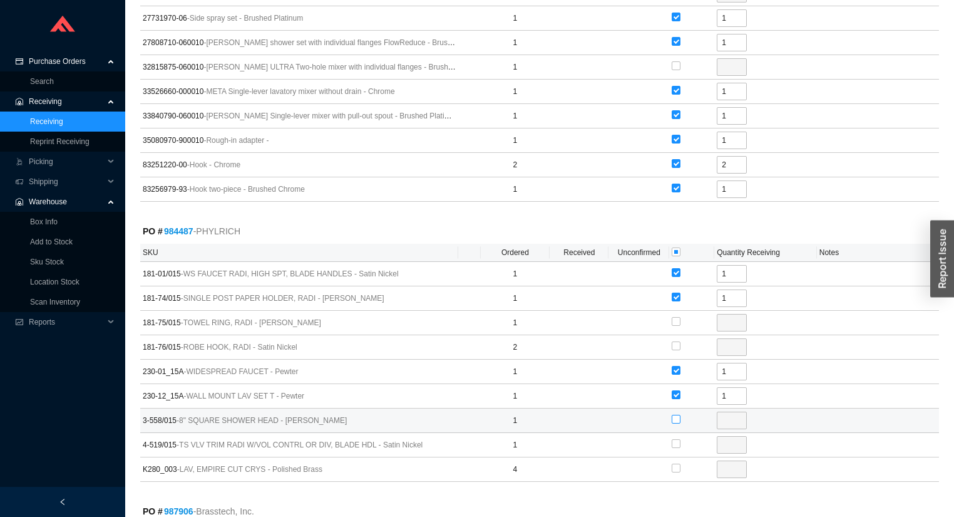
click at [676, 415] on input "checkbox" at bounding box center [676, 419] width 9 height 9
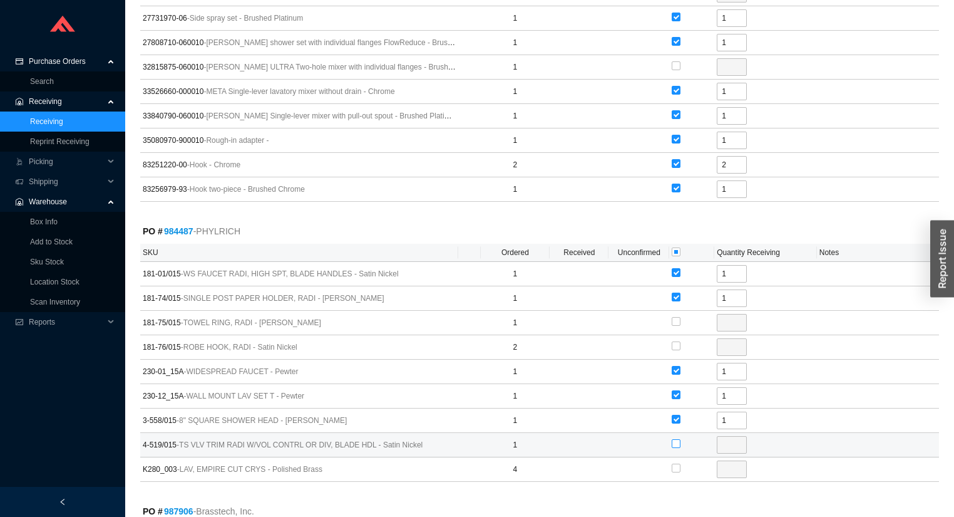
click at [677, 439] on input "checkbox" at bounding box center [676, 443] width 9 height 9
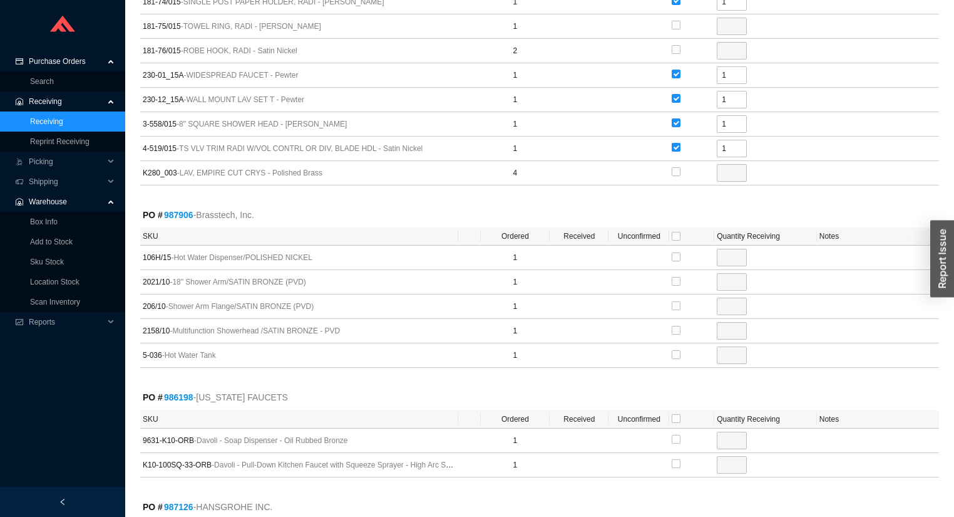
scroll to position [2505, 0]
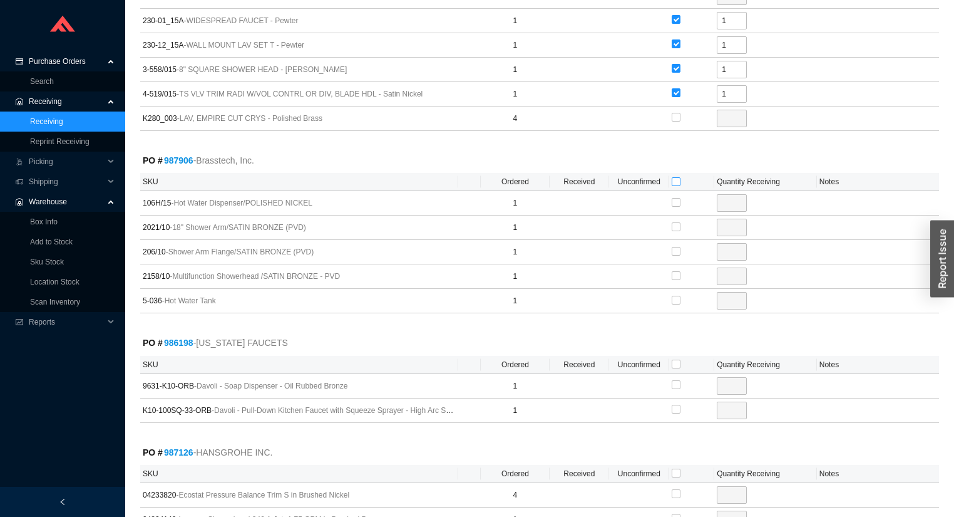
click at [679, 177] on input "checkbox" at bounding box center [676, 181] width 9 height 9
click at [674, 359] on input "checkbox" at bounding box center [676, 363] width 9 height 9
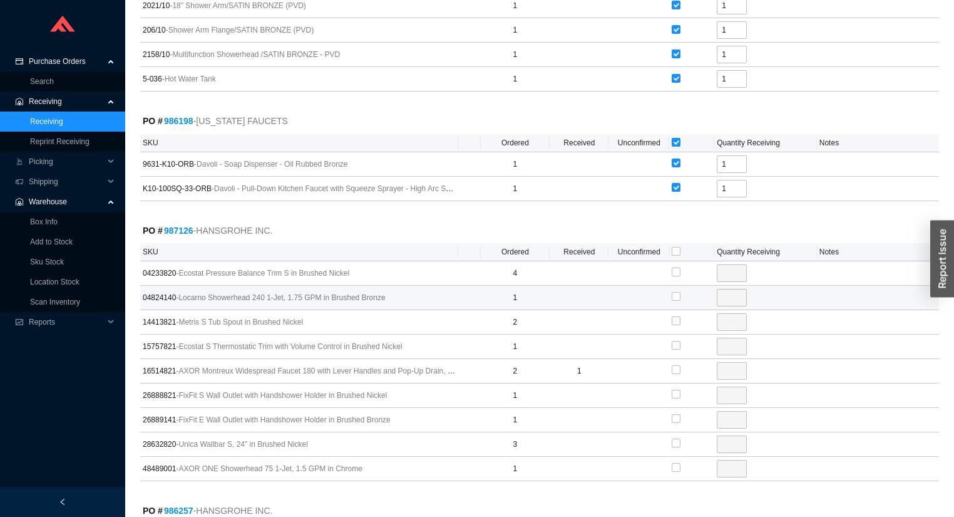
scroll to position [2755, 0]
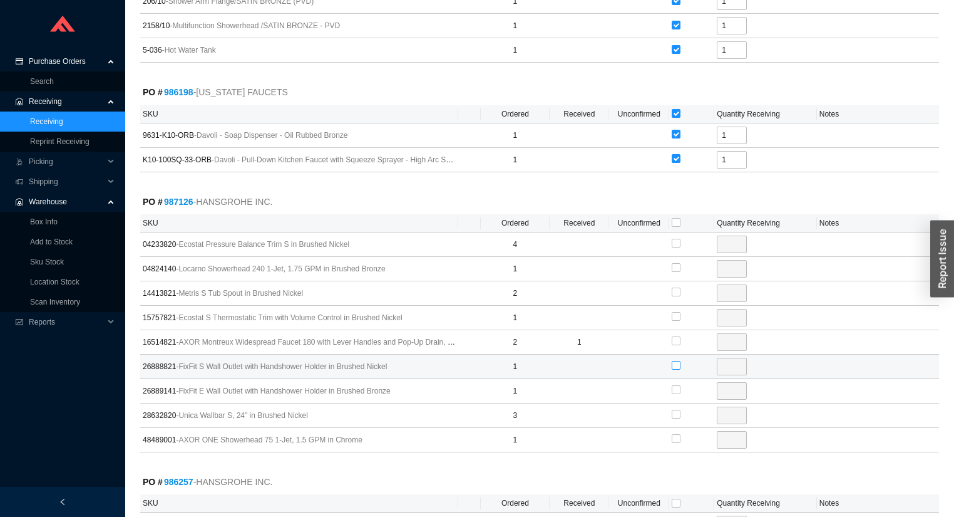
click at [675, 361] on input "checkbox" at bounding box center [676, 365] width 9 height 9
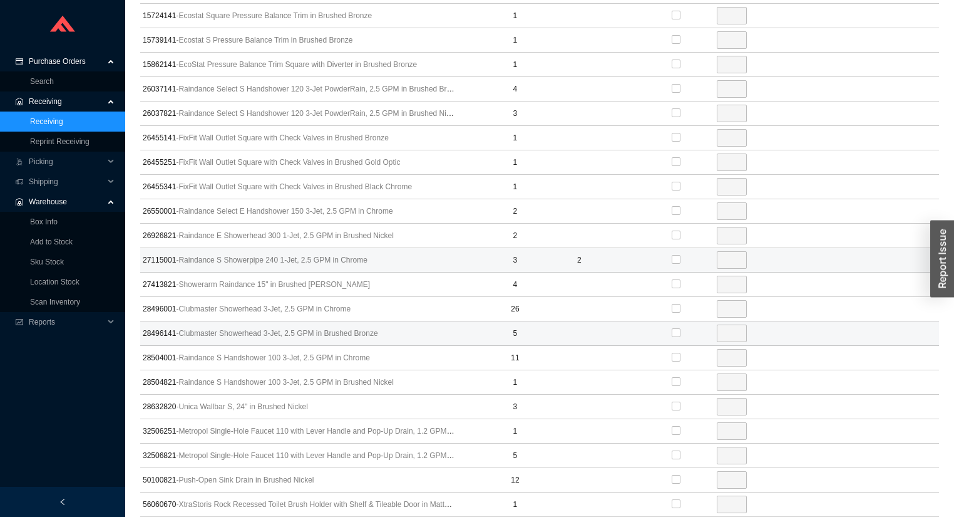
scroll to position [3406, 0]
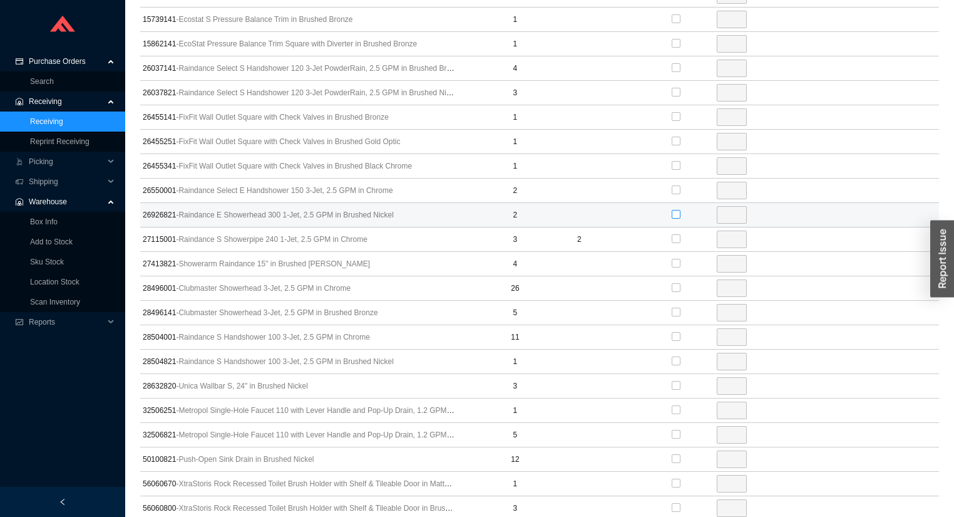
click at [674, 210] on input "checkbox" at bounding box center [676, 214] width 9 height 9
click at [743, 206] on input "2" at bounding box center [732, 215] width 30 height 18
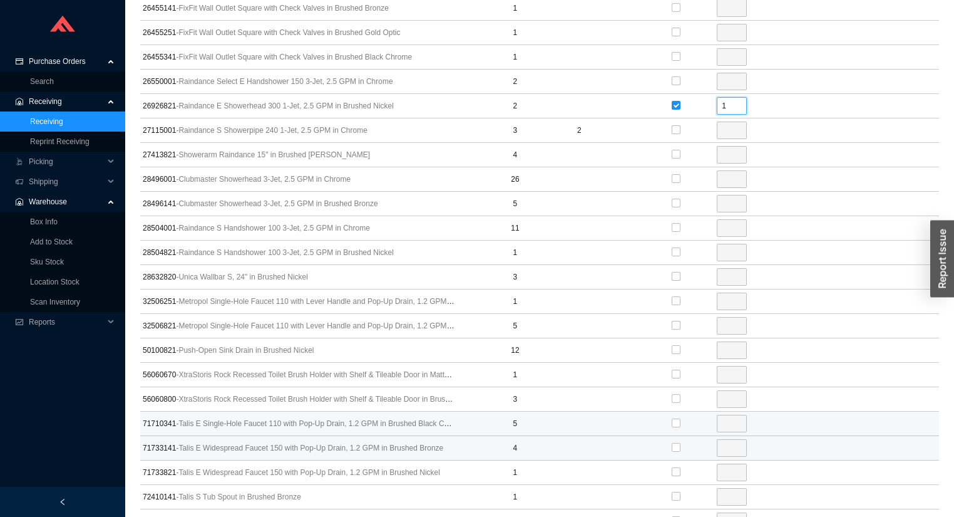
scroll to position [3607, 0]
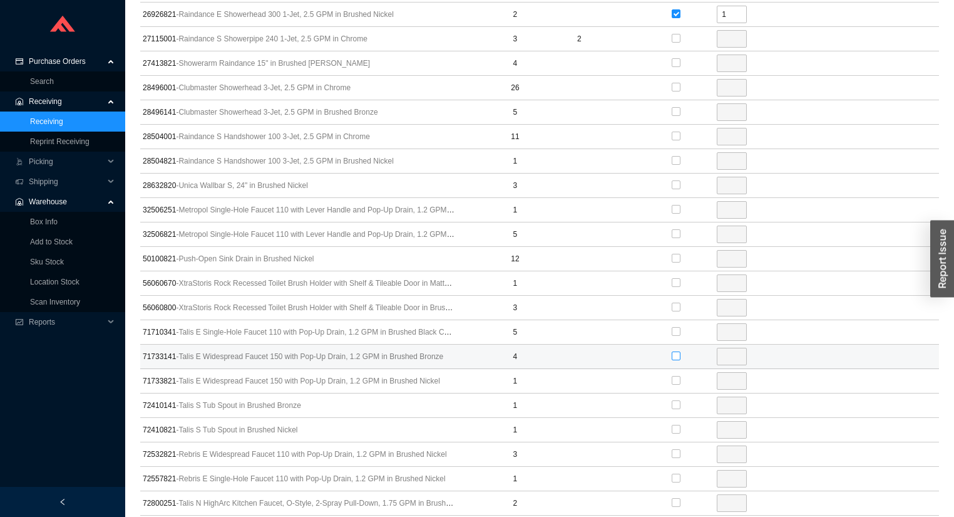
click at [677, 351] on input "checkbox" at bounding box center [676, 355] width 9 height 9
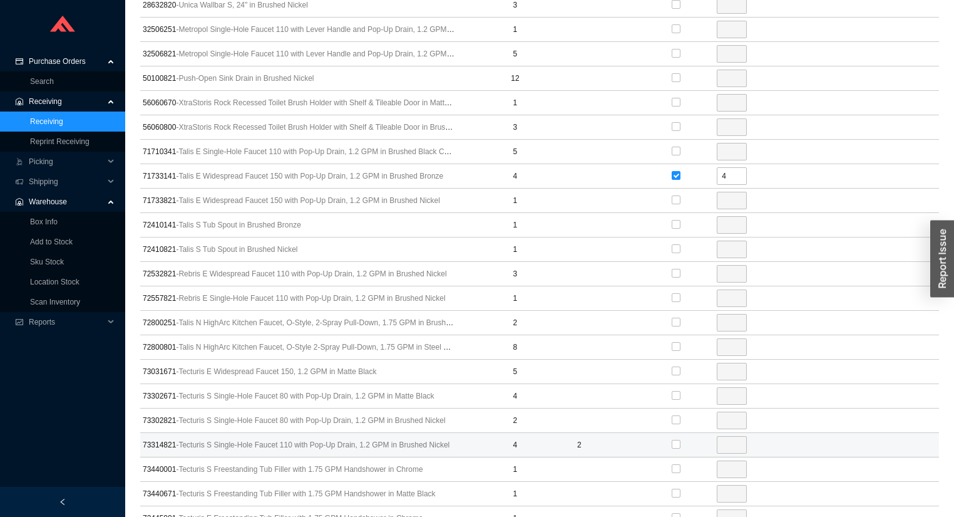
scroll to position [3873, 0]
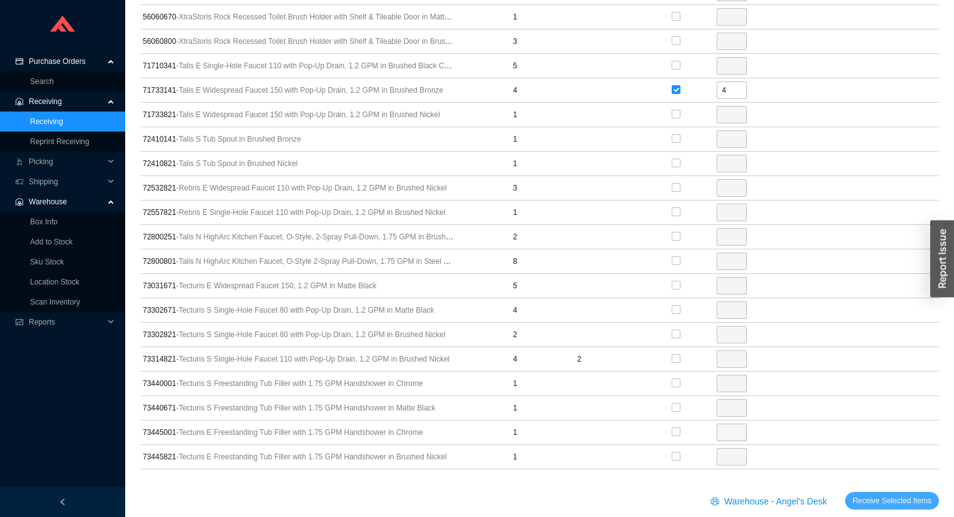
click at [896, 494] on span "Receive Selected Items" at bounding box center [892, 500] width 79 height 13
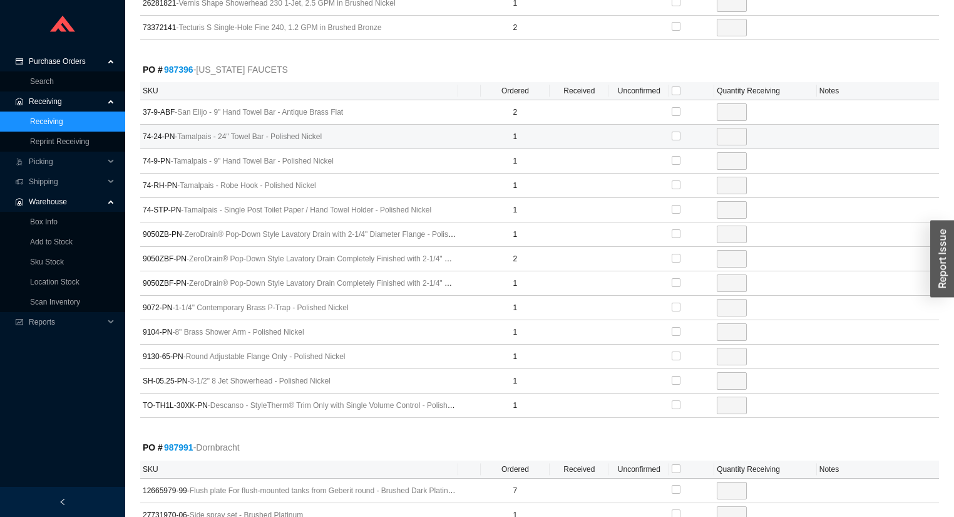
scroll to position [1619, 0]
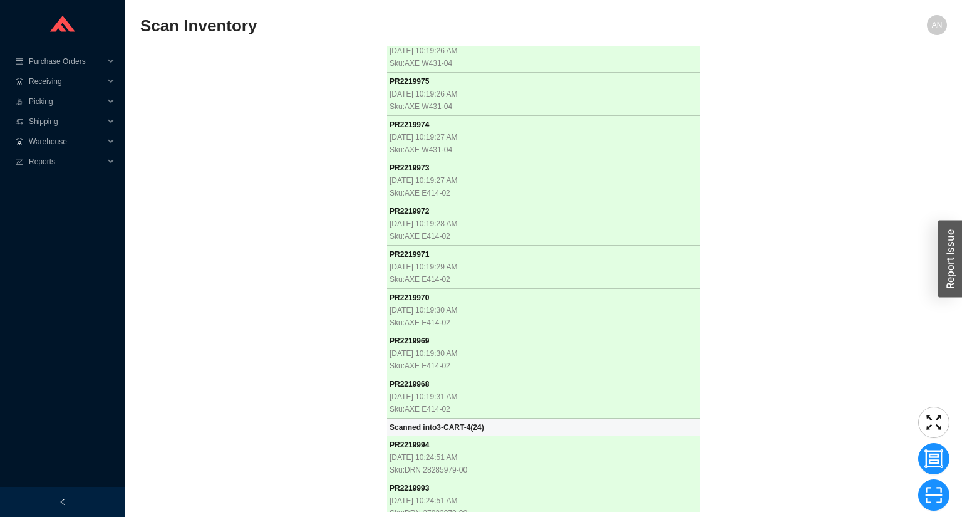
click at [188, 120] on div "PR 2218803 9/16/2025, 10:51:47 AM Sku: BLN 442992 Scanned into 3-CART-5-201 ( 1…" at bounding box center [543, 278] width 806 height 465
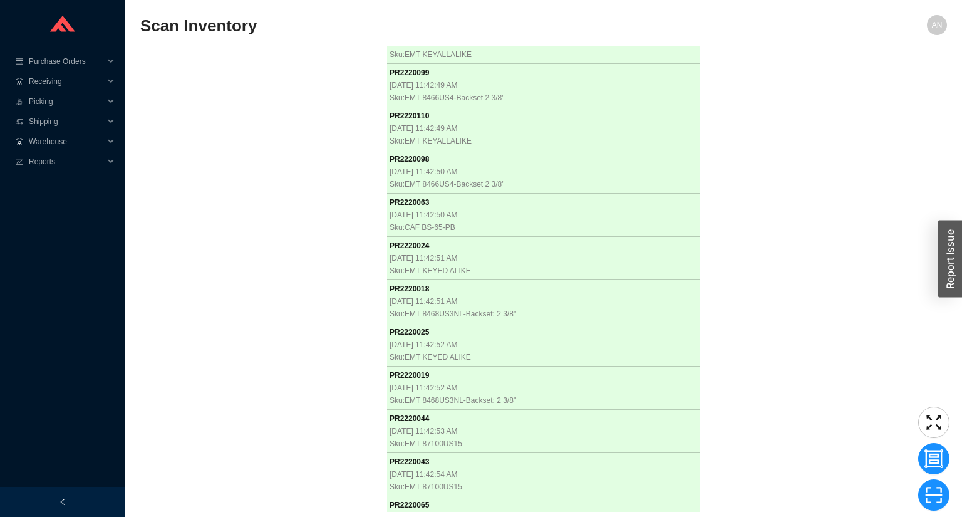
scroll to position [34053, 0]
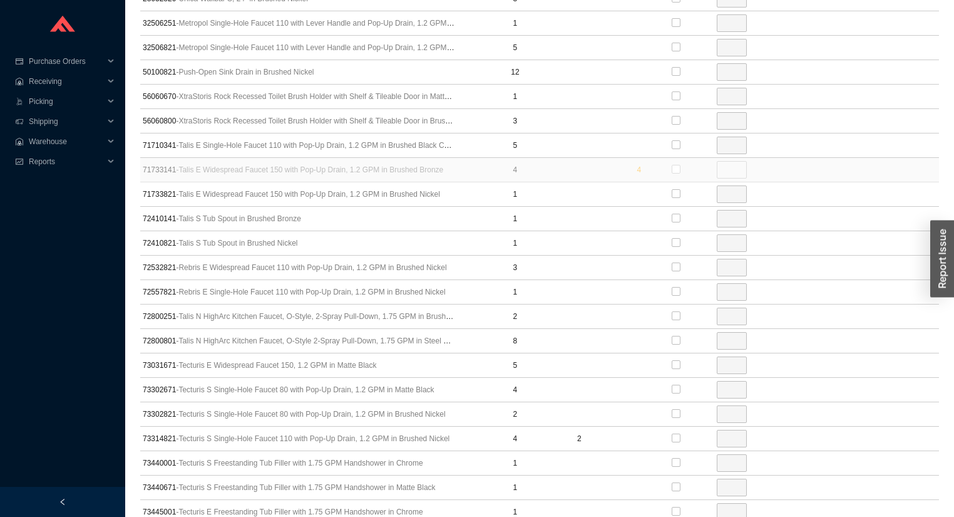
scroll to position [3937, 0]
